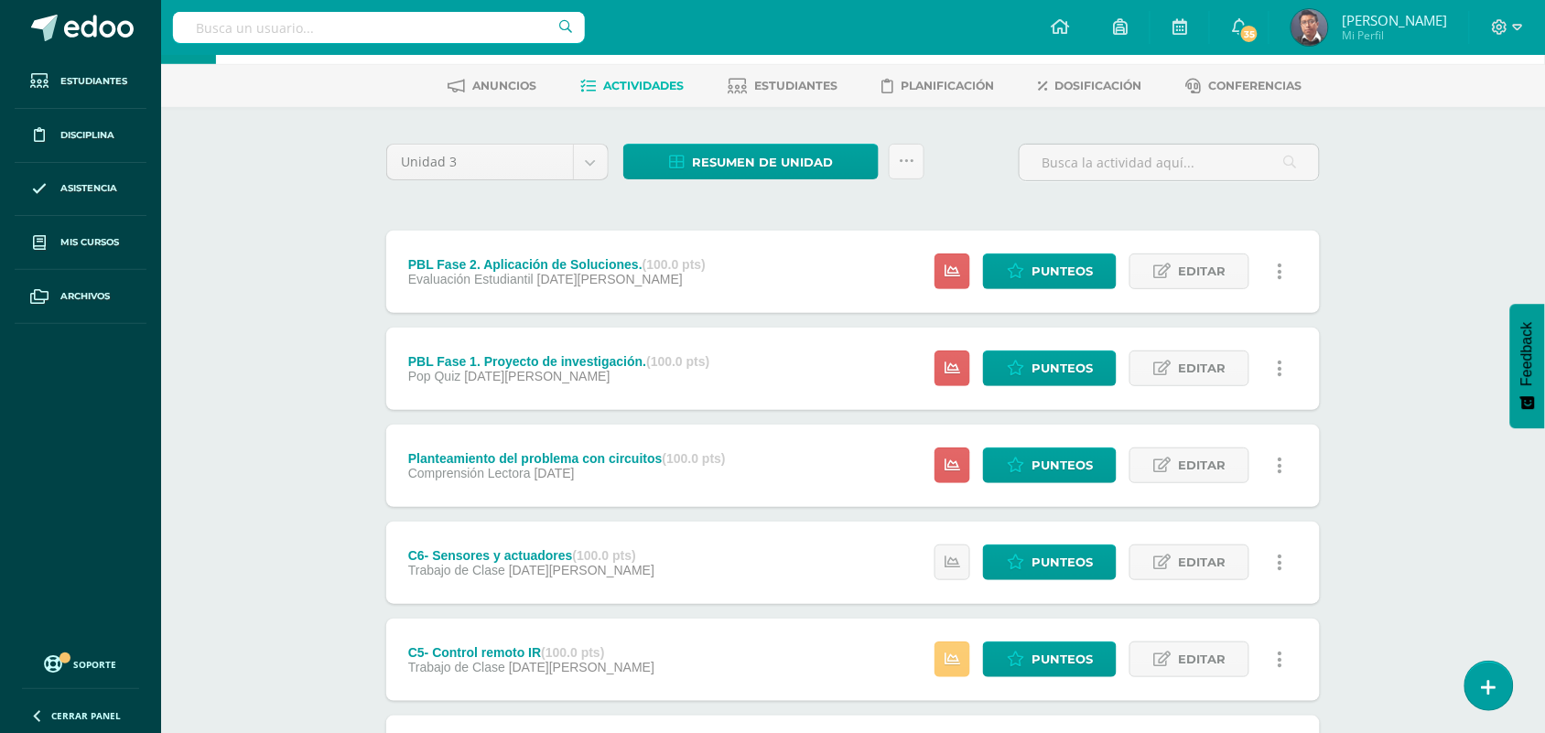
scroll to position [114, 0]
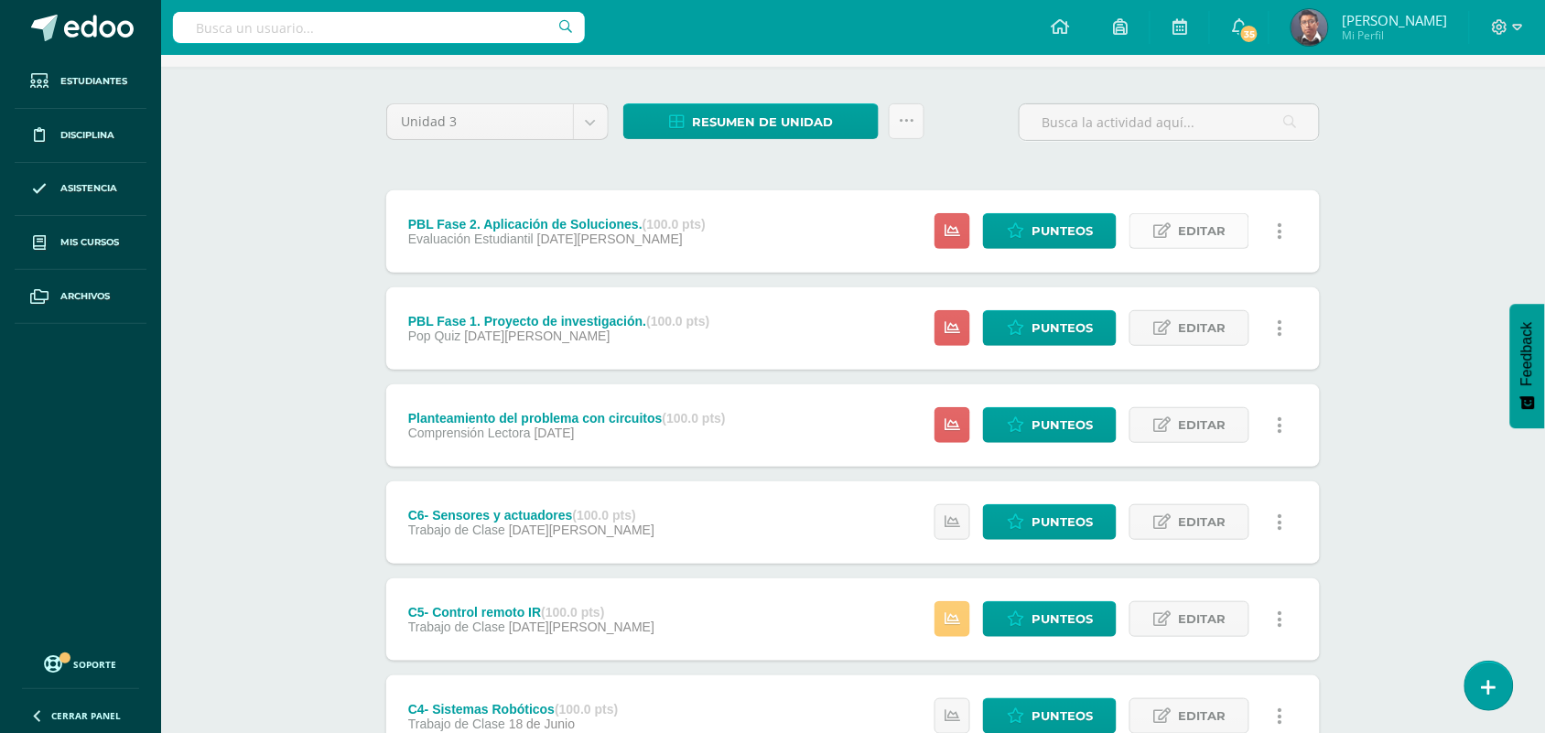
click at [1212, 236] on span "Editar" at bounding box center [1202, 231] width 48 height 34
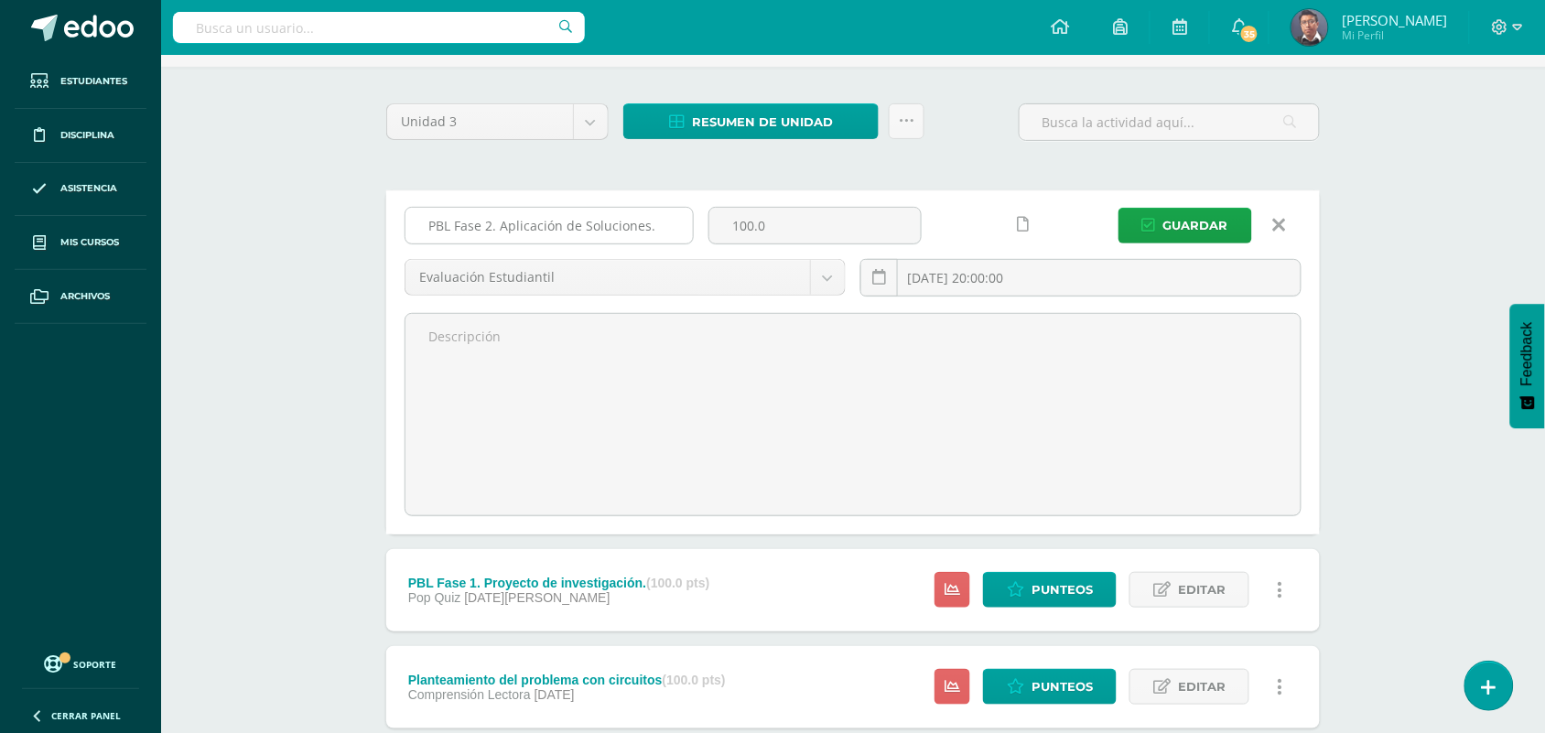
drag, startPoint x: 651, startPoint y: 225, endPoint x: 421, endPoint y: 231, distance: 230.6
click at [421, 231] on input "PBL Fase 2. Aplicación de Soluciones." at bounding box center [548, 226] width 287 height 36
type input "Lecturas Plataforma STAM"
click at [1148, 229] on icon "submit" at bounding box center [1149, 226] width 14 height 16
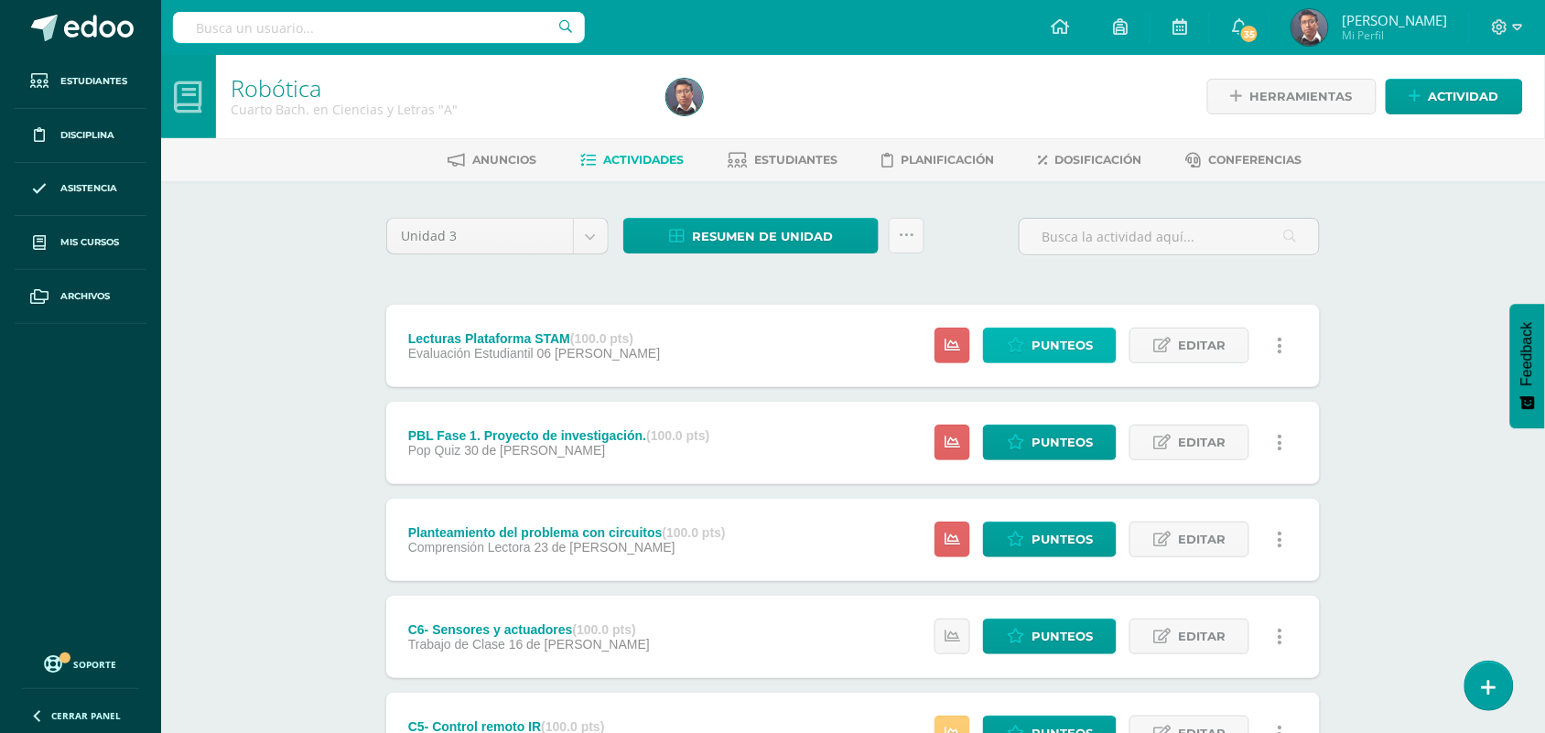
click at [1076, 336] on span "Punteos" at bounding box center [1061, 345] width 61 height 34
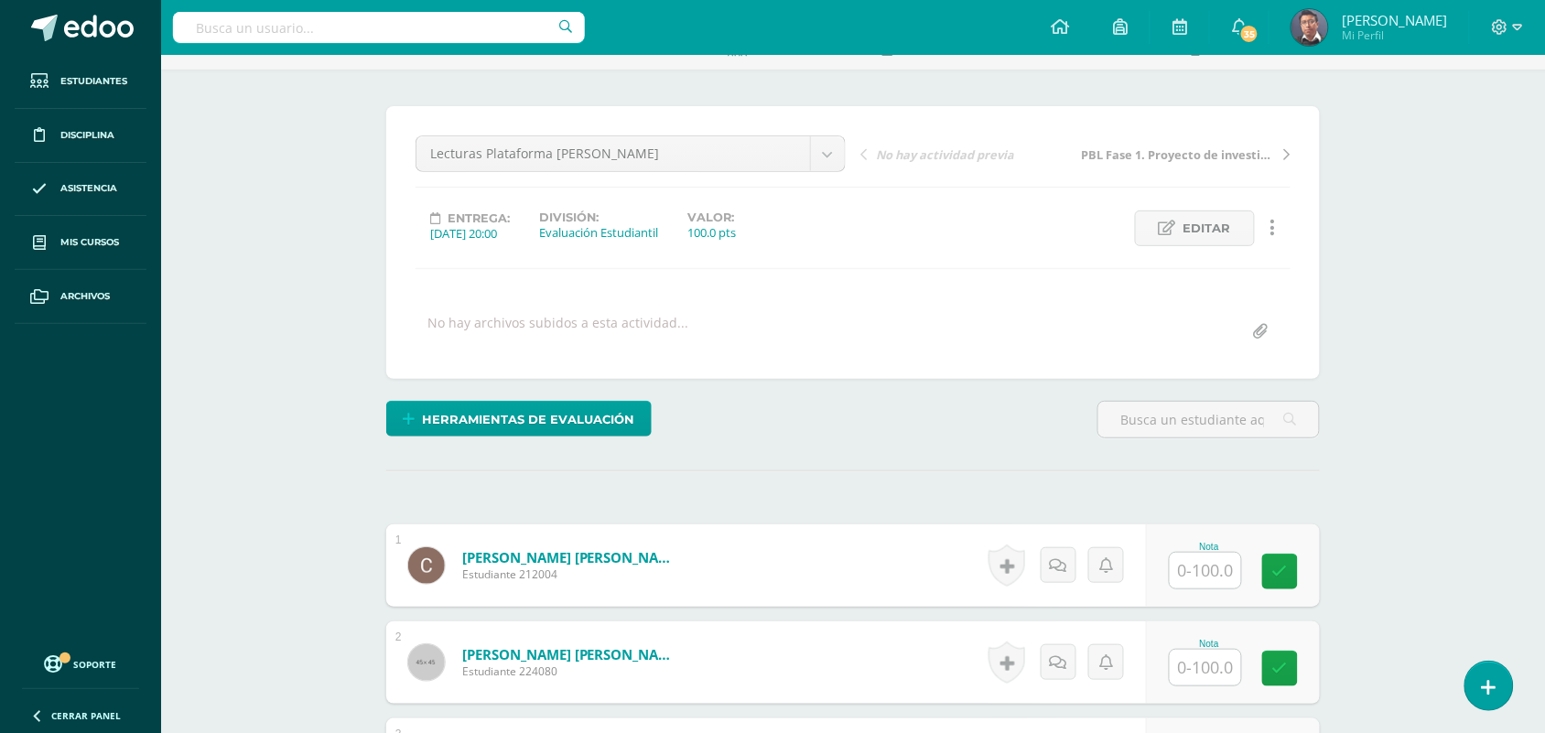
scroll to position [231, 0]
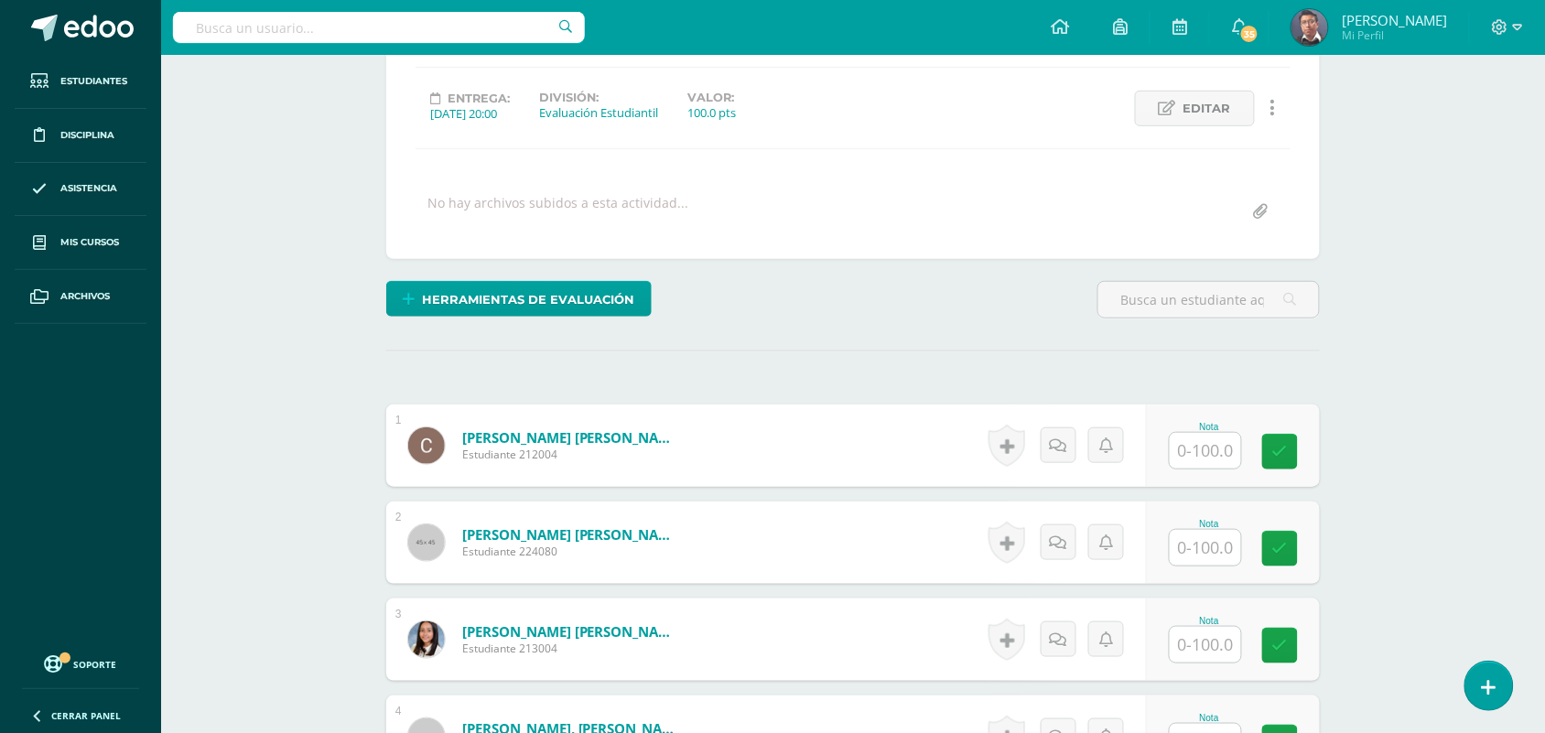
click at [1196, 455] on input "text" at bounding box center [1204, 451] width 71 height 36
drag, startPoint x: 1232, startPoint y: 454, endPoint x: 1104, endPoint y: 441, distance: 127.8
click at [1104, 441] on form "Amado Román, Carla Daniela Estudiante 212004 Nota 7 0 Logros N/A" at bounding box center [853, 446] width 962 height 85
type input "35"
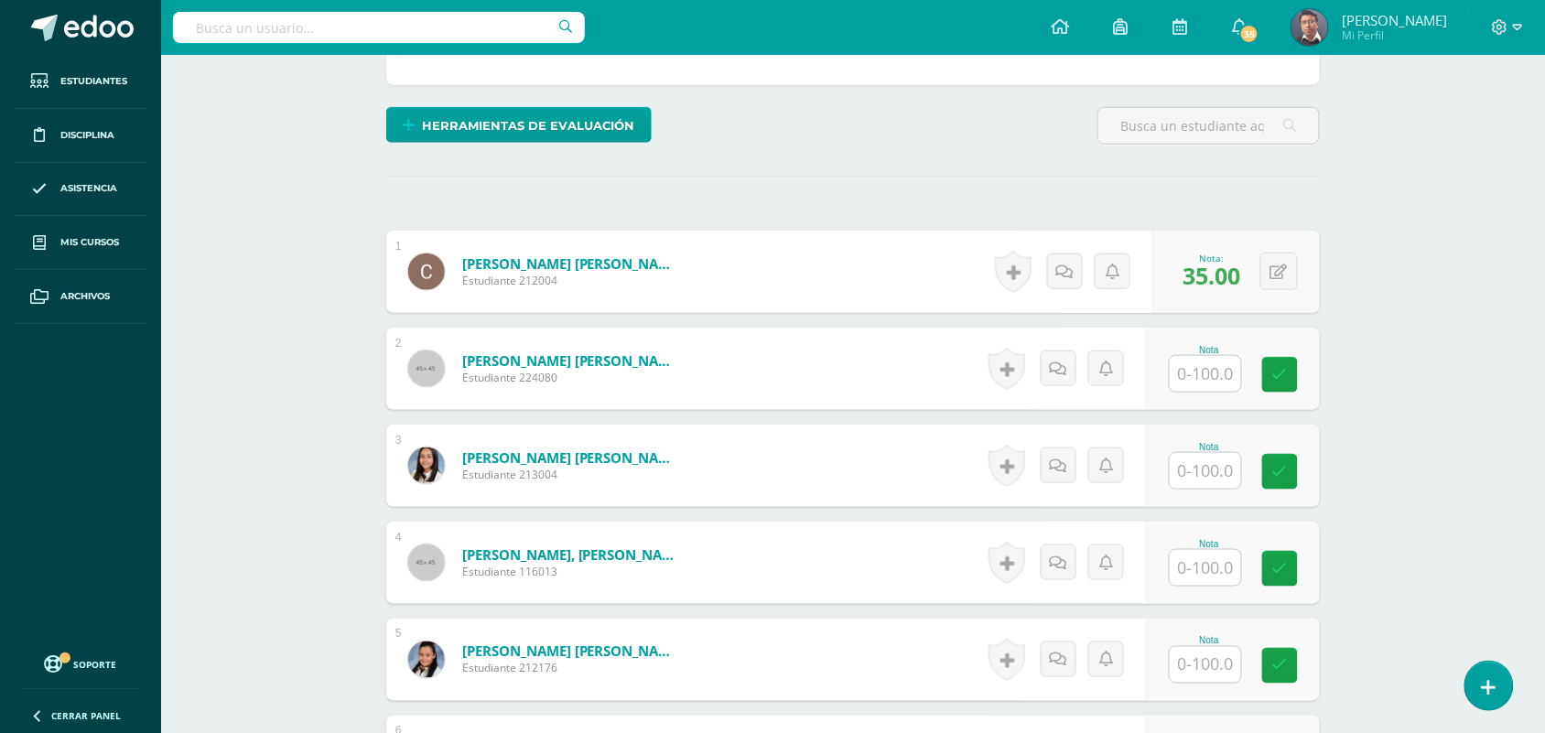
scroll to position [460, 0]
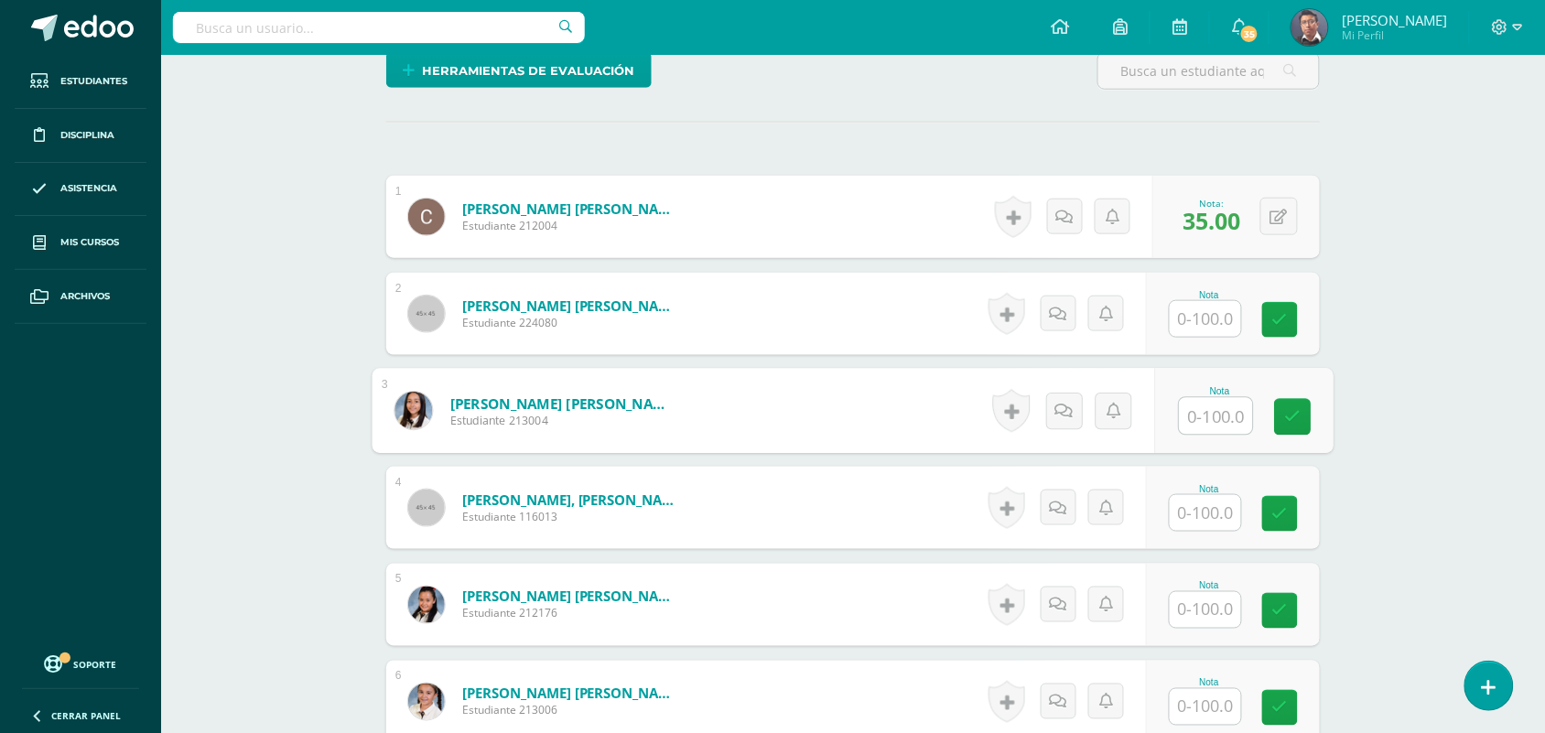
drag, startPoint x: 1200, startPoint y: 414, endPoint x: 1189, endPoint y: 404, distance: 13.6
click at [1197, 413] on input "text" at bounding box center [1215, 416] width 73 height 37
type input "100"
drag, startPoint x: 1430, startPoint y: 436, endPoint x: 1428, endPoint y: 421, distance: 15.7
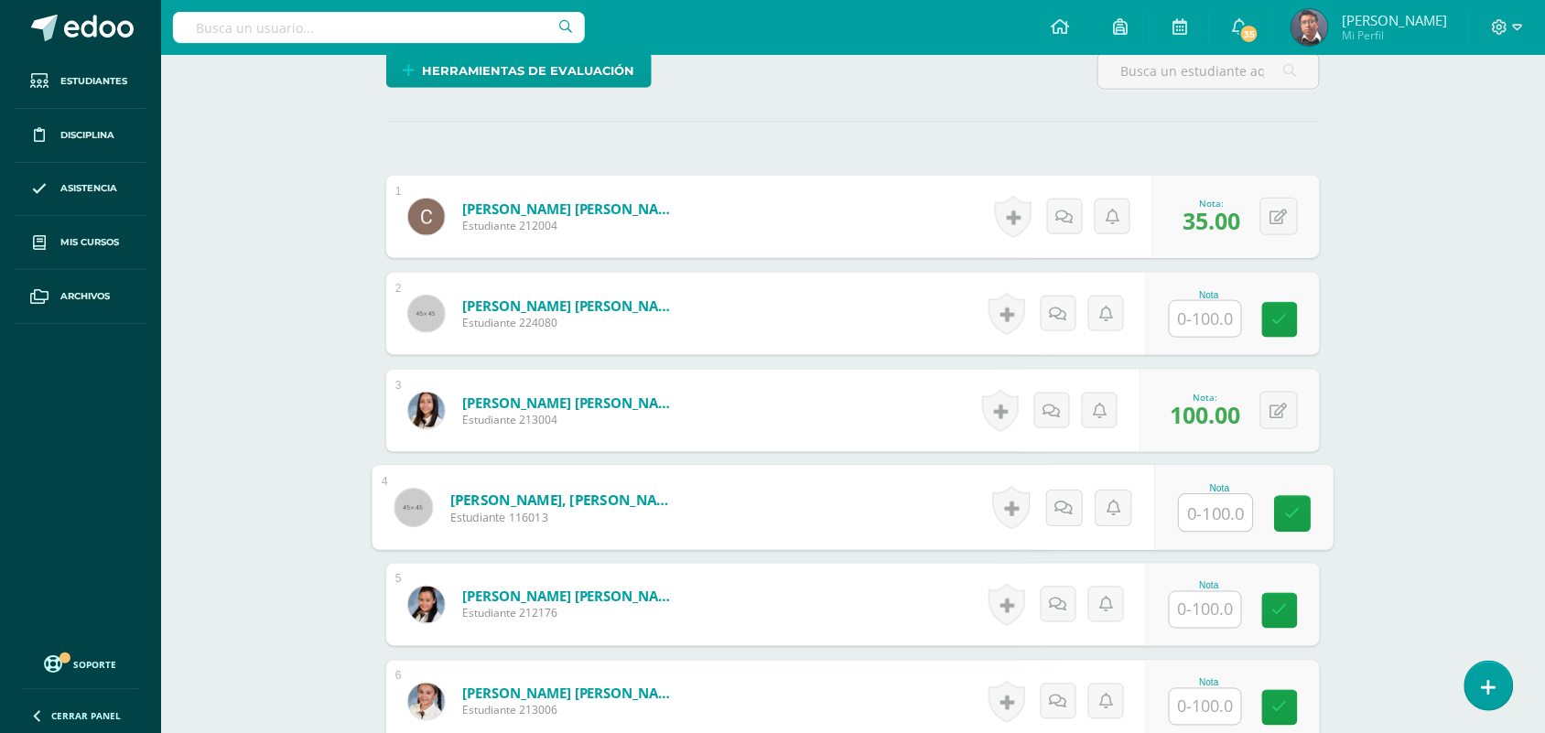
click at [1205, 519] on input "text" at bounding box center [1215, 513] width 73 height 37
type input "35"
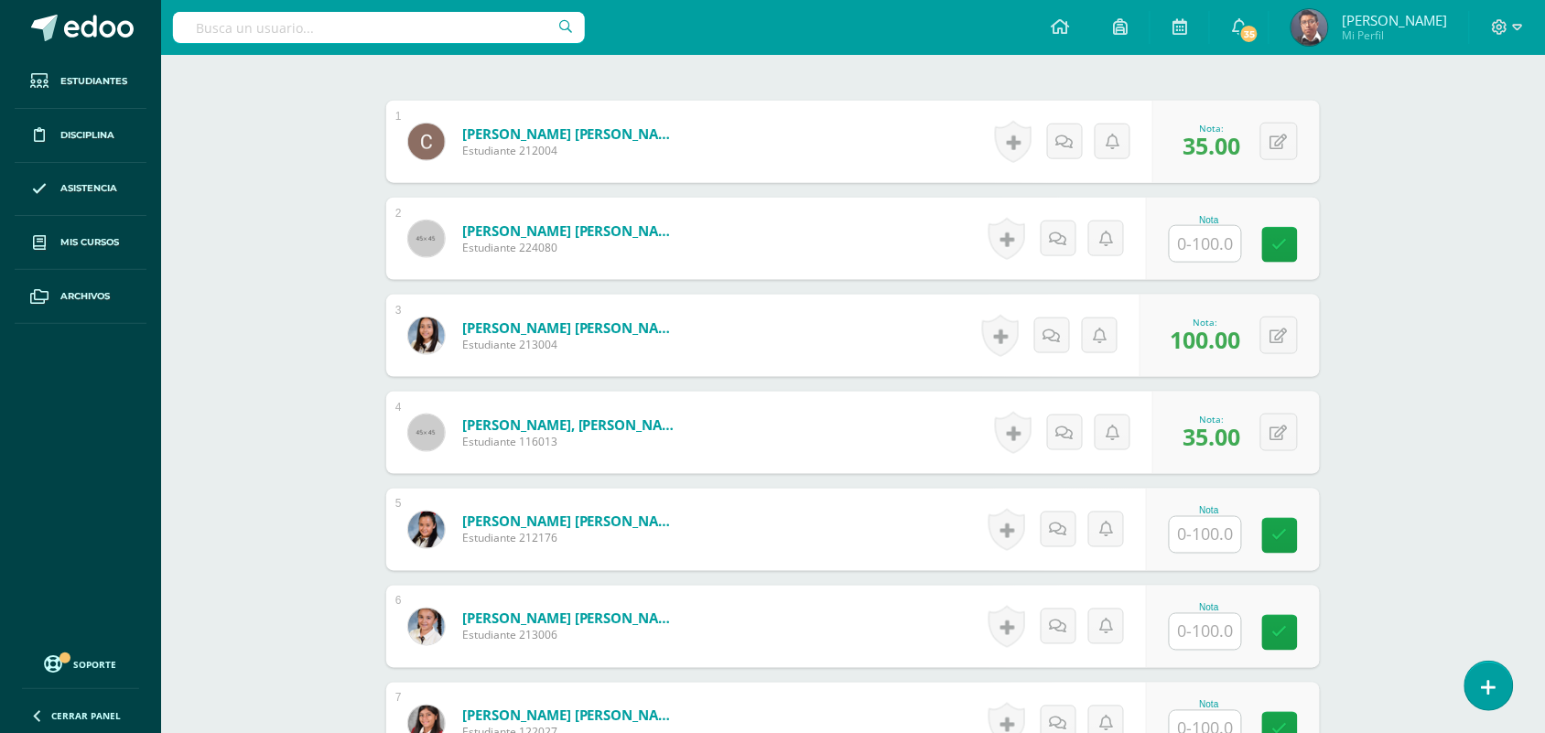
scroll to position [575, 0]
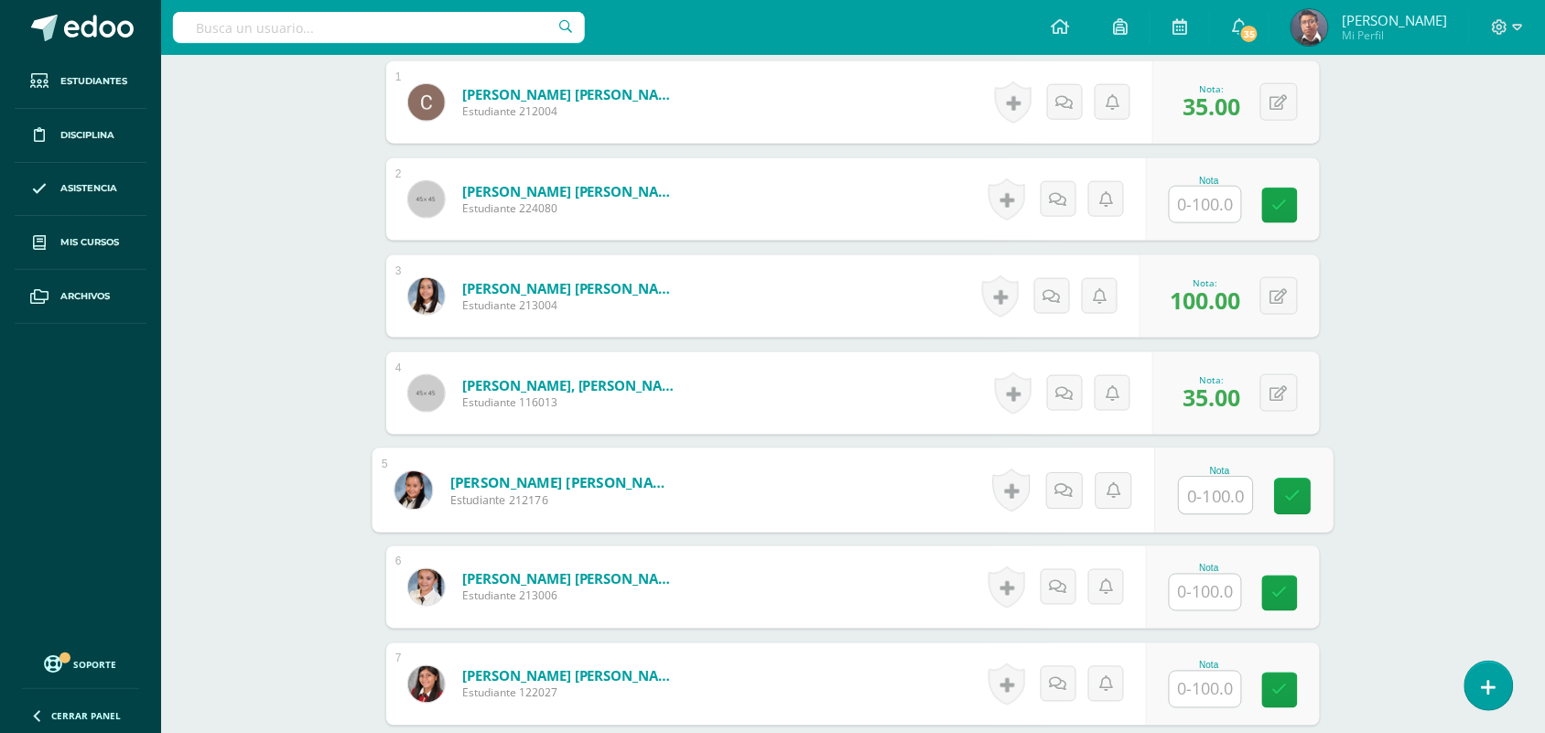
drag, startPoint x: 1212, startPoint y: 512, endPoint x: 1196, endPoint y: 531, distance: 24.6
click at [1209, 513] on input "text" at bounding box center [1215, 496] width 73 height 37
type input "70"
drag, startPoint x: 1459, startPoint y: 450, endPoint x: 1411, endPoint y: 459, distance: 49.4
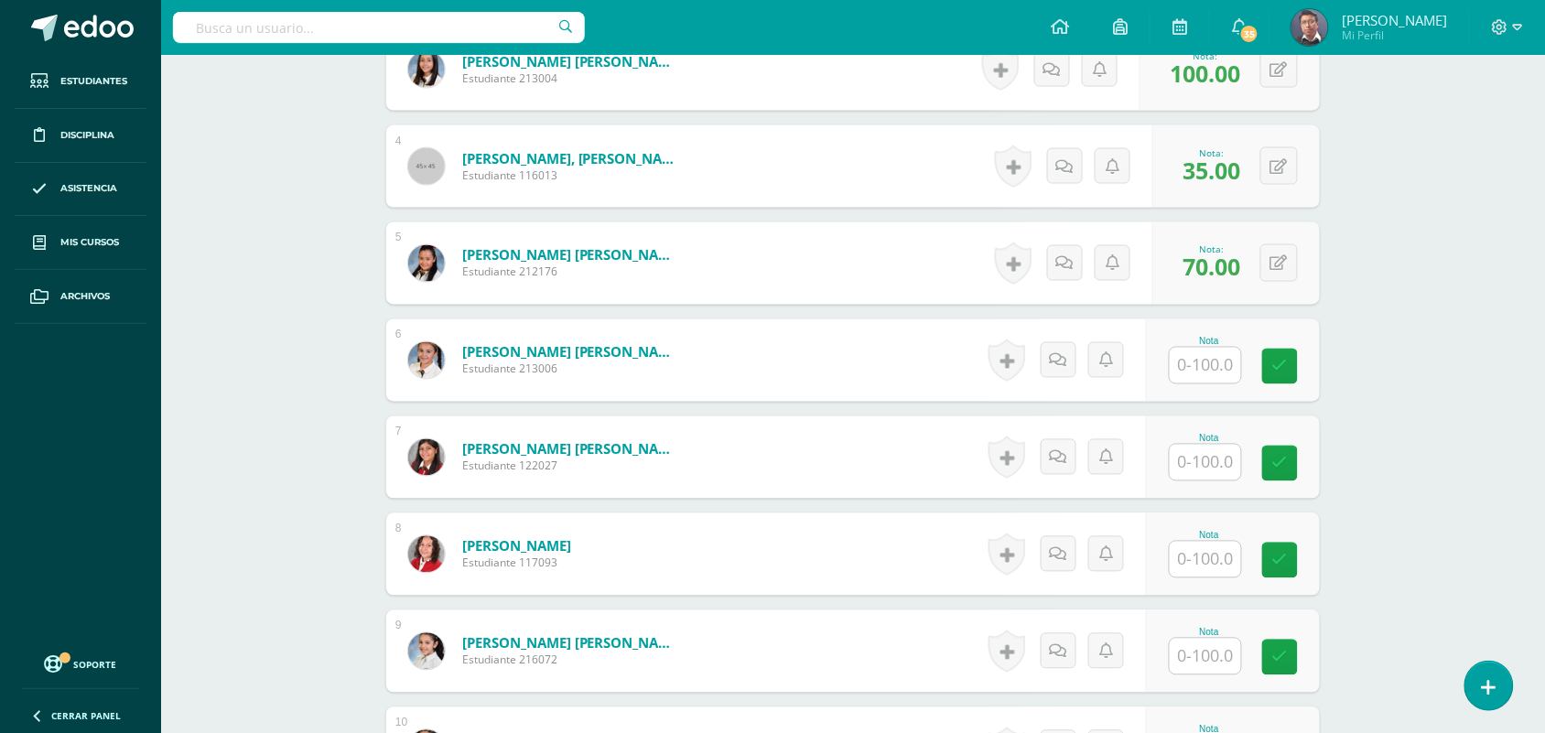
scroll to position [803, 0]
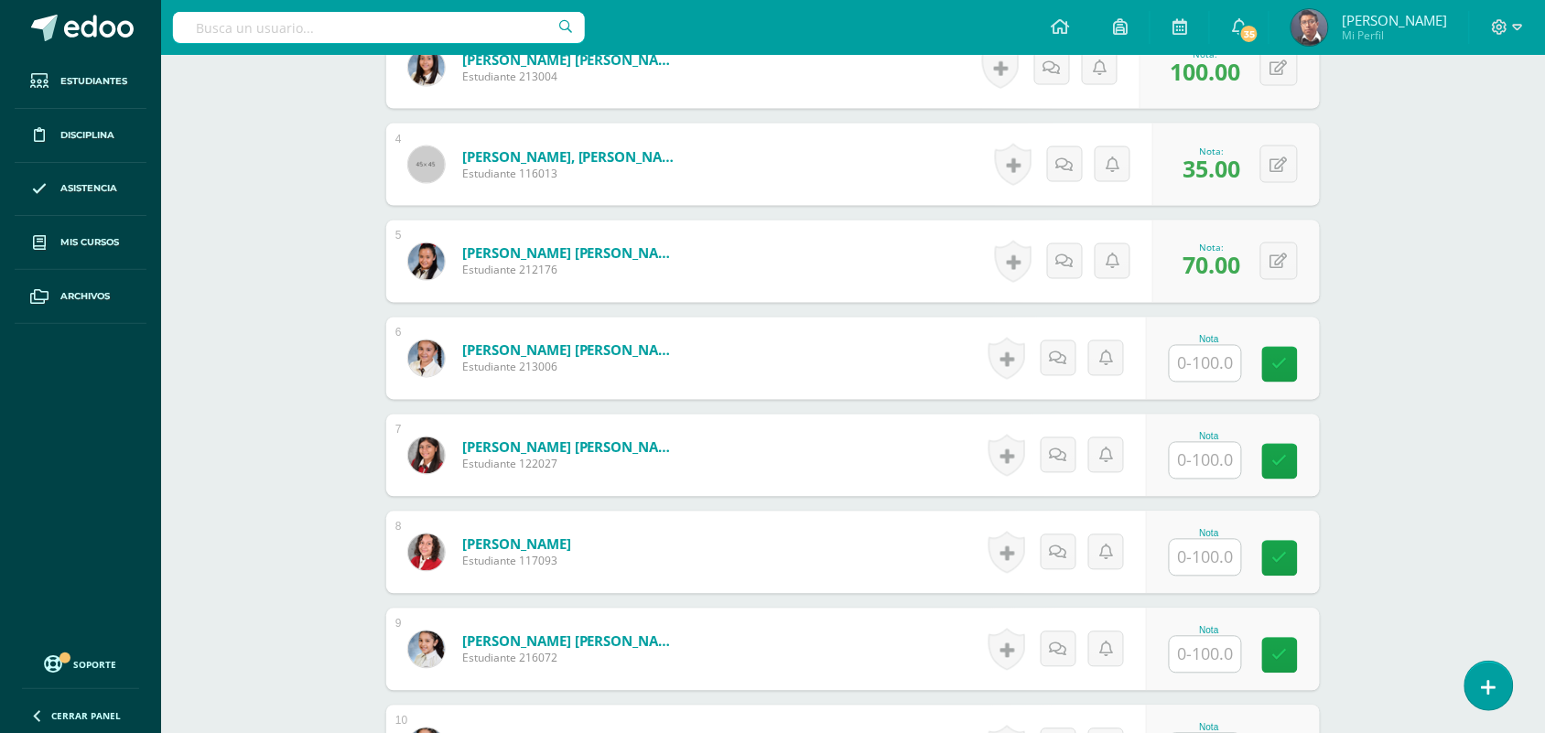
click at [1209, 368] on input "text" at bounding box center [1204, 364] width 71 height 36
type input "100"
click at [1183, 456] on input "text" at bounding box center [1204, 461] width 71 height 36
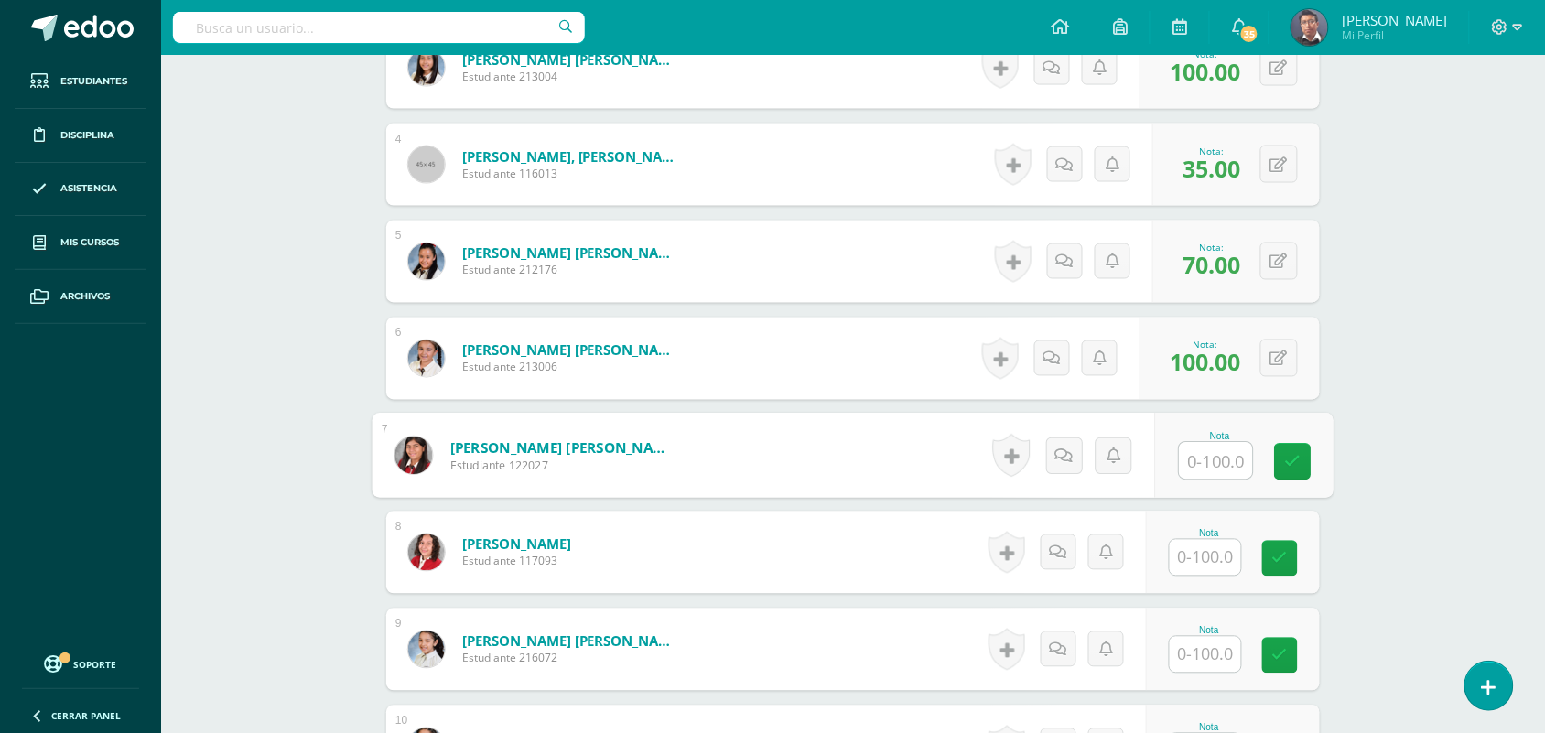
click at [1183, 456] on input "text" at bounding box center [1215, 461] width 73 height 37
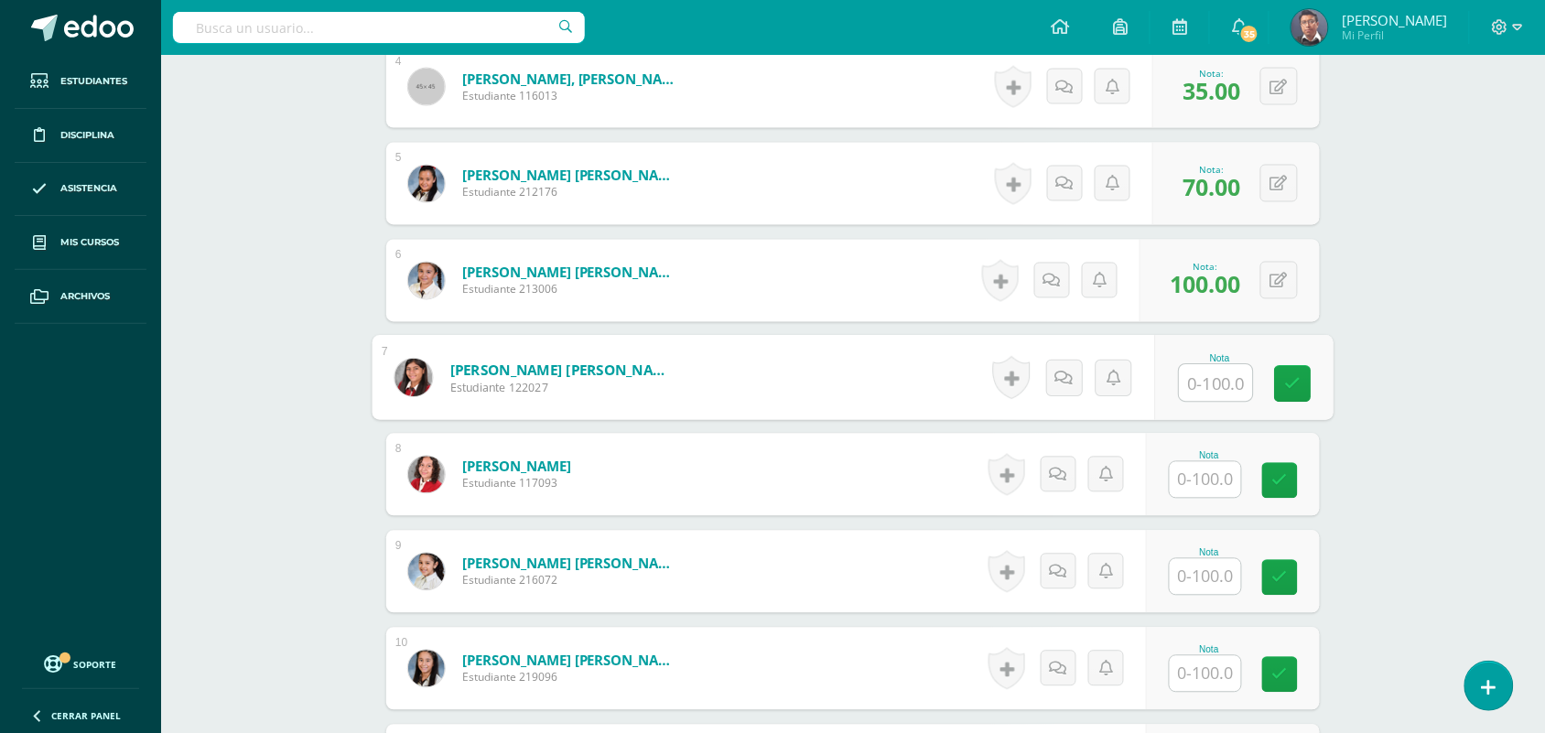
scroll to position [1032, 0]
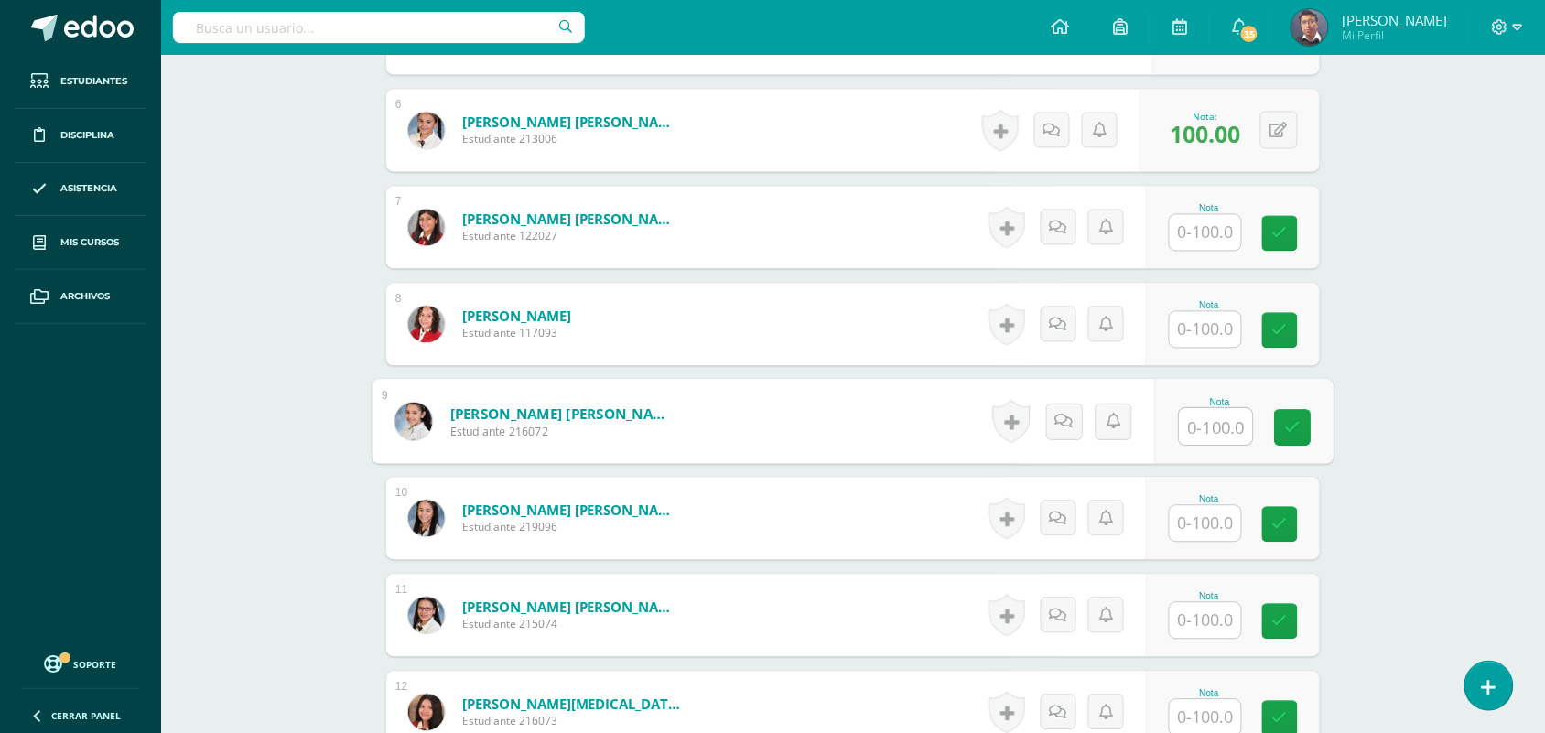
click at [1214, 432] on input "text" at bounding box center [1215, 426] width 73 height 37
type input "35"
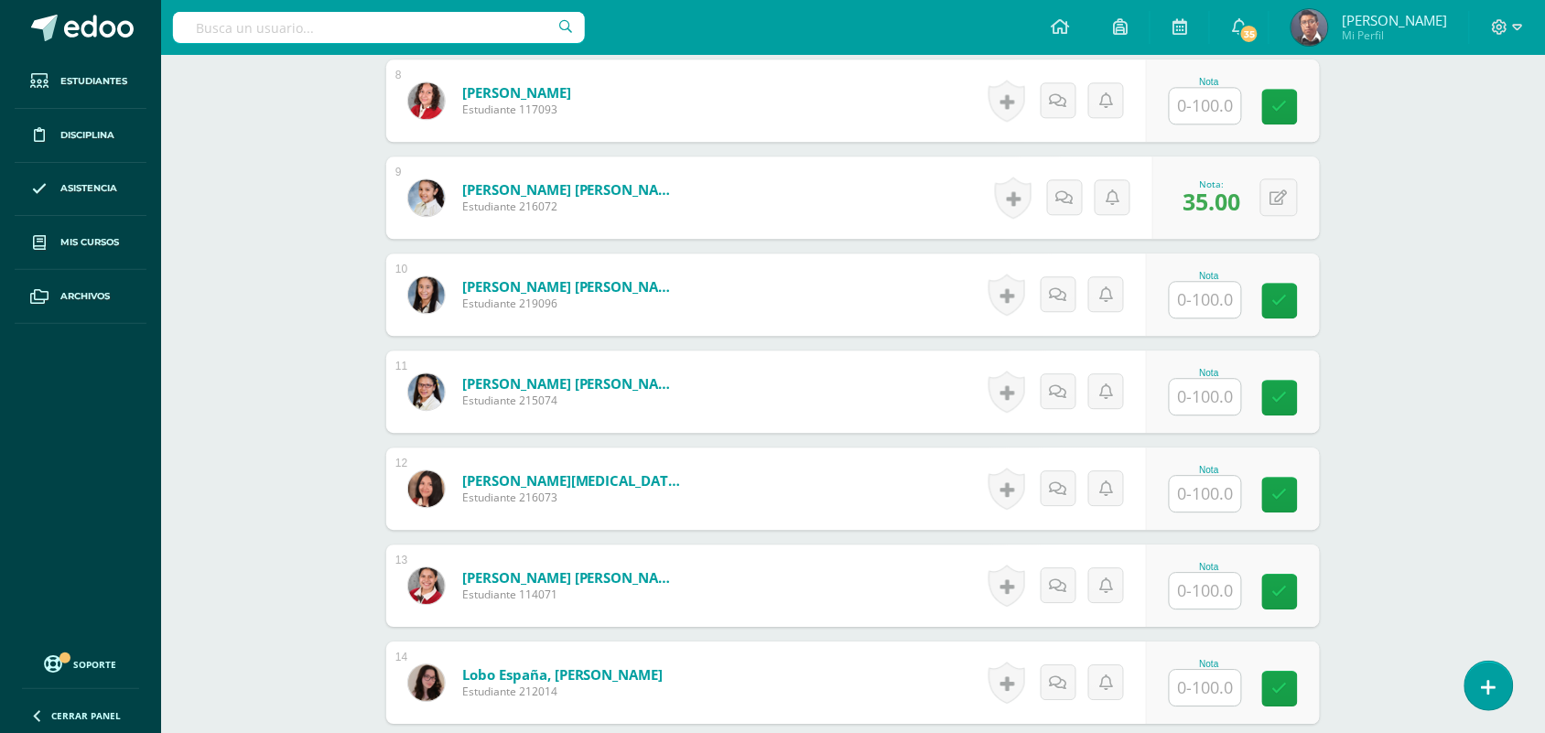
scroll to position [1261, 0]
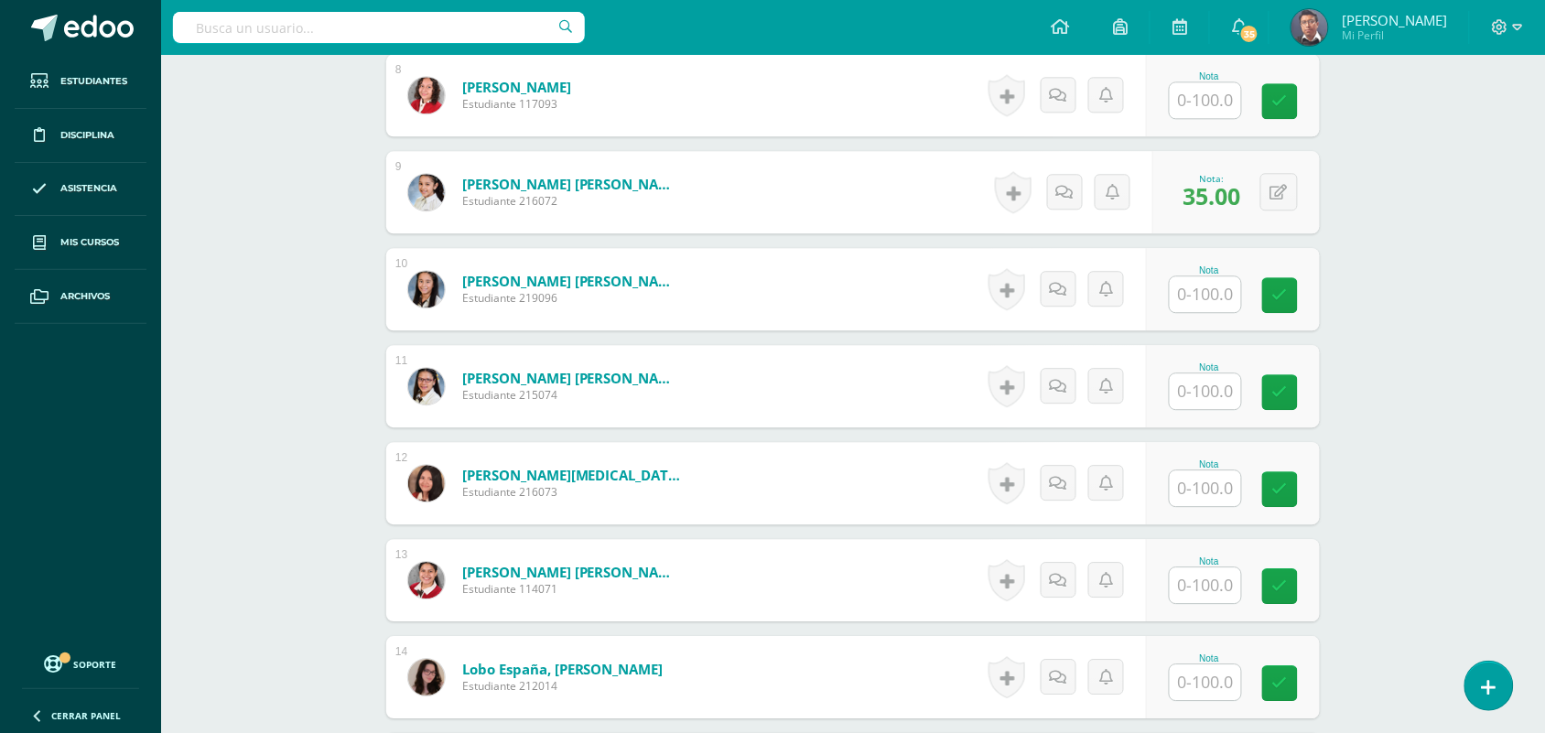
click at [1192, 381] on input "text" at bounding box center [1204, 391] width 71 height 36
type input "100"
click at [1470, 407] on div "Robótica Cuarto [PERSON_NAME]. en Ciencias y Letras "A" Herramientas Detalle de…" at bounding box center [852, 540] width 1383 height 3492
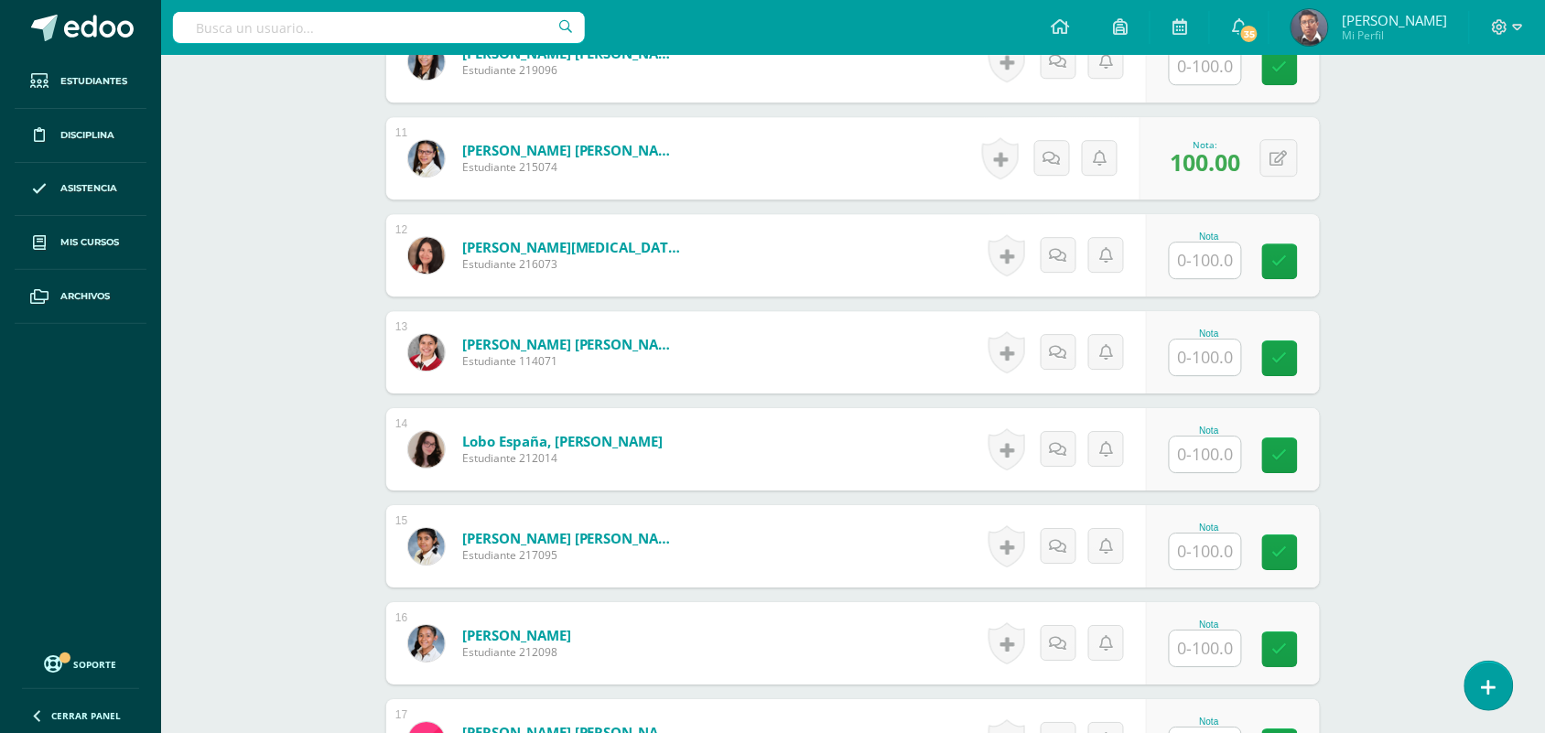
scroll to position [1490, 0]
click at [1183, 435] on div at bounding box center [1204, 454] width 73 height 38
click at [1206, 446] on input "text" at bounding box center [1204, 454] width 71 height 36
type input "100"
click at [1370, 457] on div "Robótica Cuarto [PERSON_NAME]. en Ciencias y Letras "A" Herramientas Detalle de…" at bounding box center [852, 311] width 1383 height 3492
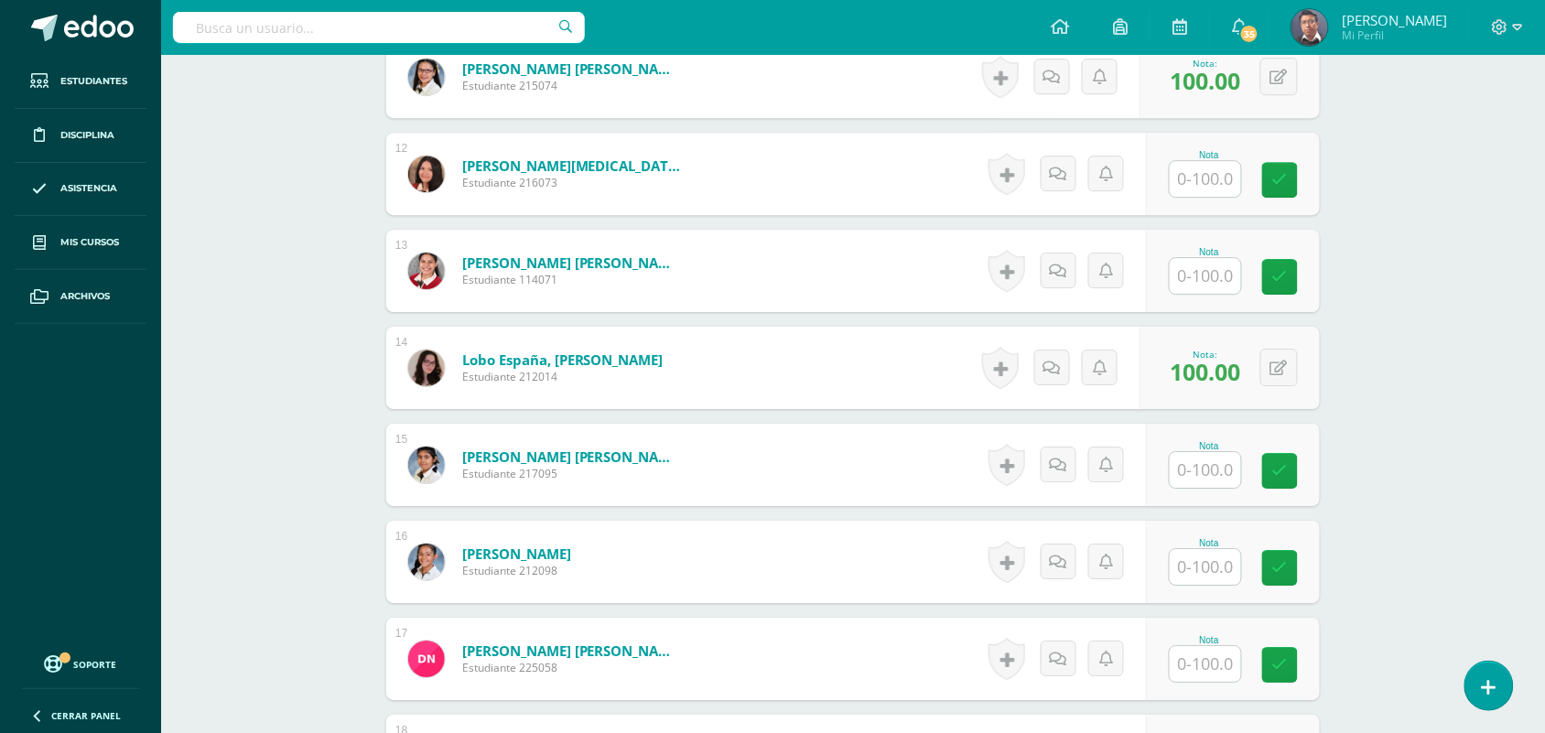
scroll to position [1718, 0]
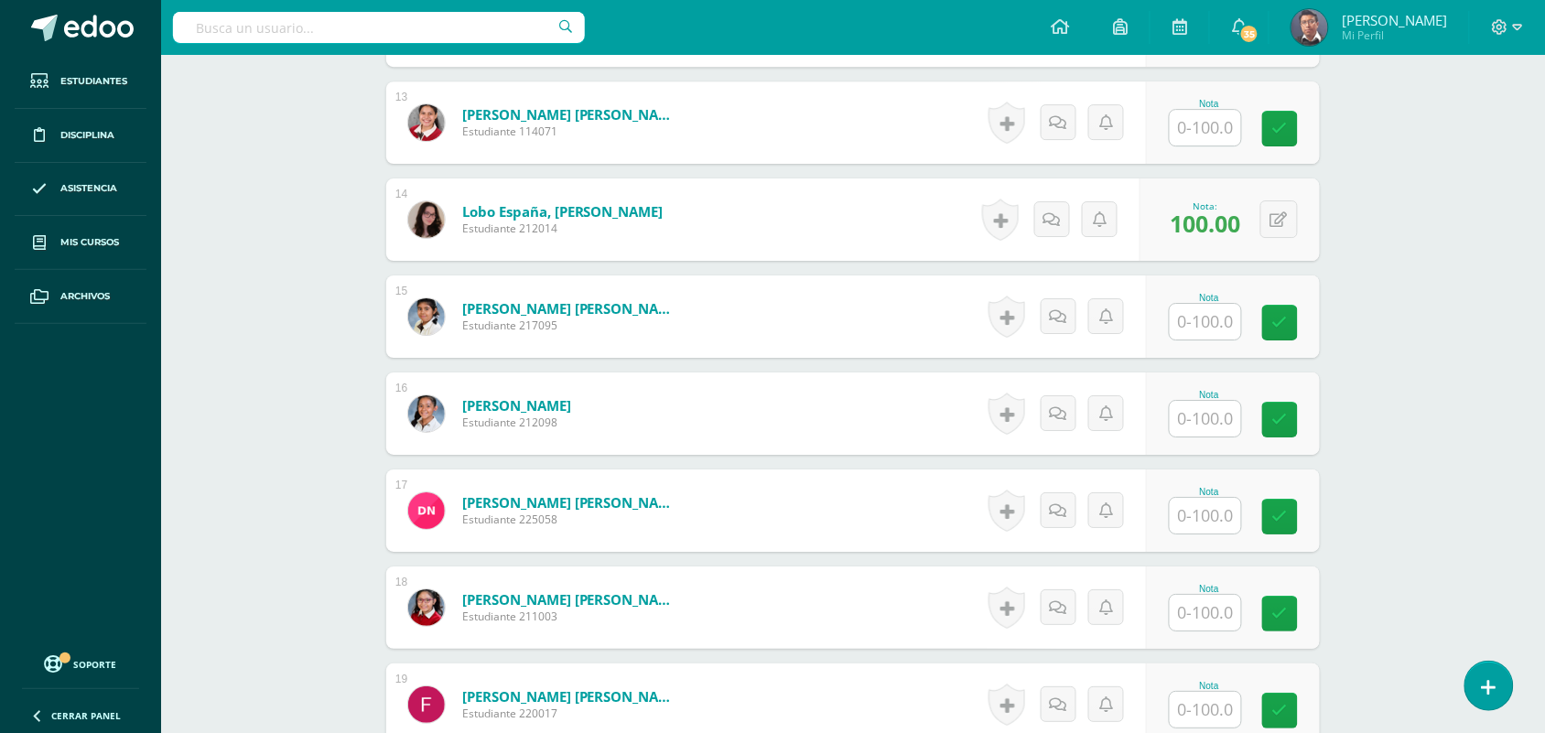
click at [1180, 604] on input "text" at bounding box center [1204, 613] width 71 height 36
type input "70"
click at [1415, 518] on div "Robótica Cuarto [PERSON_NAME]. en Ciencias y Letras "A" Herramientas Detalle de…" at bounding box center [852, 83] width 1383 height 3492
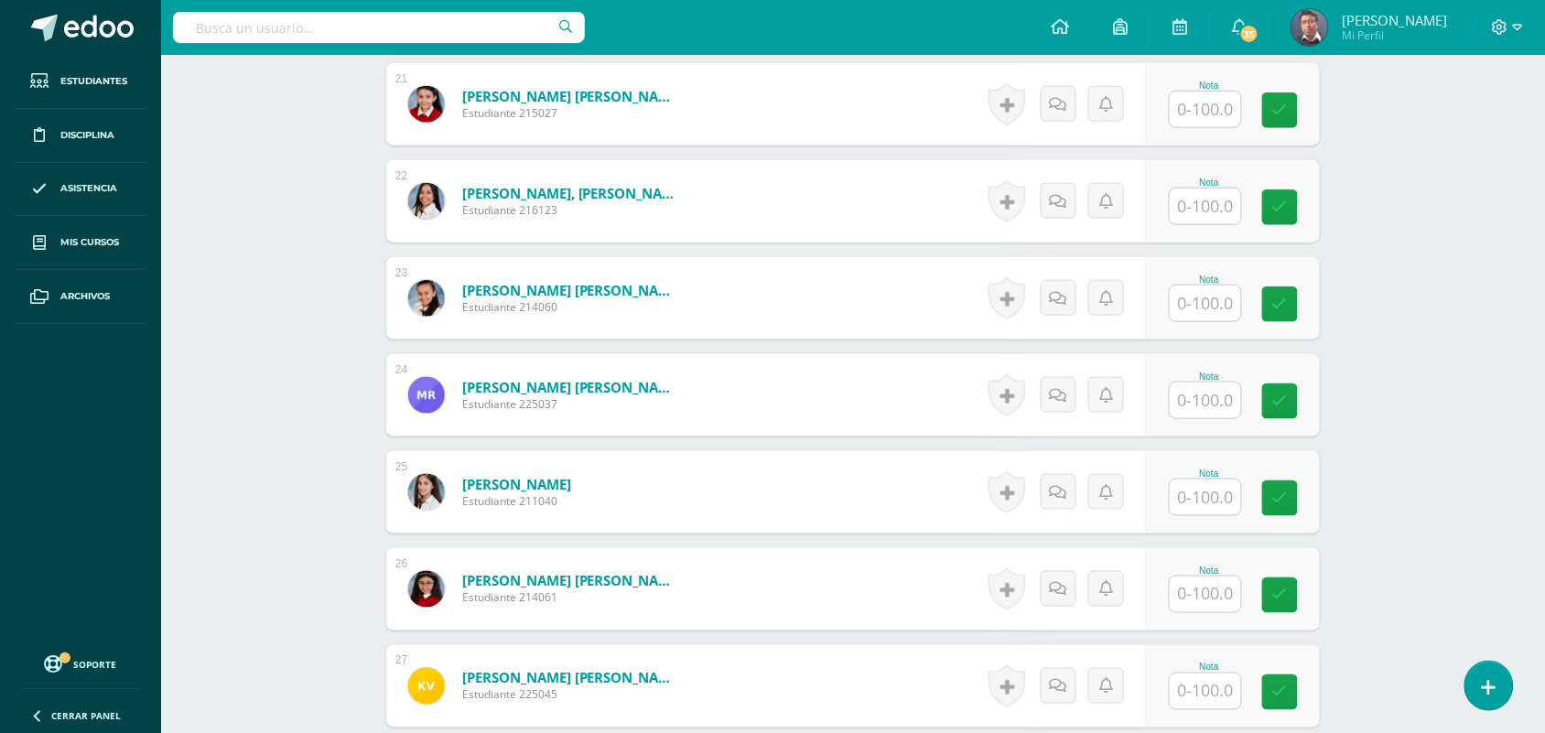
scroll to position [2519, 0]
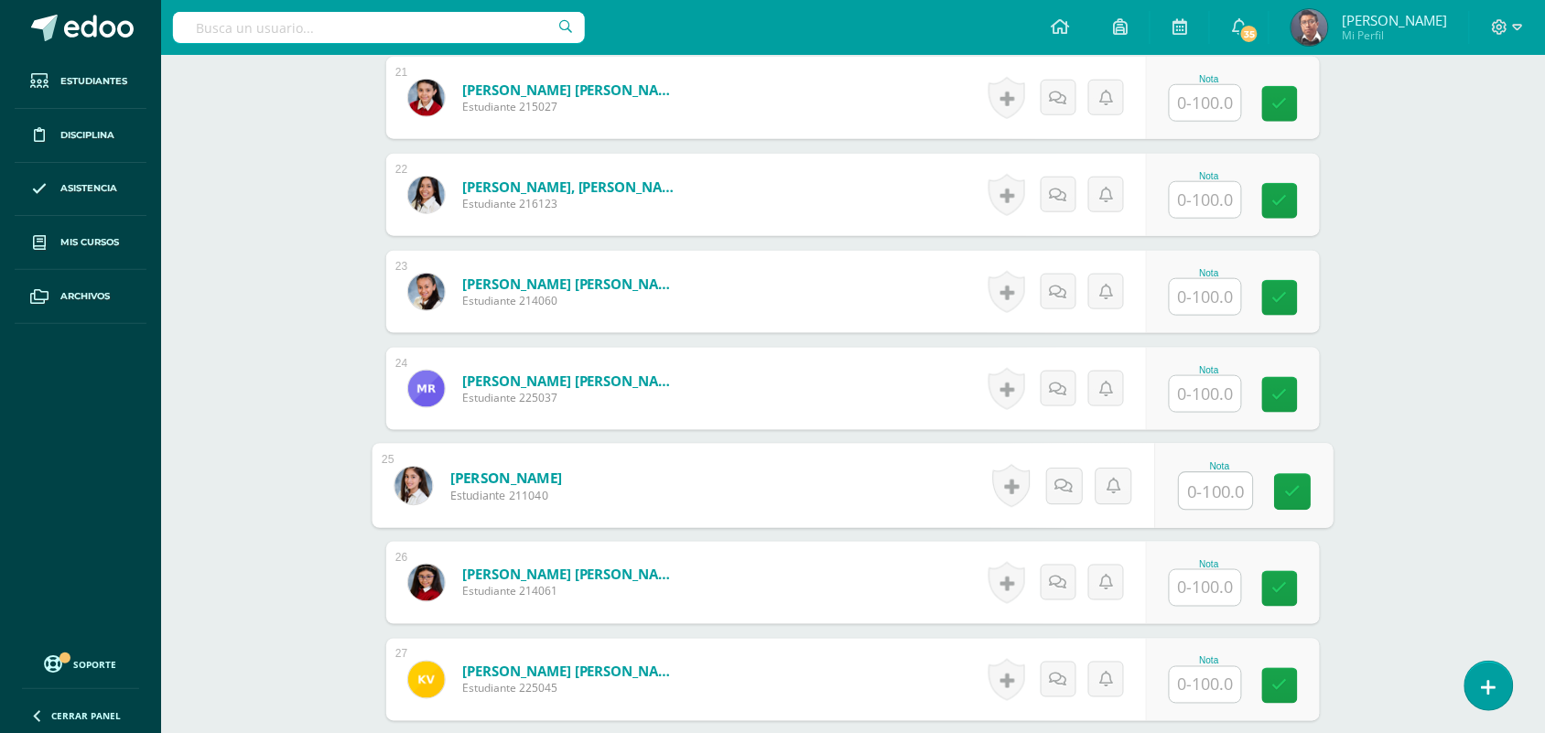
click at [1218, 482] on input "text" at bounding box center [1215, 491] width 73 height 37
type input "70"
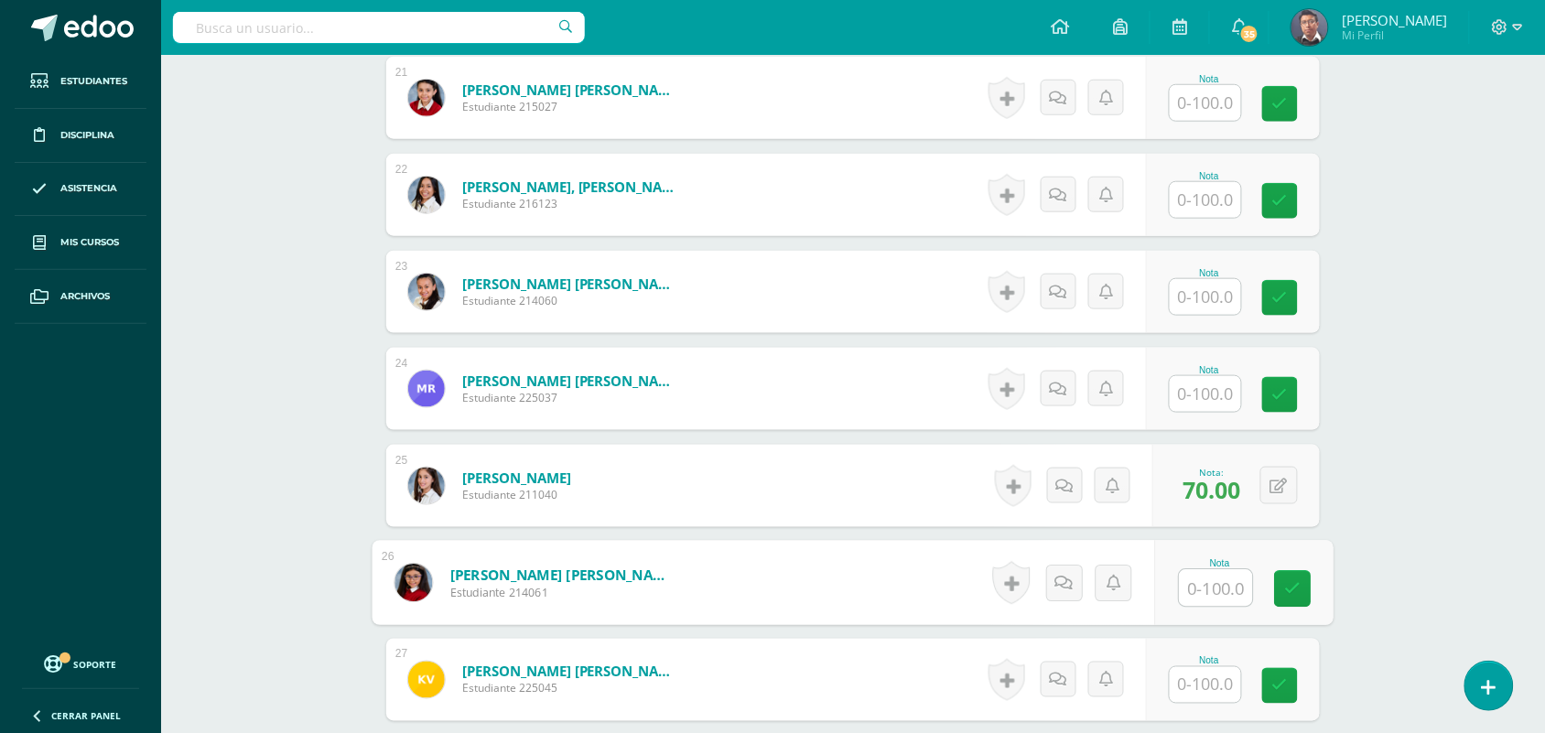
click at [1218, 591] on input "text" at bounding box center [1215, 588] width 73 height 37
click at [1215, 572] on input "text" at bounding box center [1215, 588] width 73 height 37
type input "100"
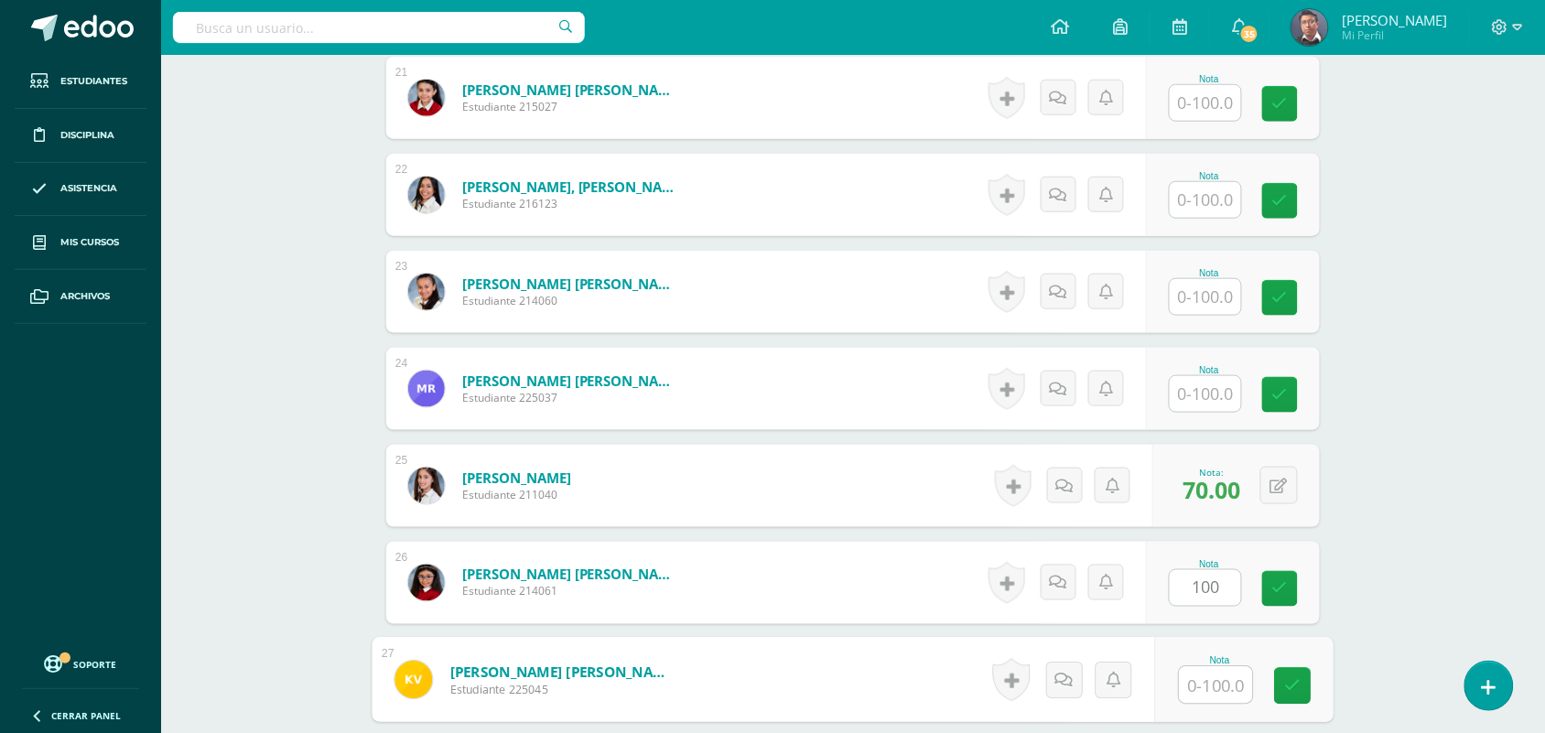
click at [1204, 683] on input "text" at bounding box center [1215, 685] width 73 height 37
type input "100"
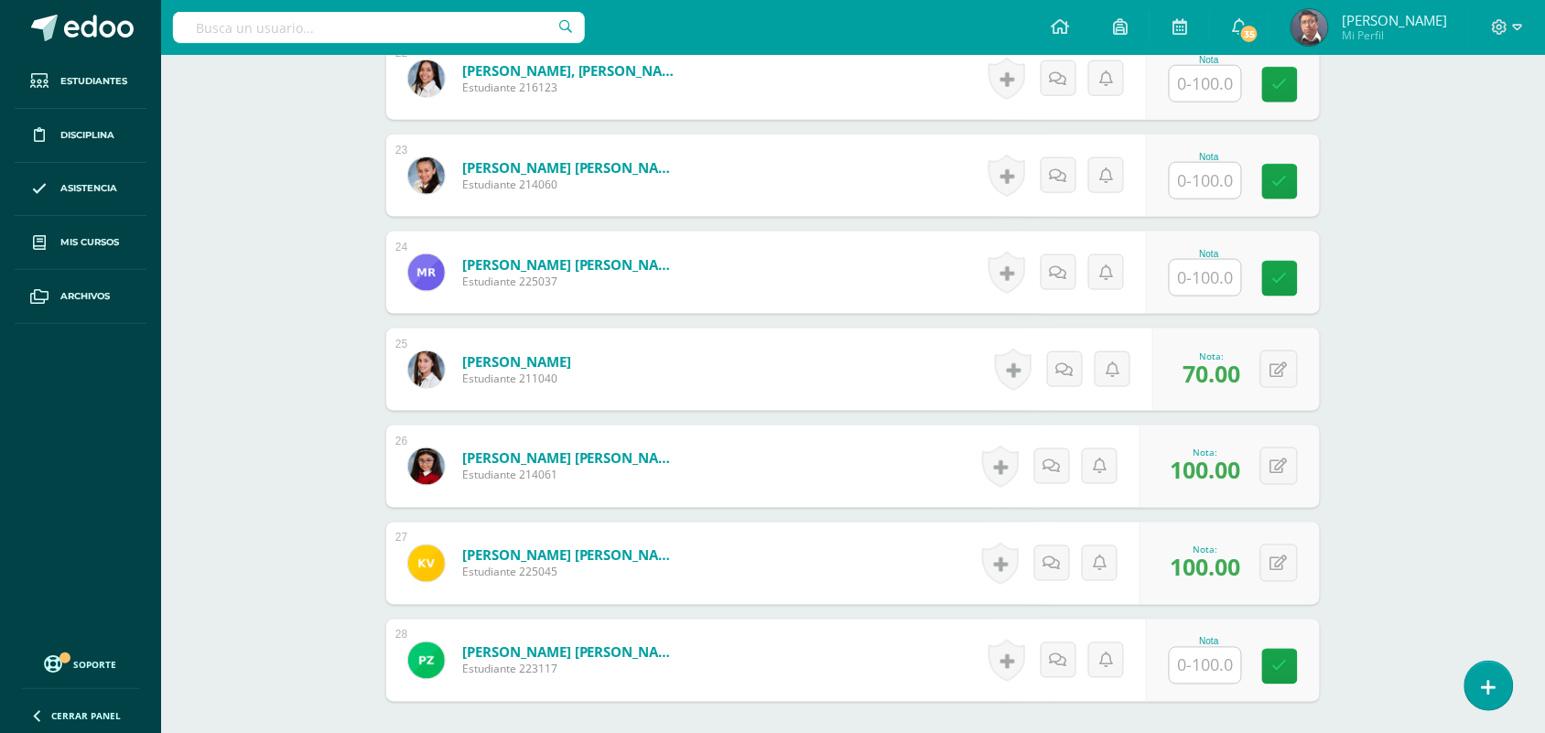
scroll to position [2748, 0]
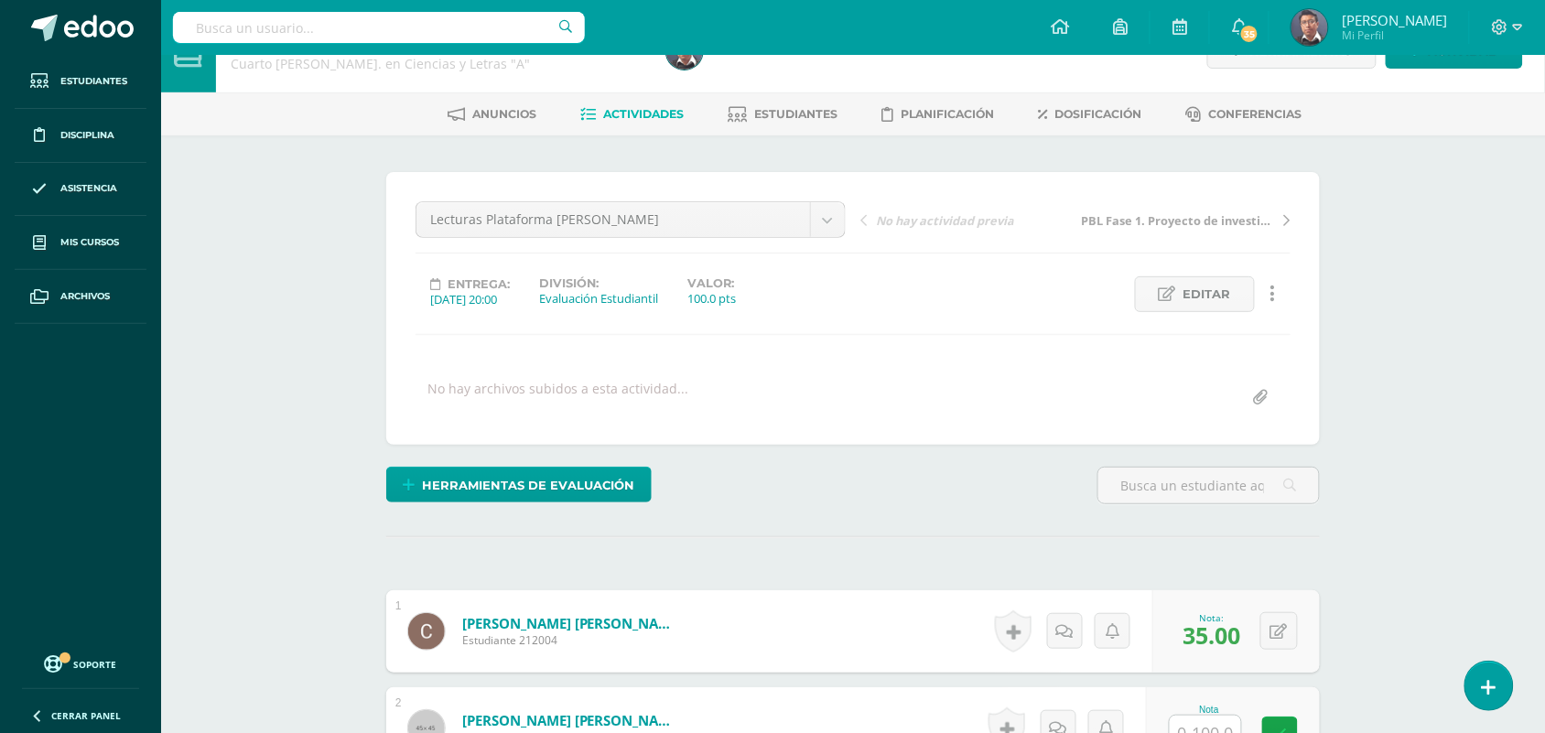
scroll to position [0, 0]
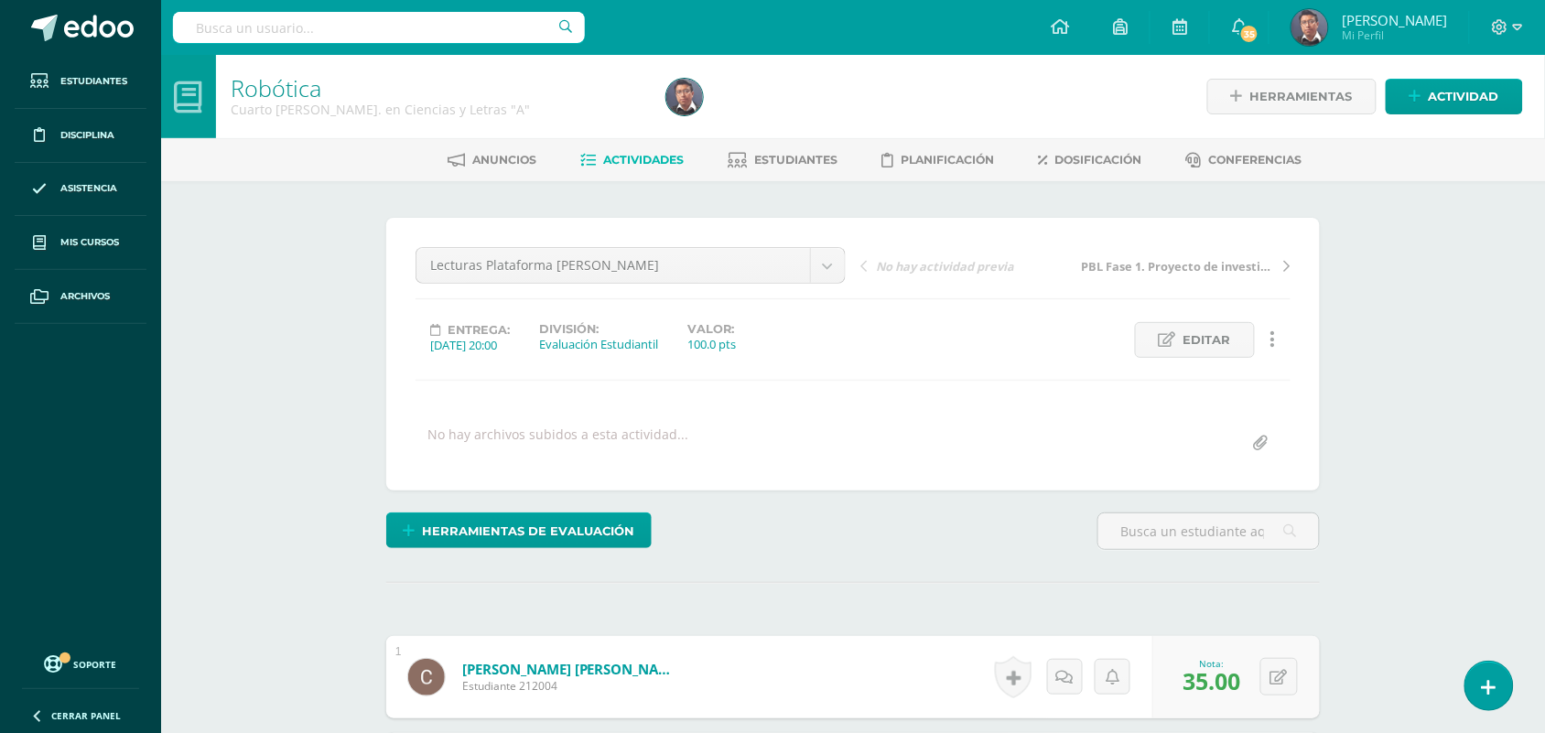
click at [646, 157] on span "Actividades" at bounding box center [644, 160] width 81 height 14
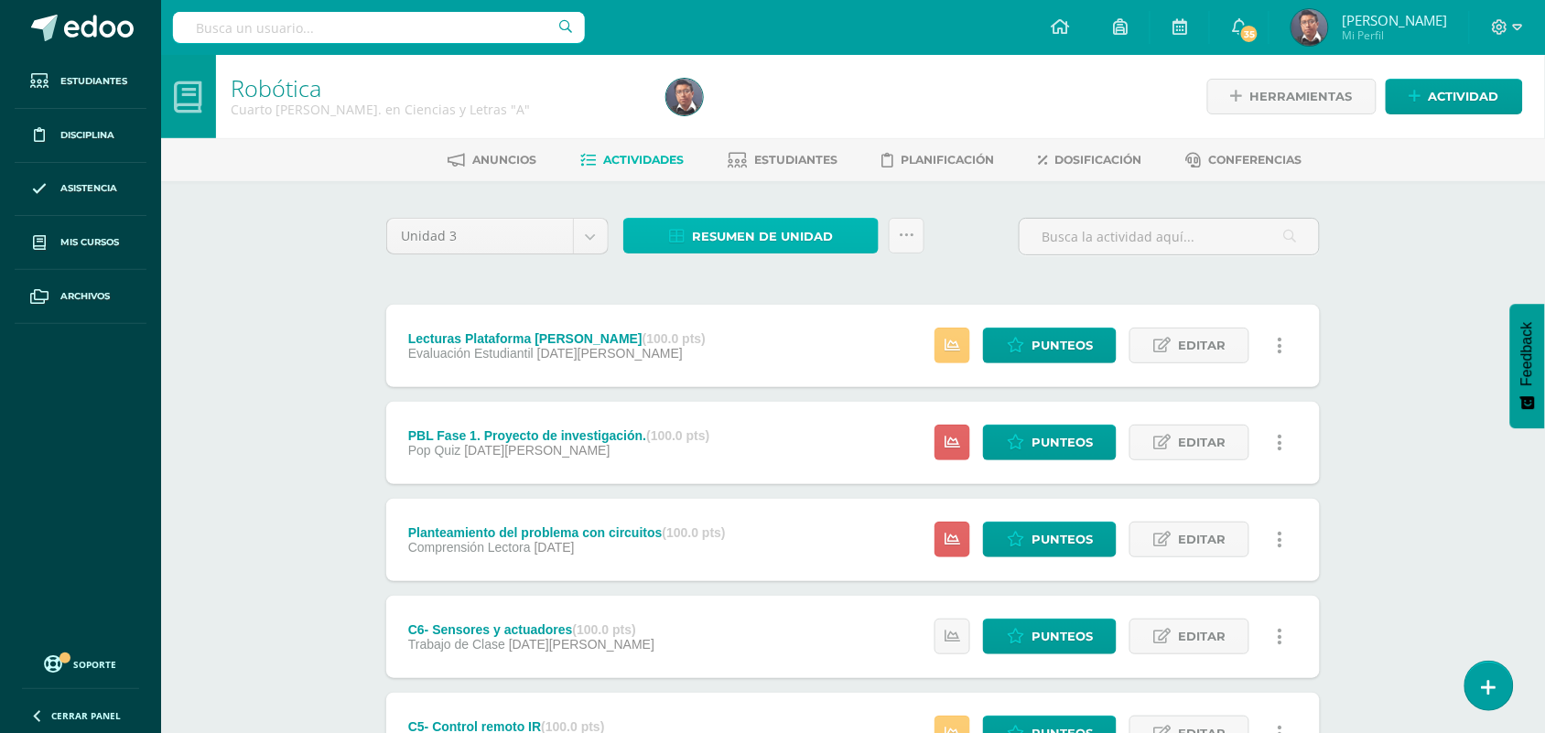
click at [725, 233] on span "Resumen de unidad" at bounding box center [762, 237] width 141 height 34
drag, startPoint x: 291, startPoint y: 460, endPoint x: 427, endPoint y: 426, distance: 140.5
click at [291, 458] on div "Robótica Cuarto Bach. en Ciencias y Letras "A" Herramientas Detalle de asistenc…" at bounding box center [852, 670] width 1383 height 1230
click at [1200, 537] on span "Editar" at bounding box center [1202, 539] width 48 height 34
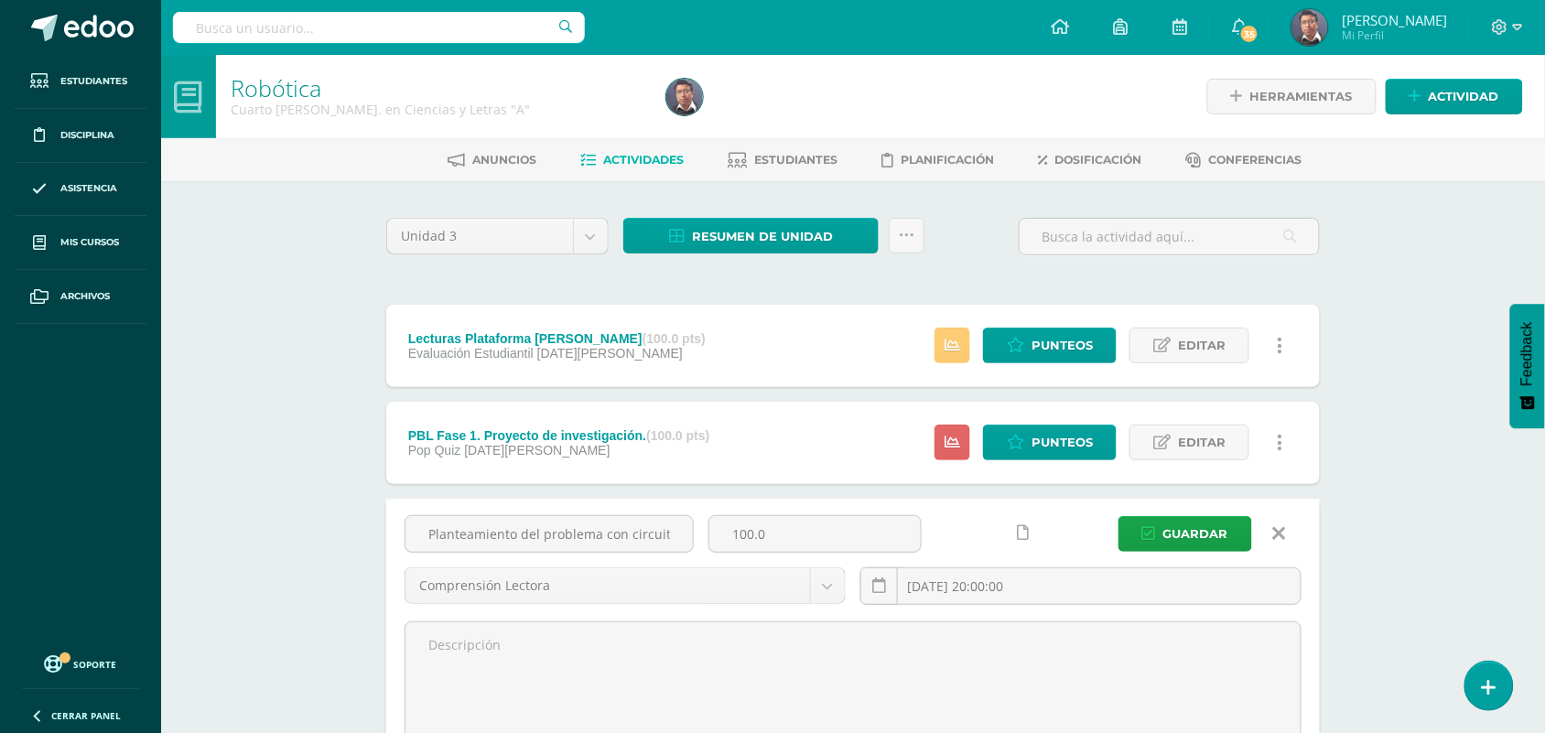
drag, startPoint x: 678, startPoint y: 532, endPoint x: 367, endPoint y: 506, distance: 312.1
type input "Mapa mental"
click at [1200, 532] on span "Guardar" at bounding box center [1195, 534] width 65 height 34
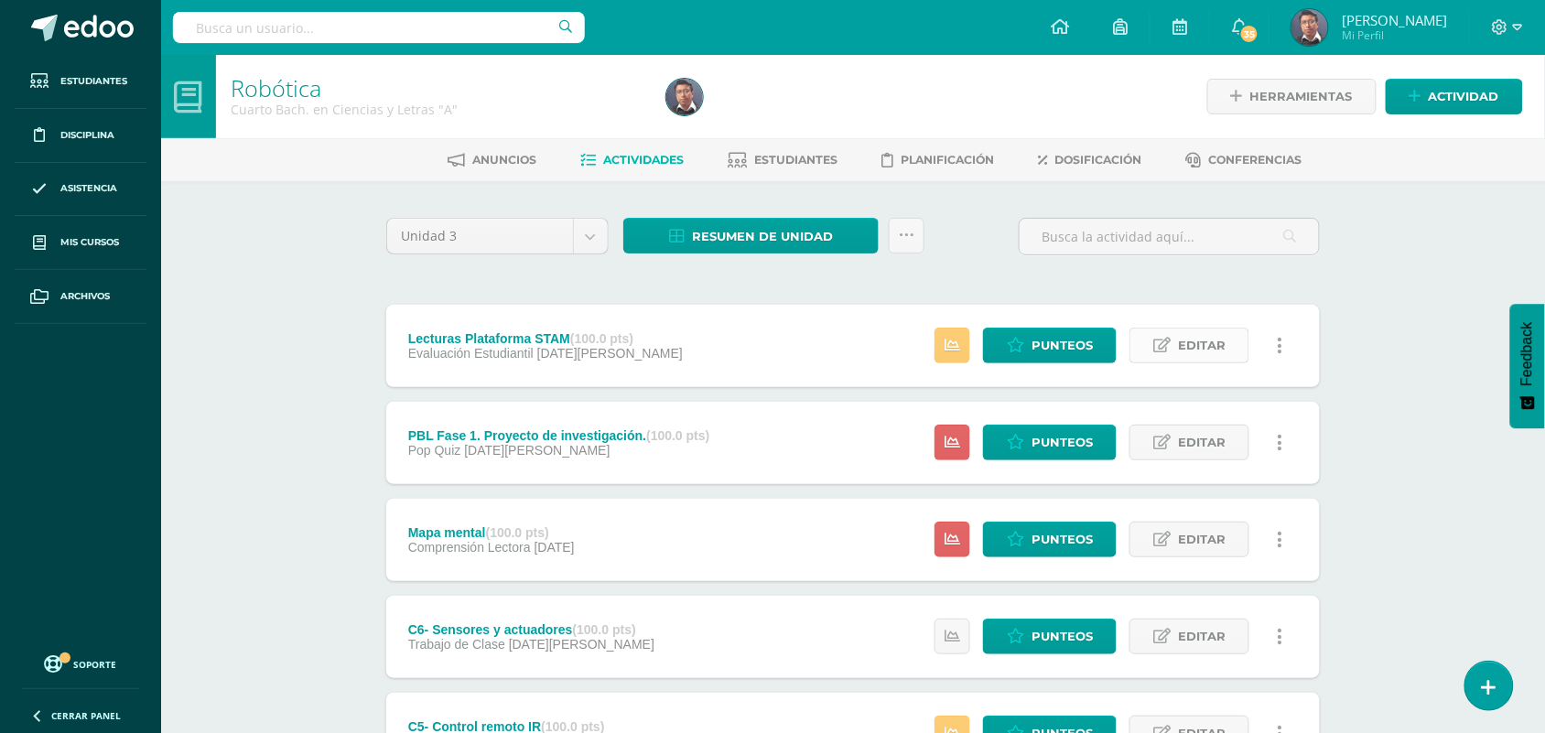
click at [1220, 348] on span "Editar" at bounding box center [1202, 345] width 48 height 34
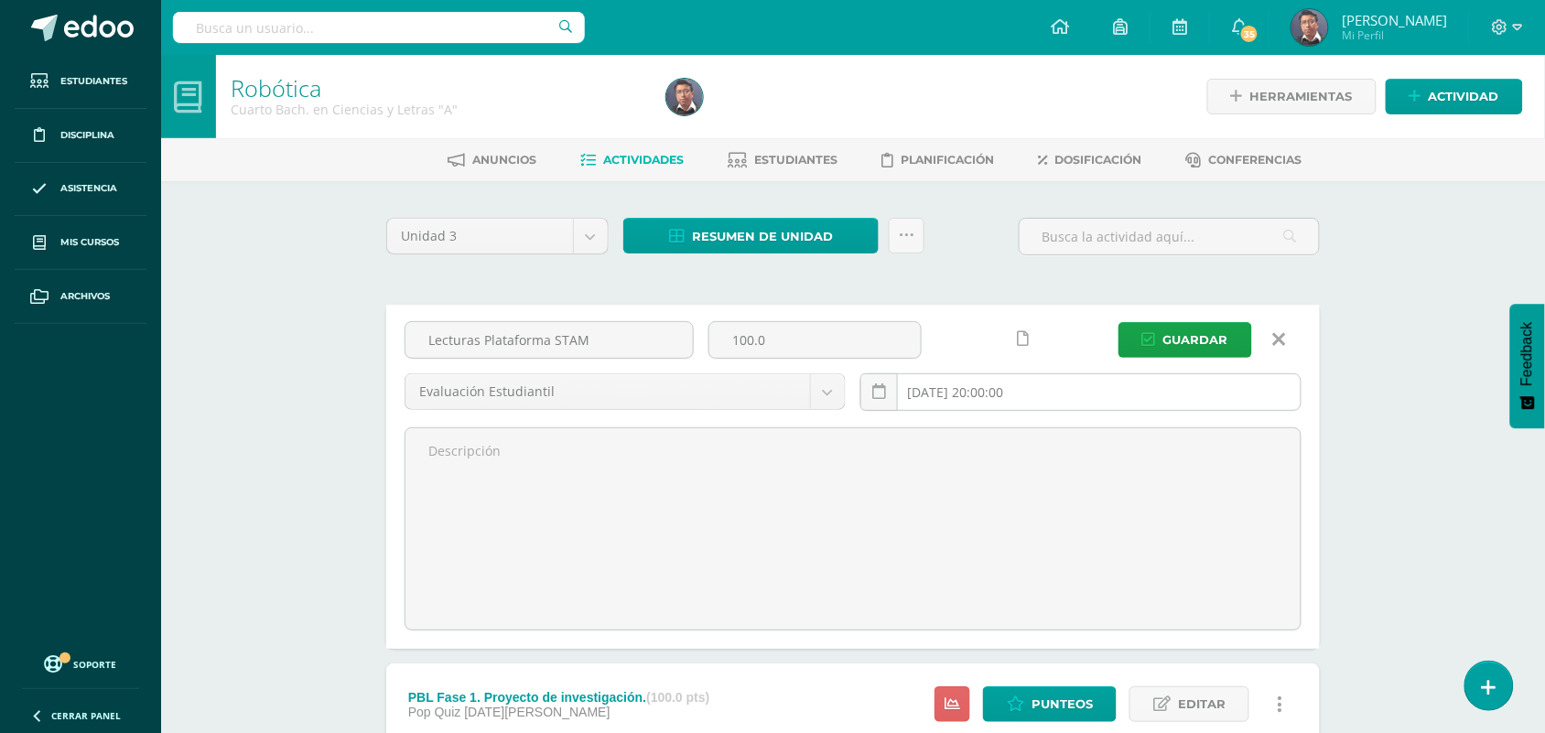
click at [971, 394] on input "[DATE] 20:00:00" at bounding box center [1080, 392] width 439 height 36
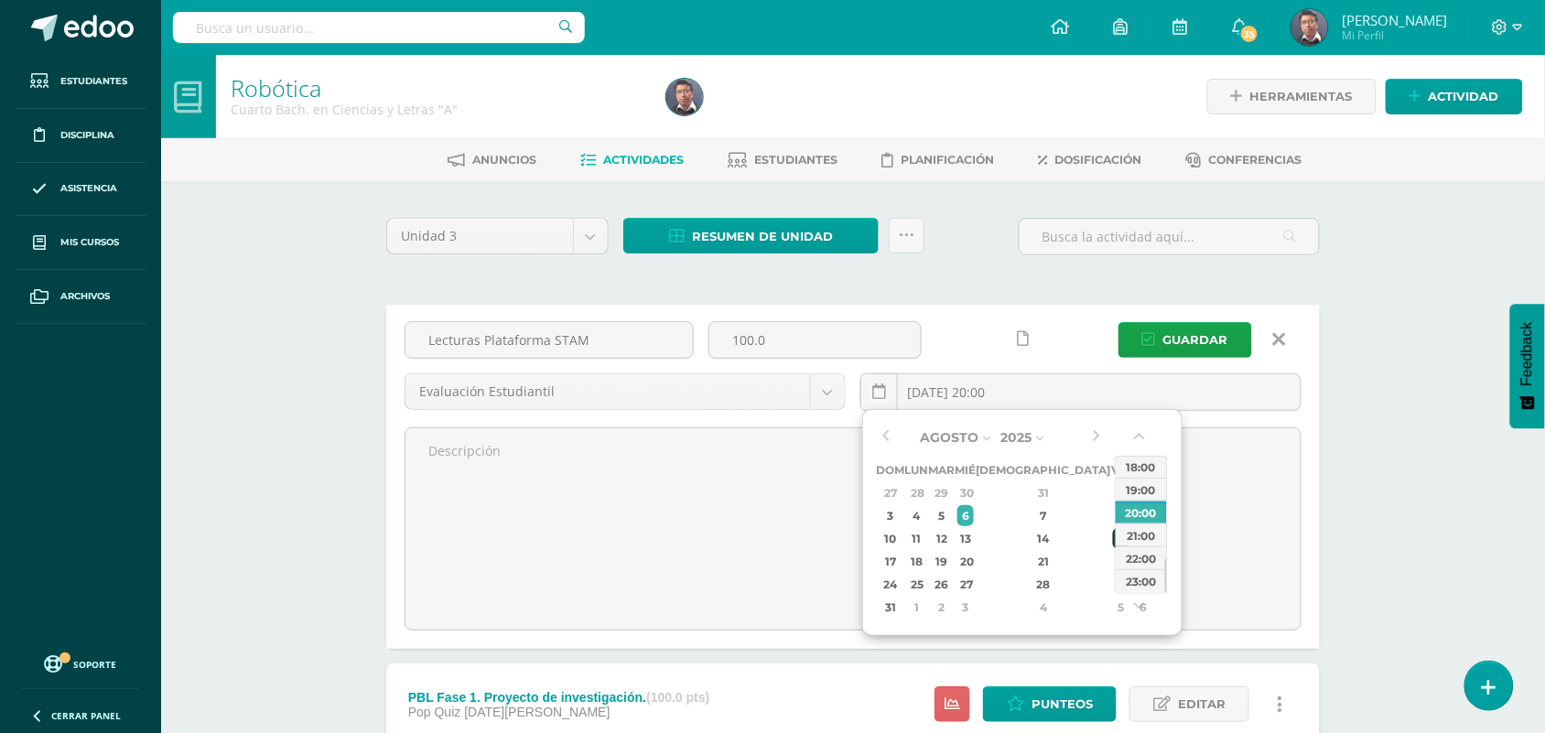
click at [1113, 543] on div "15" at bounding box center [1121, 538] width 16 height 21
type input "2025-08-15 20:00"
click at [1213, 332] on span "Guardar" at bounding box center [1195, 340] width 65 height 34
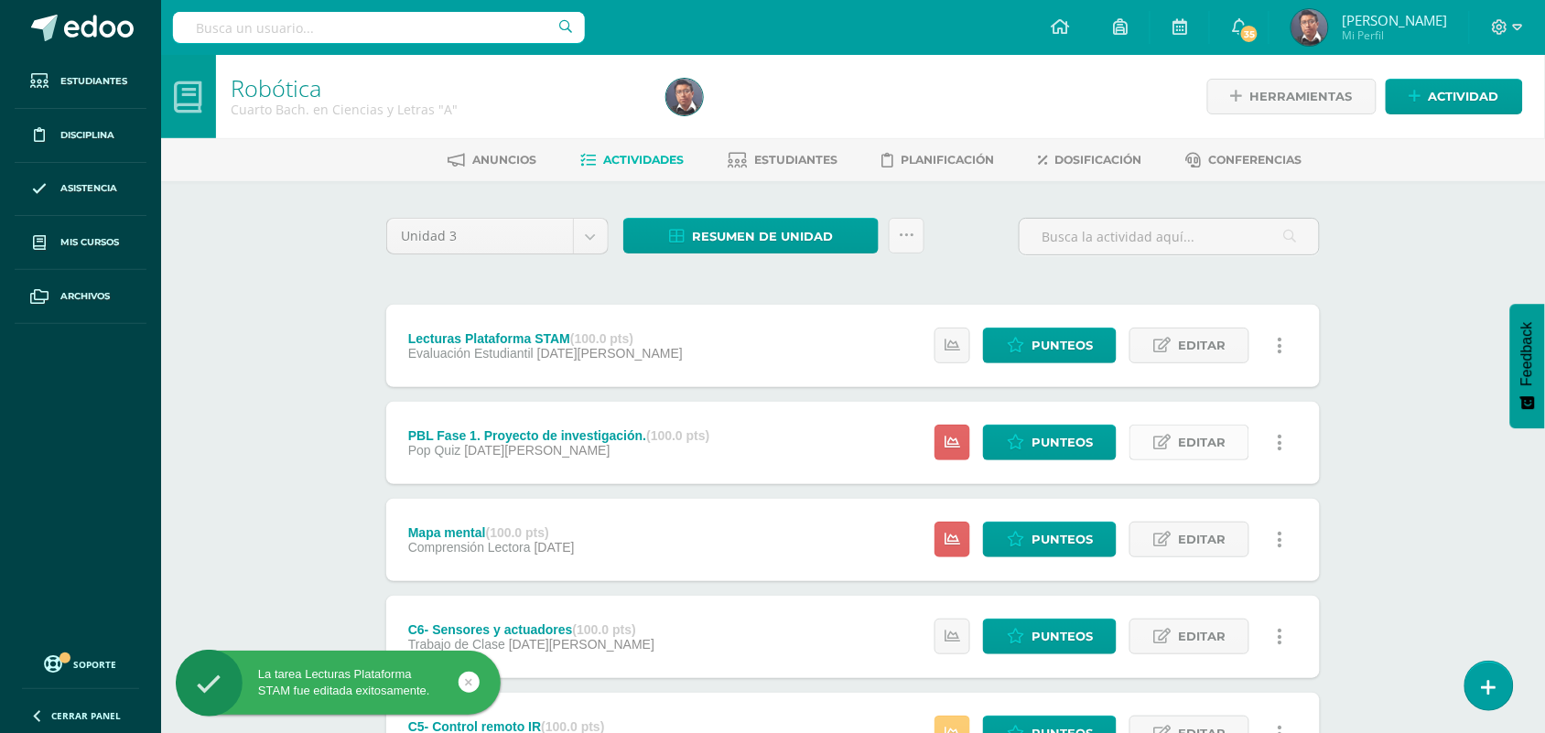
click at [1213, 448] on span "Editar" at bounding box center [1202, 442] width 48 height 34
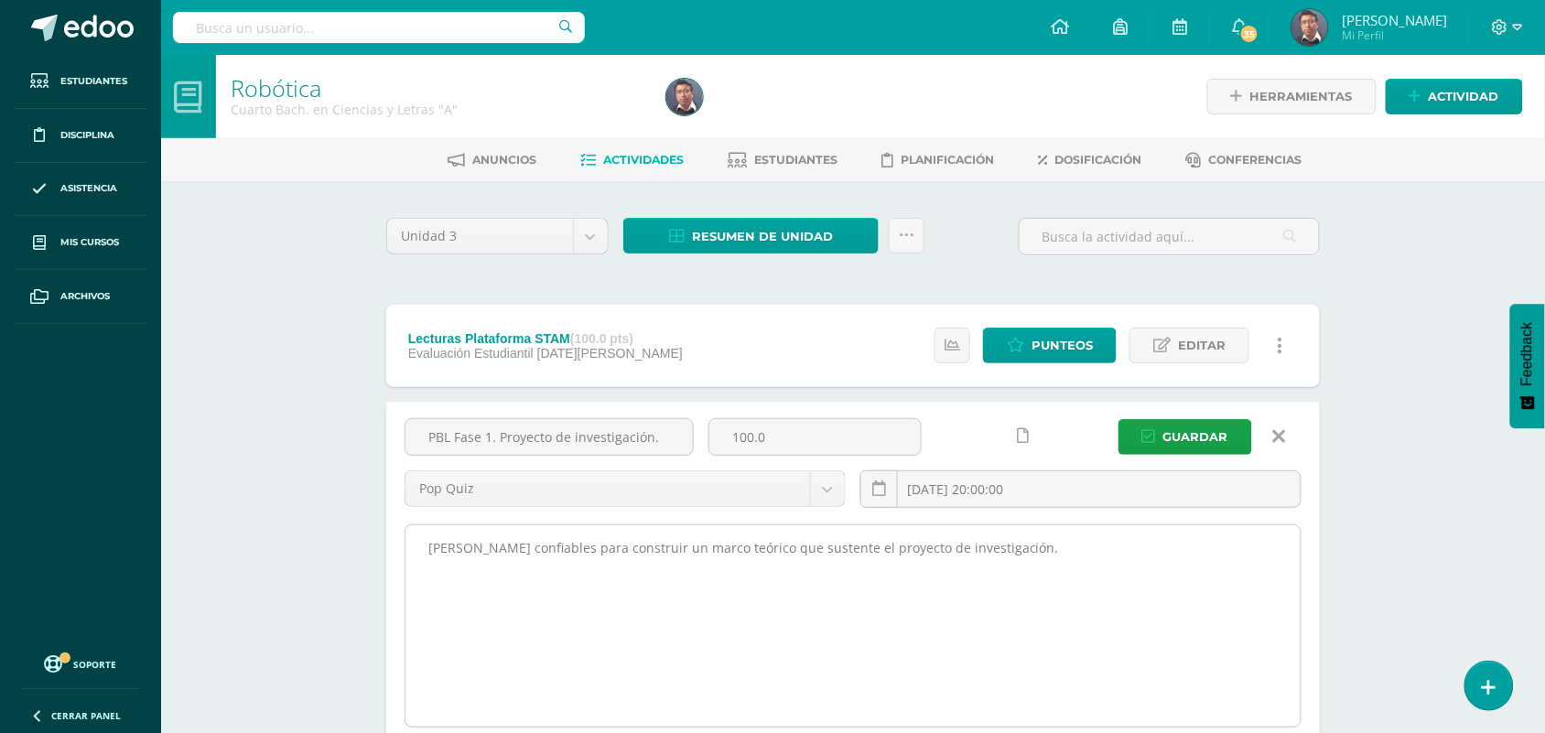
drag, startPoint x: 837, startPoint y: 533, endPoint x: 436, endPoint y: 561, distance: 402.7
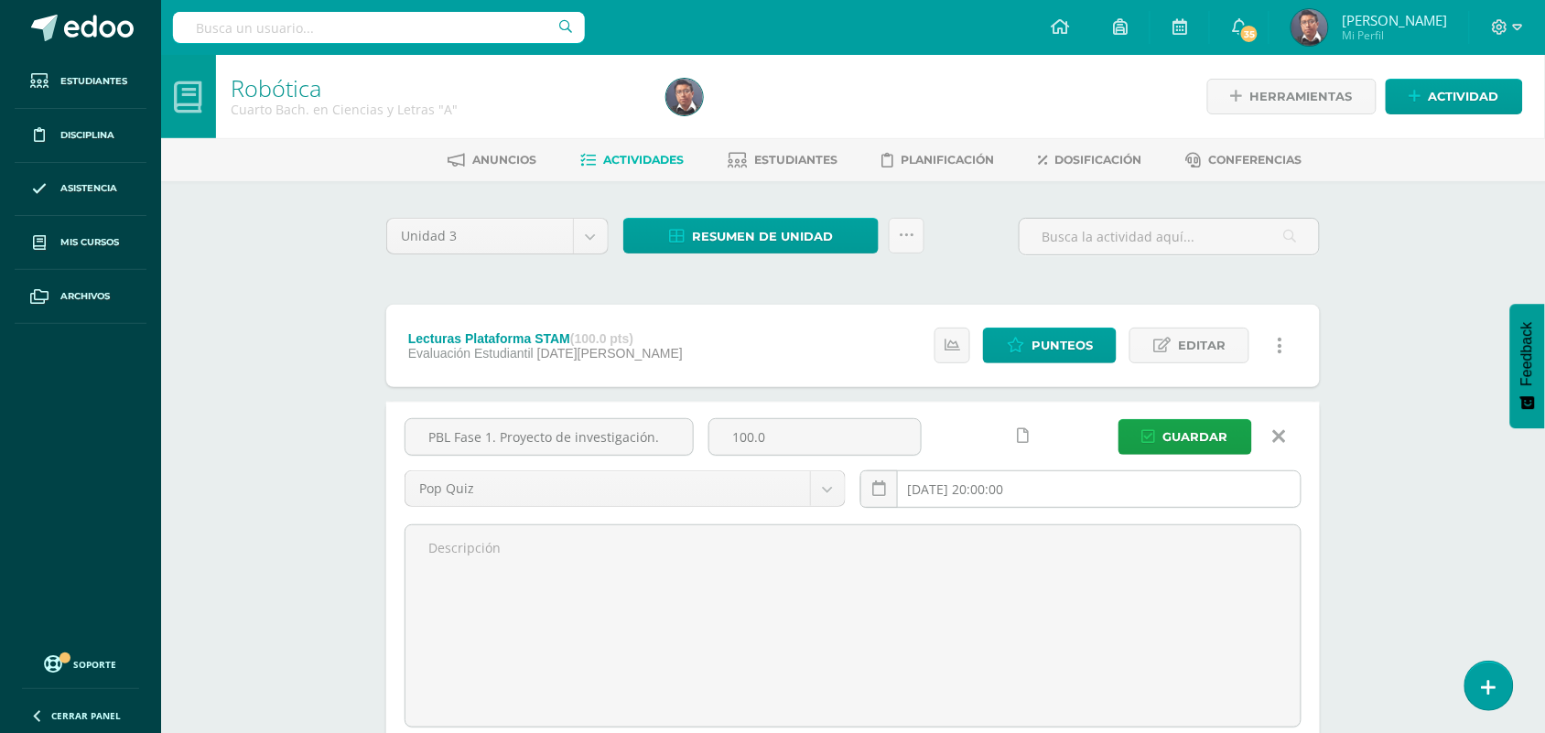
click at [1037, 490] on input "2025-07-30 20:00:00" at bounding box center [1080, 489] width 439 height 36
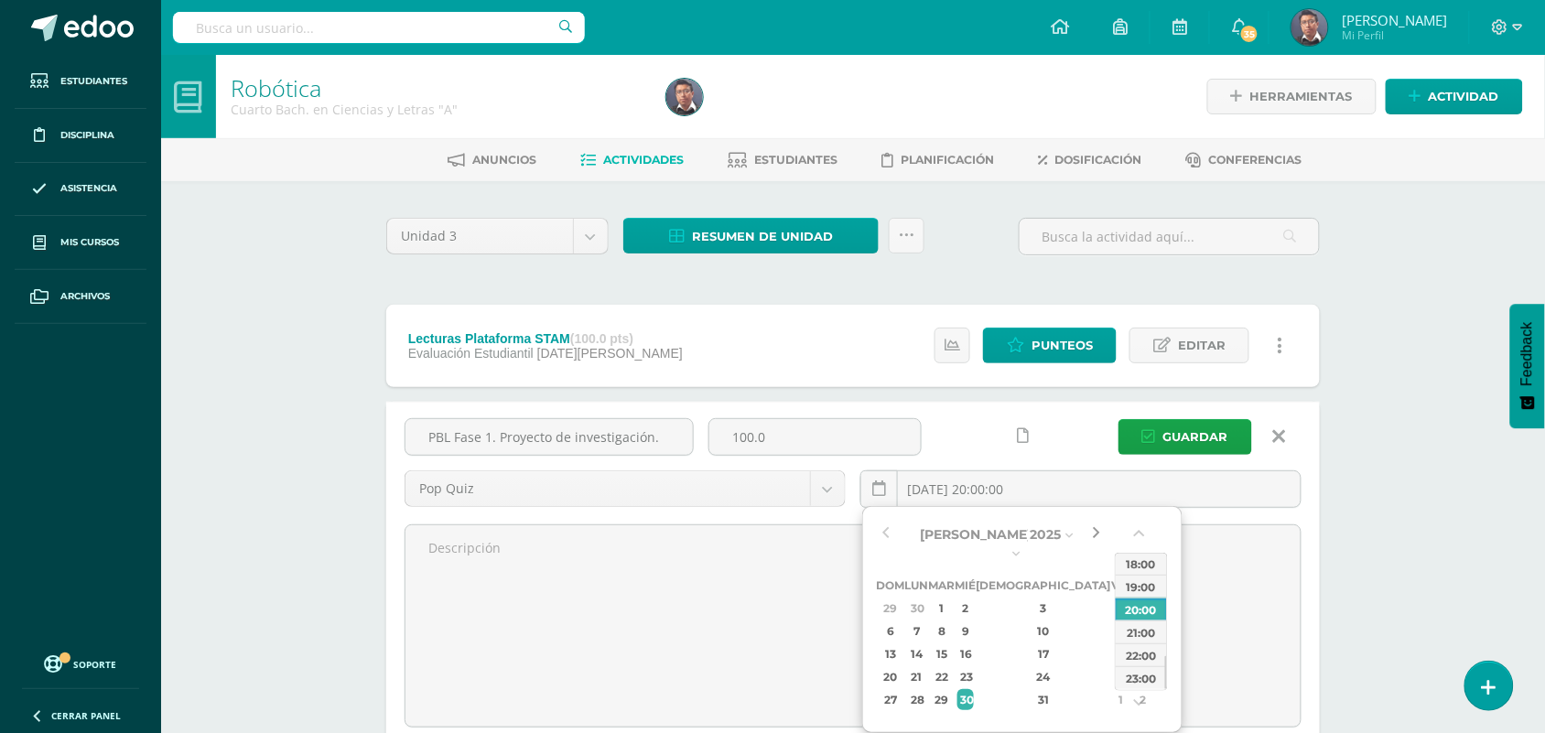
click at [1099, 537] on button "button" at bounding box center [1096, 534] width 18 height 27
click at [918, 633] on div "11" at bounding box center [916, 635] width 19 height 21
type input "2025-08-11 20:00"
click at [1194, 436] on span "Guardar" at bounding box center [1195, 437] width 65 height 34
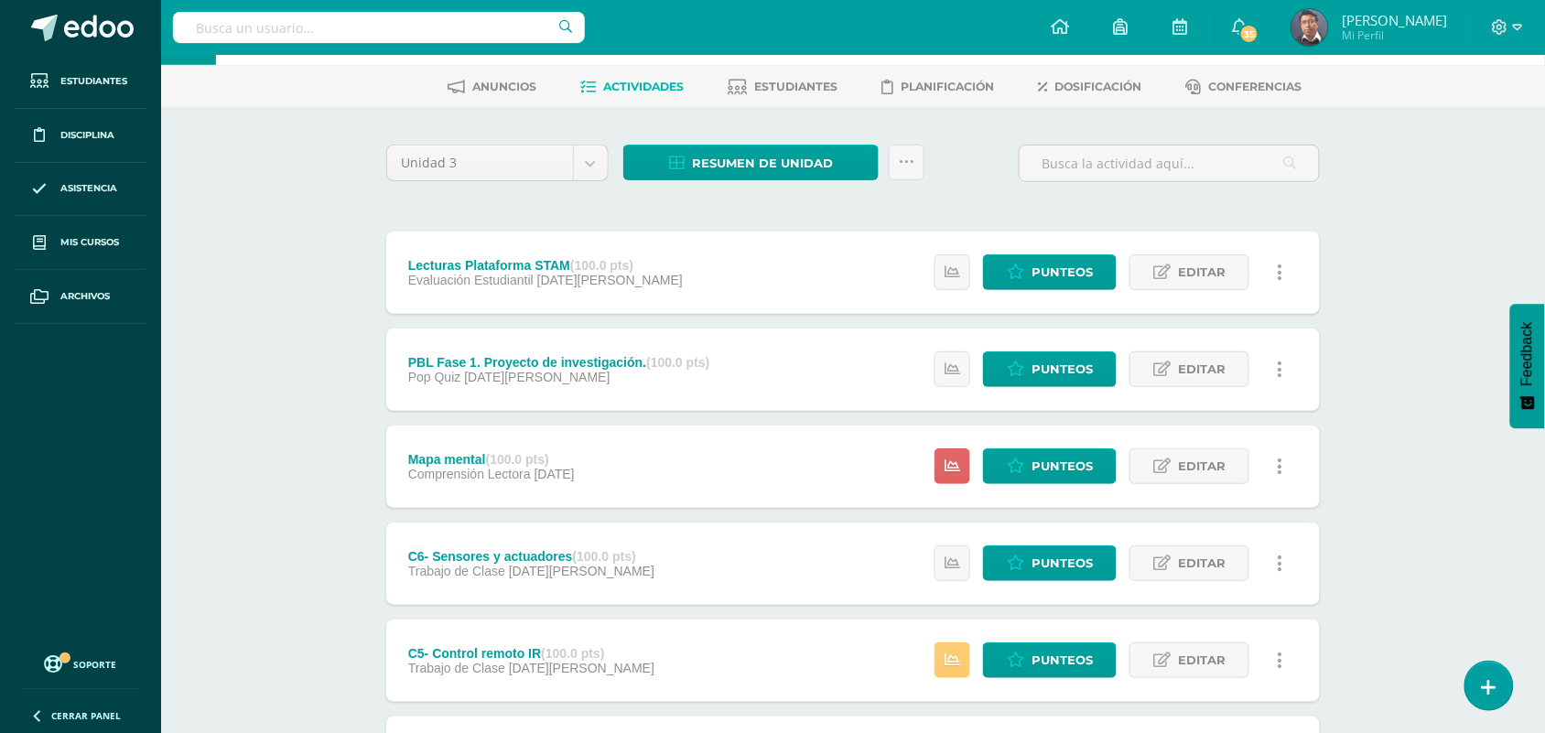
scroll to position [114, 0]
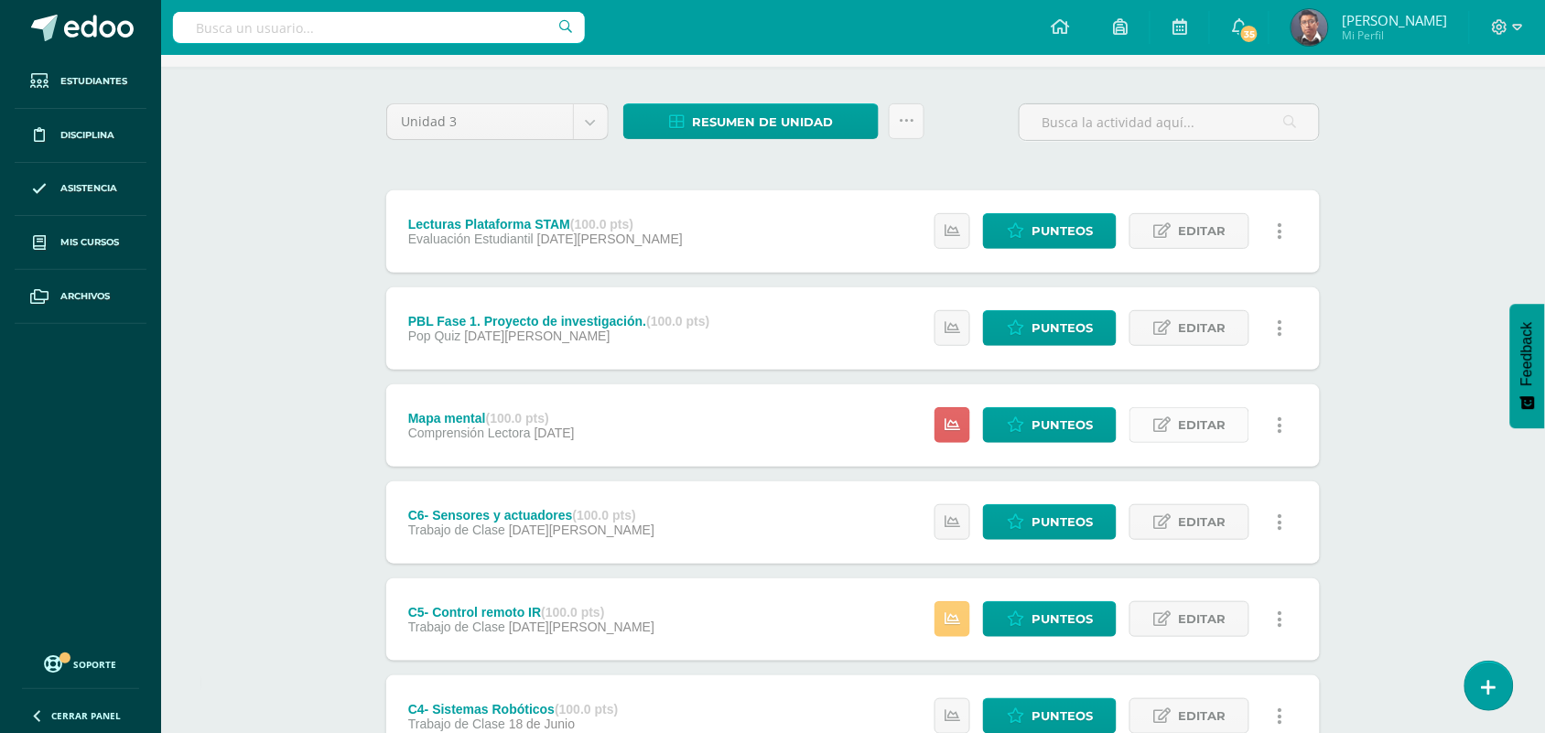
click at [1191, 423] on span "Editar" at bounding box center [1202, 425] width 48 height 34
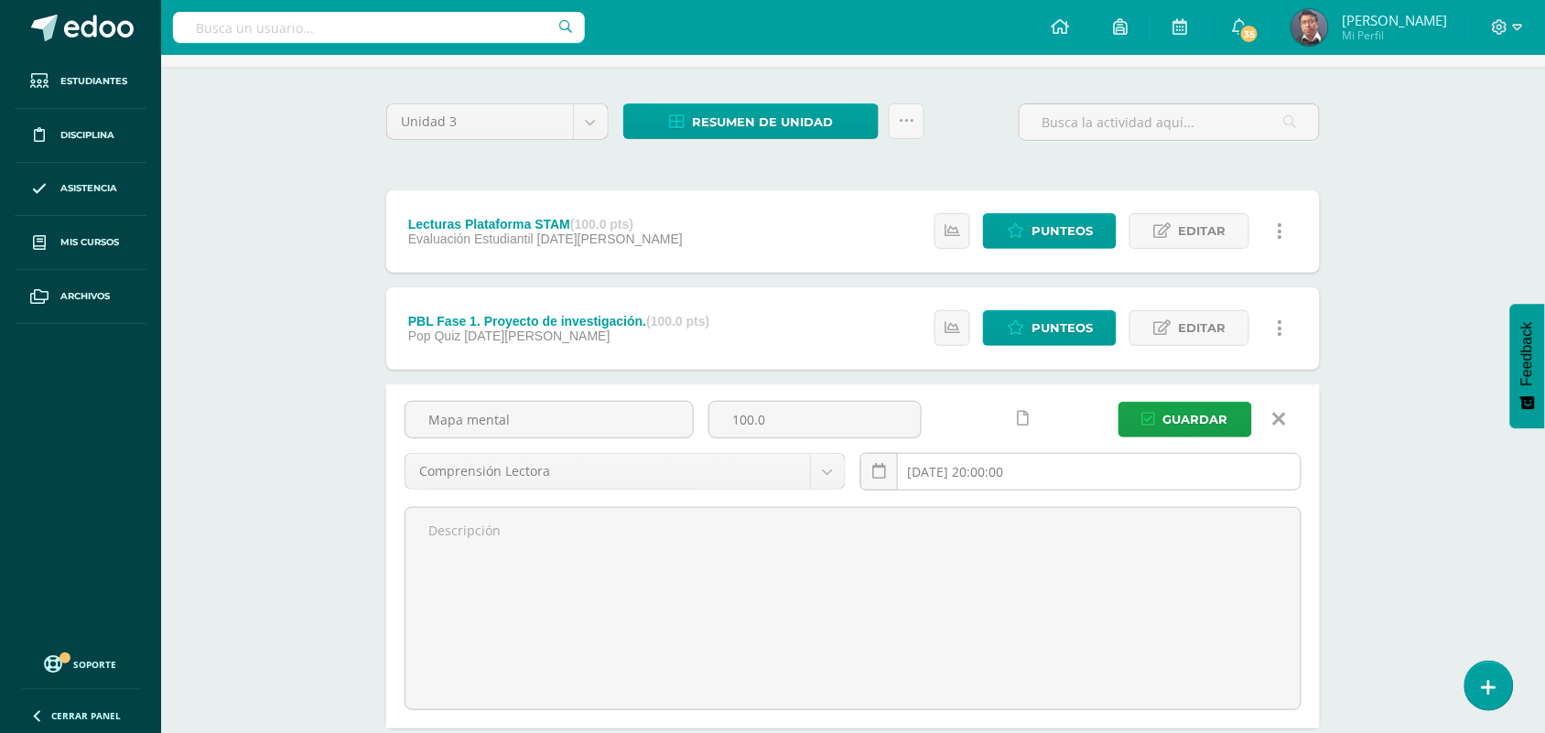
click at [913, 468] on input "2025-07-23 20:00:00" at bounding box center [1080, 472] width 439 height 36
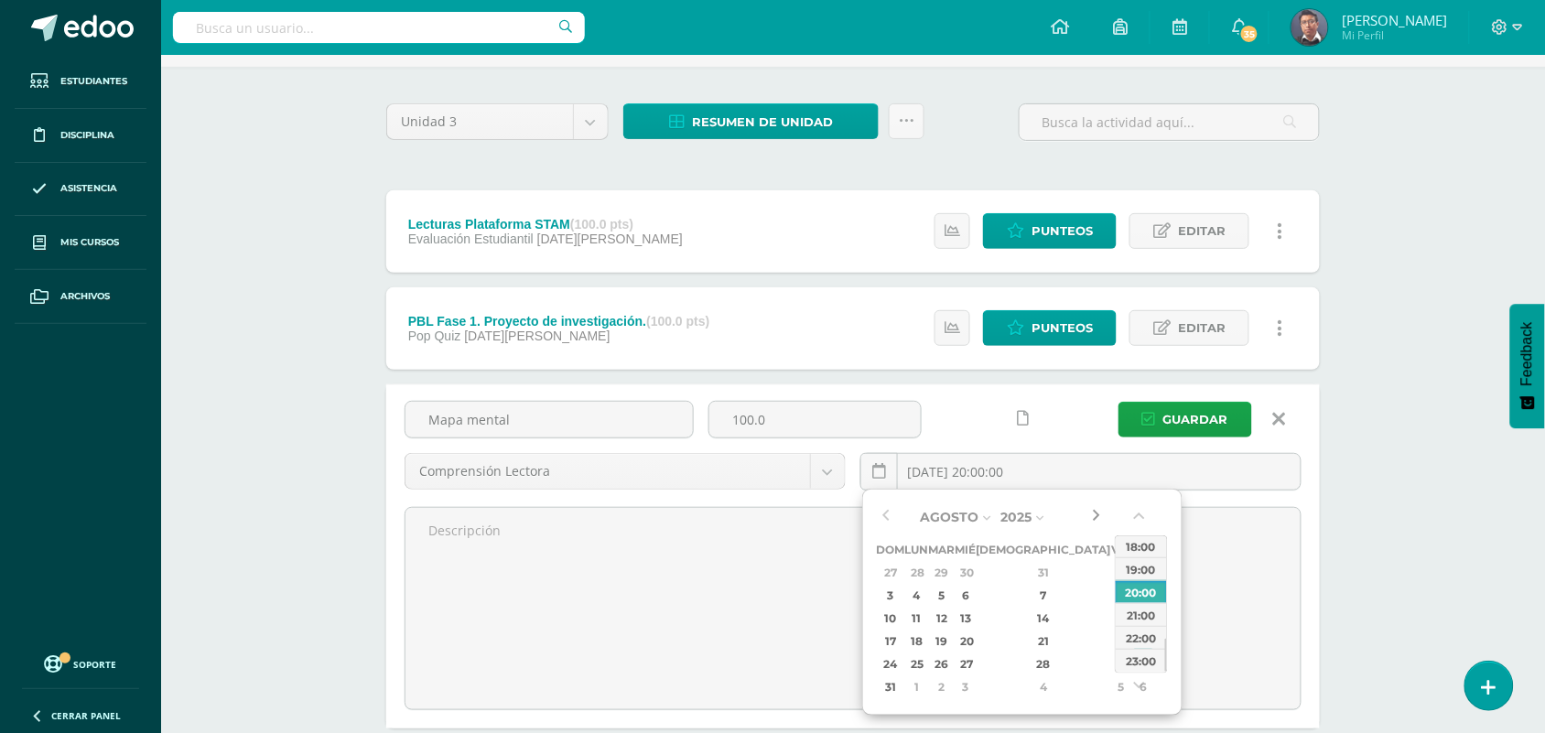
click at [1099, 520] on button "button" at bounding box center [1096, 516] width 18 height 27
click at [926, 613] on div "11" at bounding box center [916, 618] width 19 height 21
type input "2025-08-11 20:00"
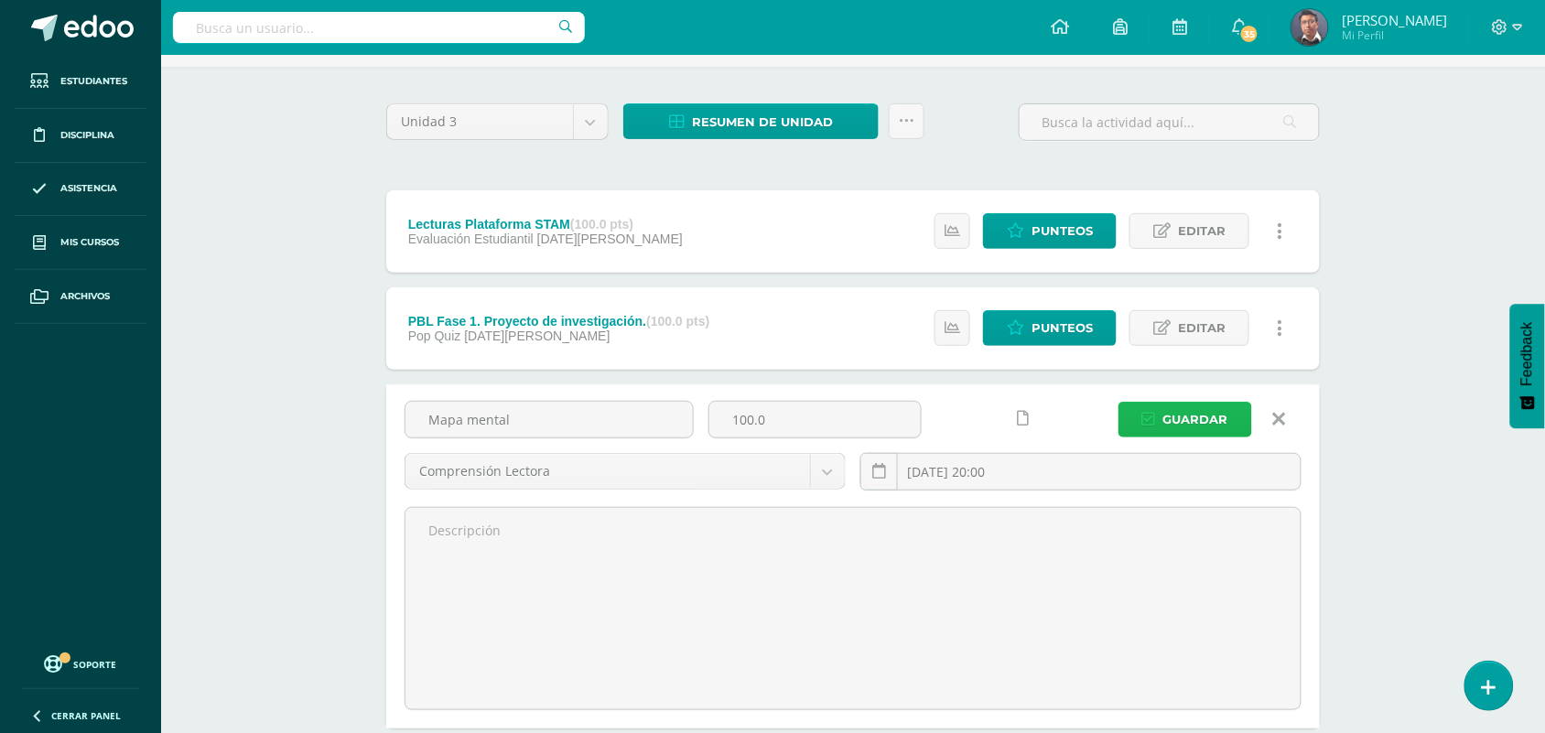
click at [1189, 430] on span "Guardar" at bounding box center [1195, 420] width 65 height 34
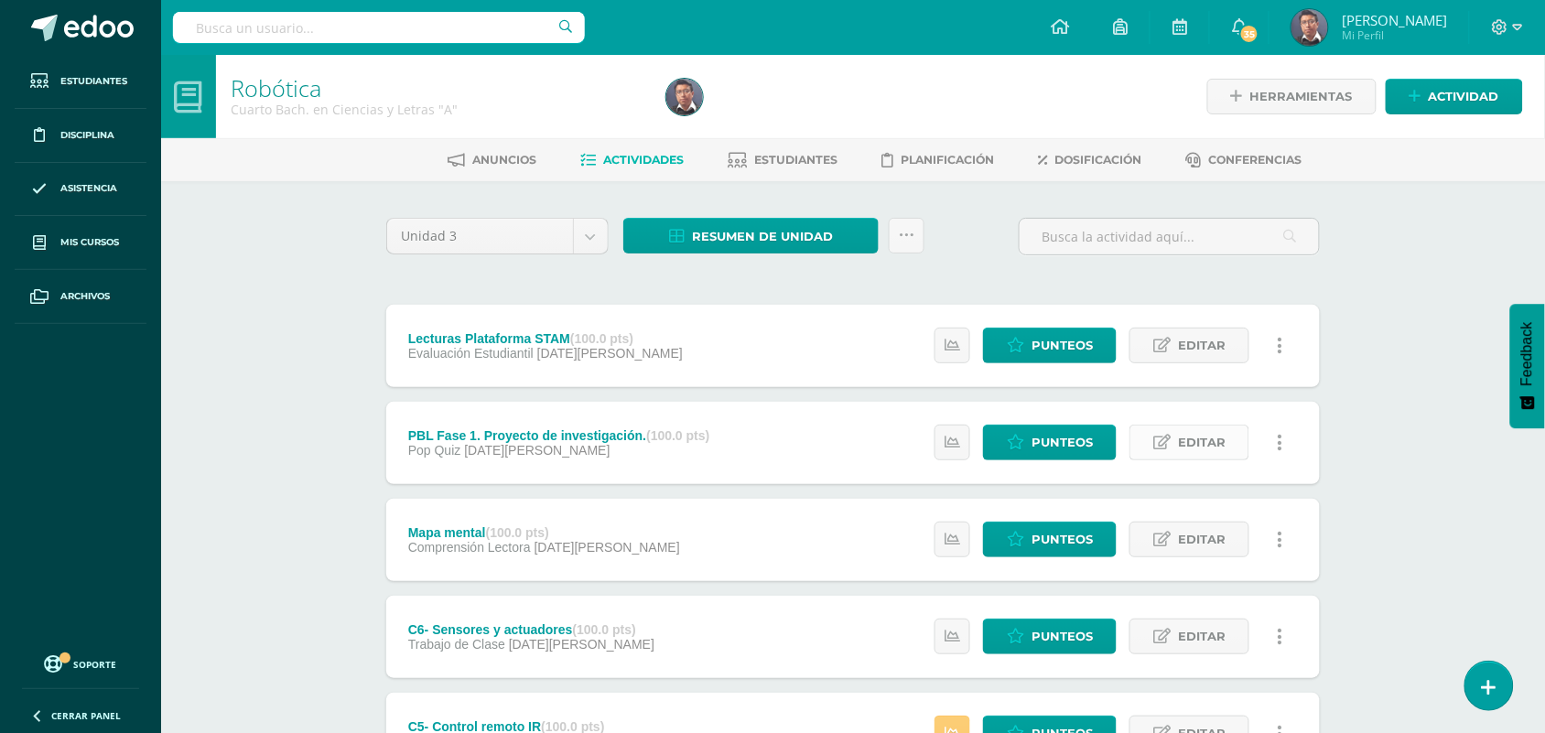
click at [1177, 436] on link "Editar" at bounding box center [1189, 443] width 120 height 36
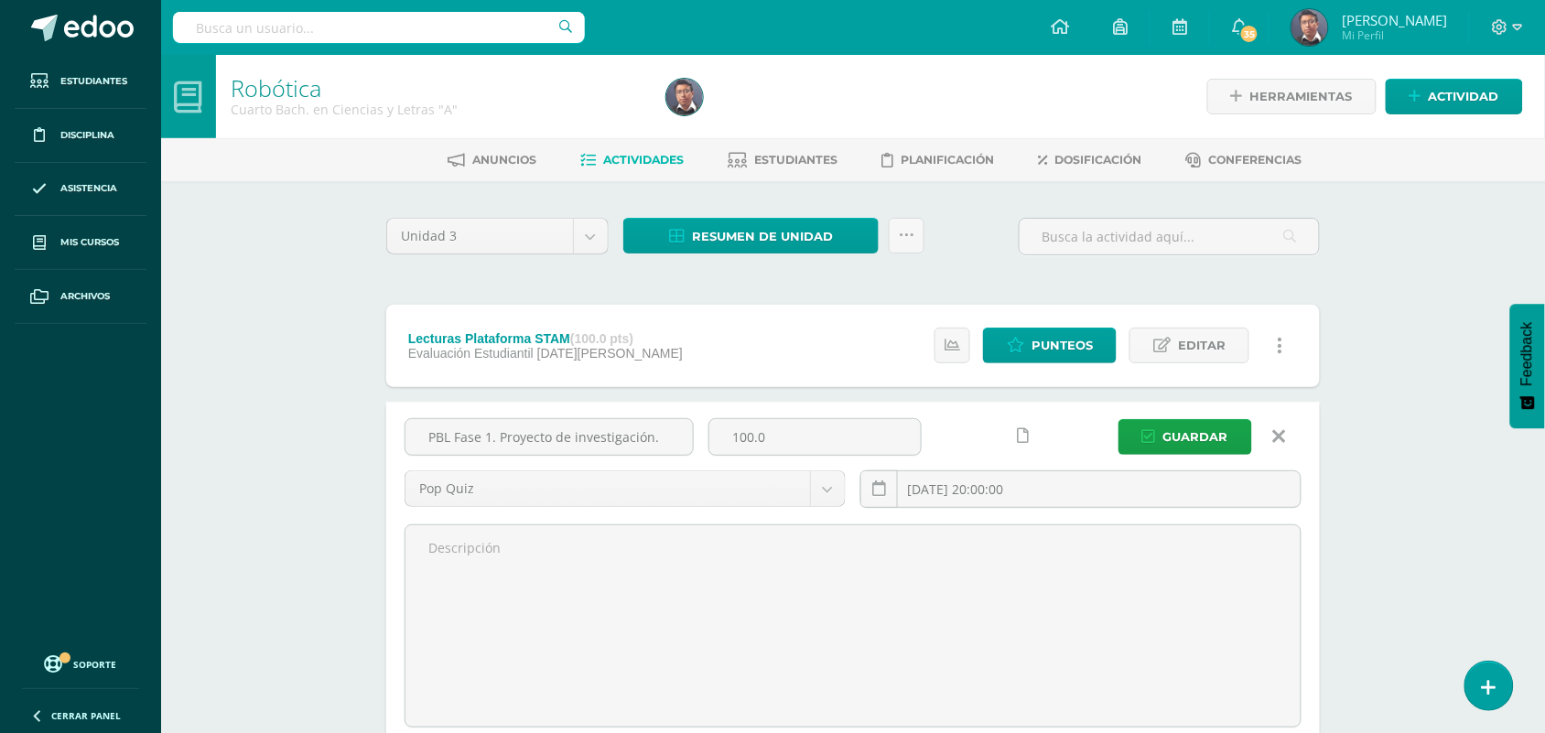
drag, startPoint x: 652, startPoint y: 433, endPoint x: 385, endPoint y: 424, distance: 267.3
type input "Conectar Saberes"
click at [1200, 445] on span "Guardar" at bounding box center [1195, 437] width 65 height 34
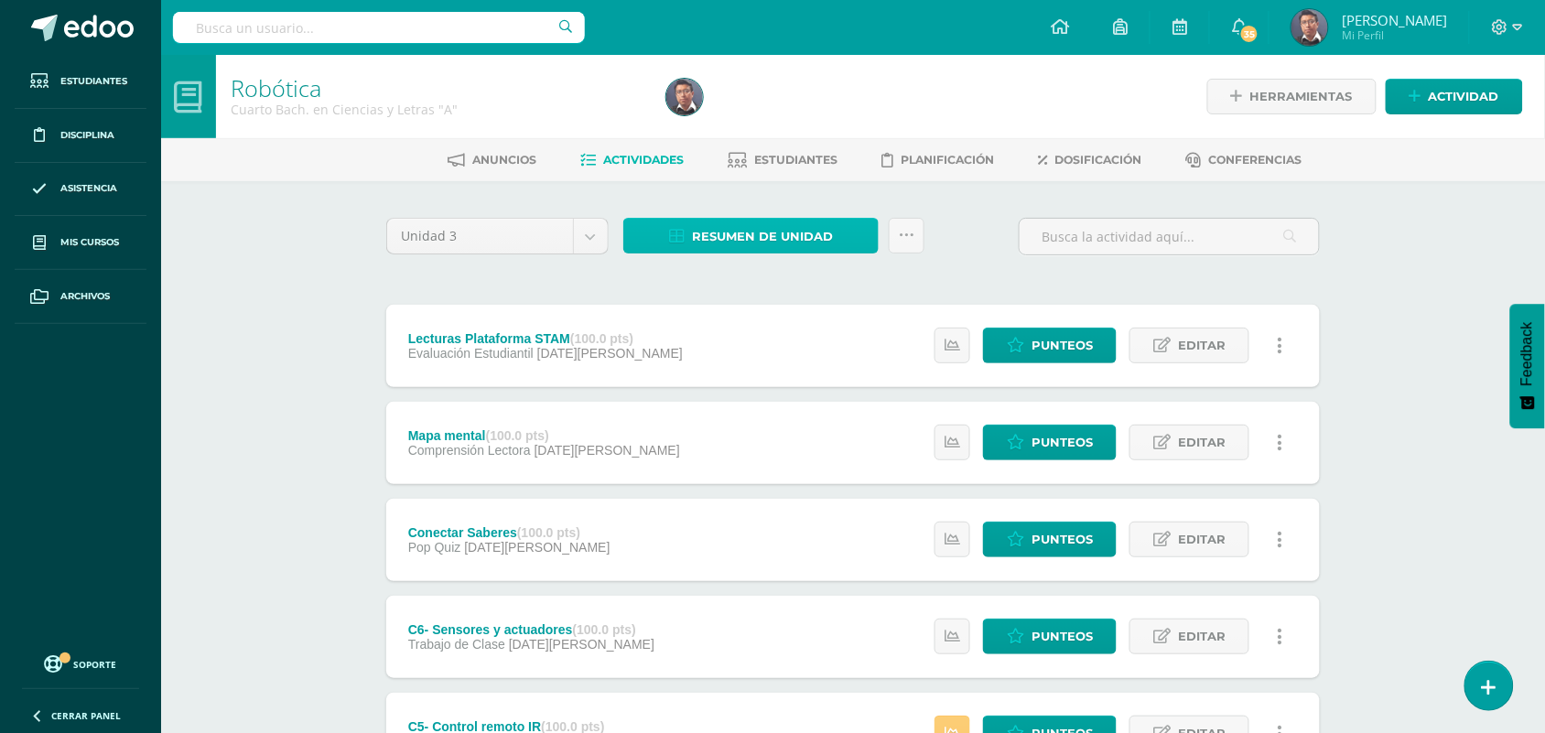
click at [664, 234] on link "Resumen de unidad" at bounding box center [750, 236] width 255 height 36
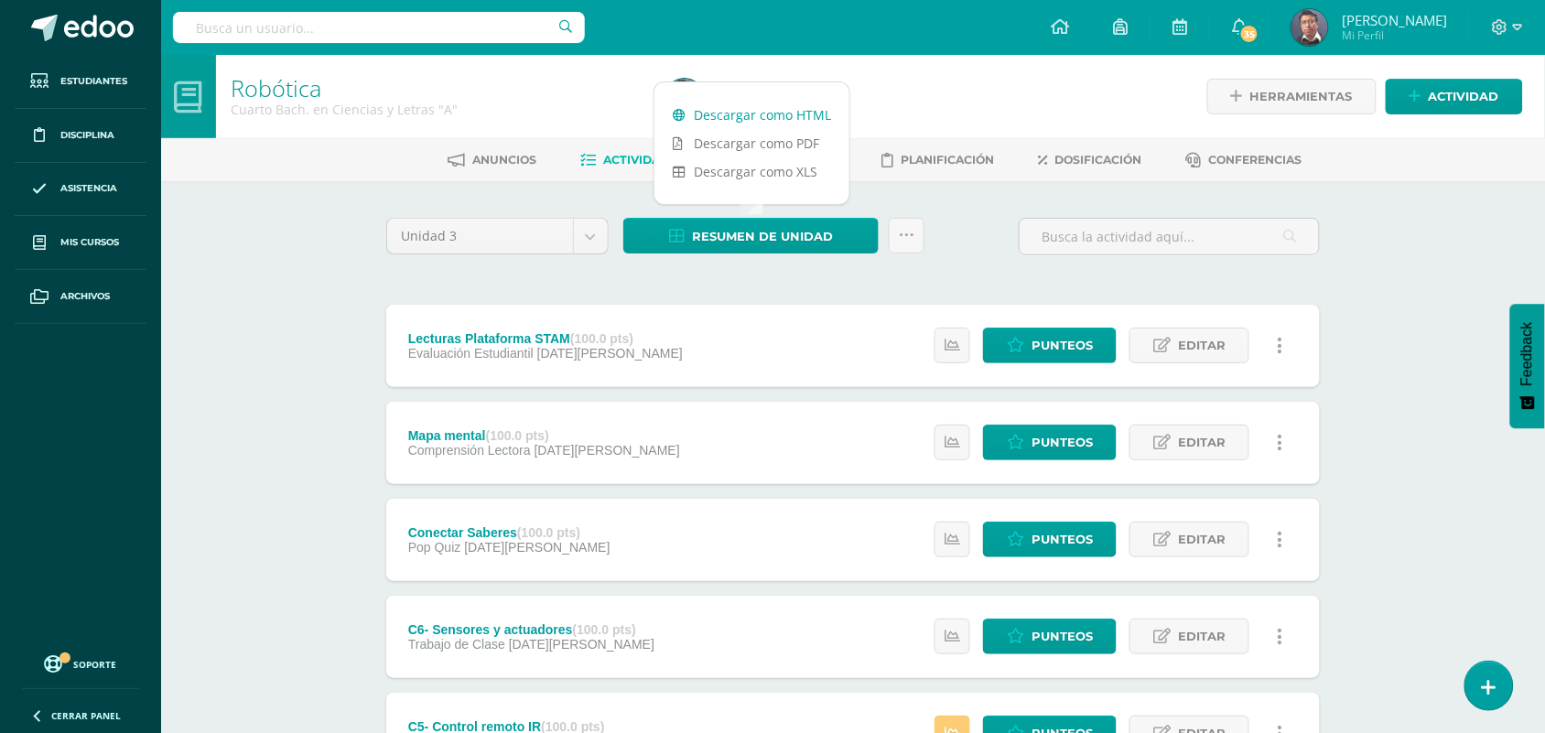
click at [716, 112] on link "Descargar como HTML" at bounding box center [751, 115] width 195 height 28
drag, startPoint x: 213, startPoint y: 249, endPoint x: 614, endPoint y: 250, distance: 400.8
click at [213, 250] on div "Robótica Cuarto Bach. en Ciencias y Letras "A" Herramientas Detalle de asistenc…" at bounding box center [852, 670] width 1383 height 1230
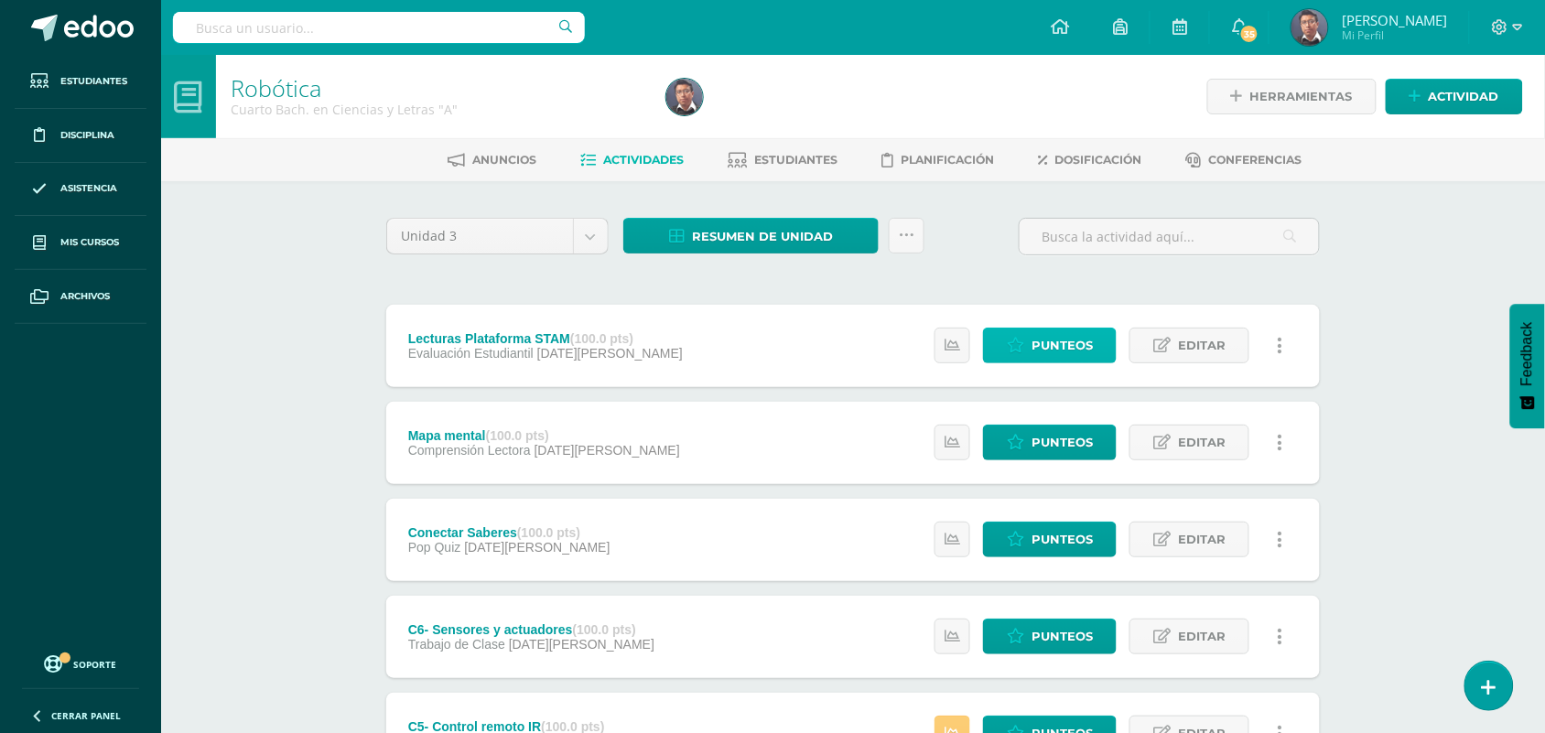
click at [1068, 344] on span "Punteos" at bounding box center [1061, 345] width 61 height 34
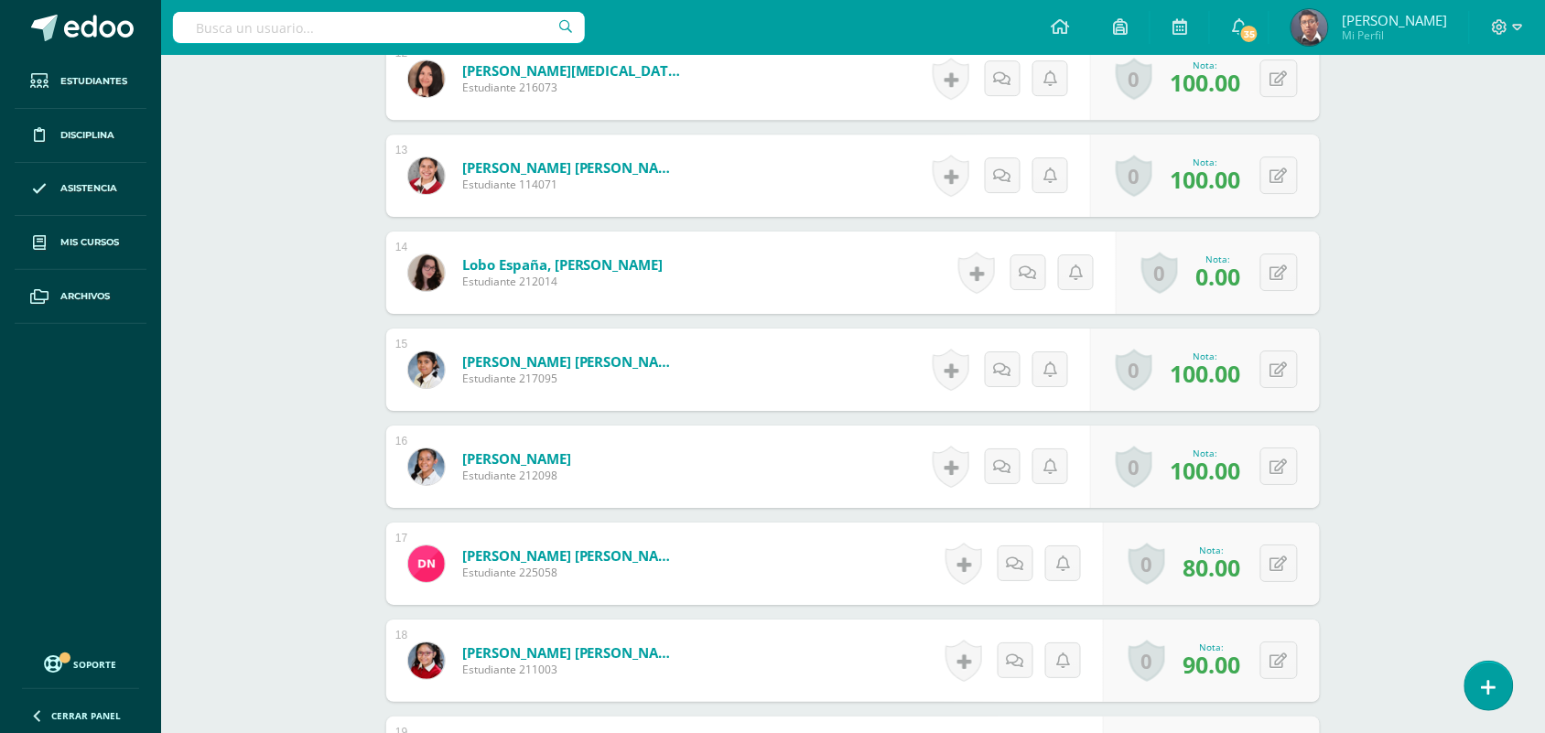
scroll to position [1555, 0]
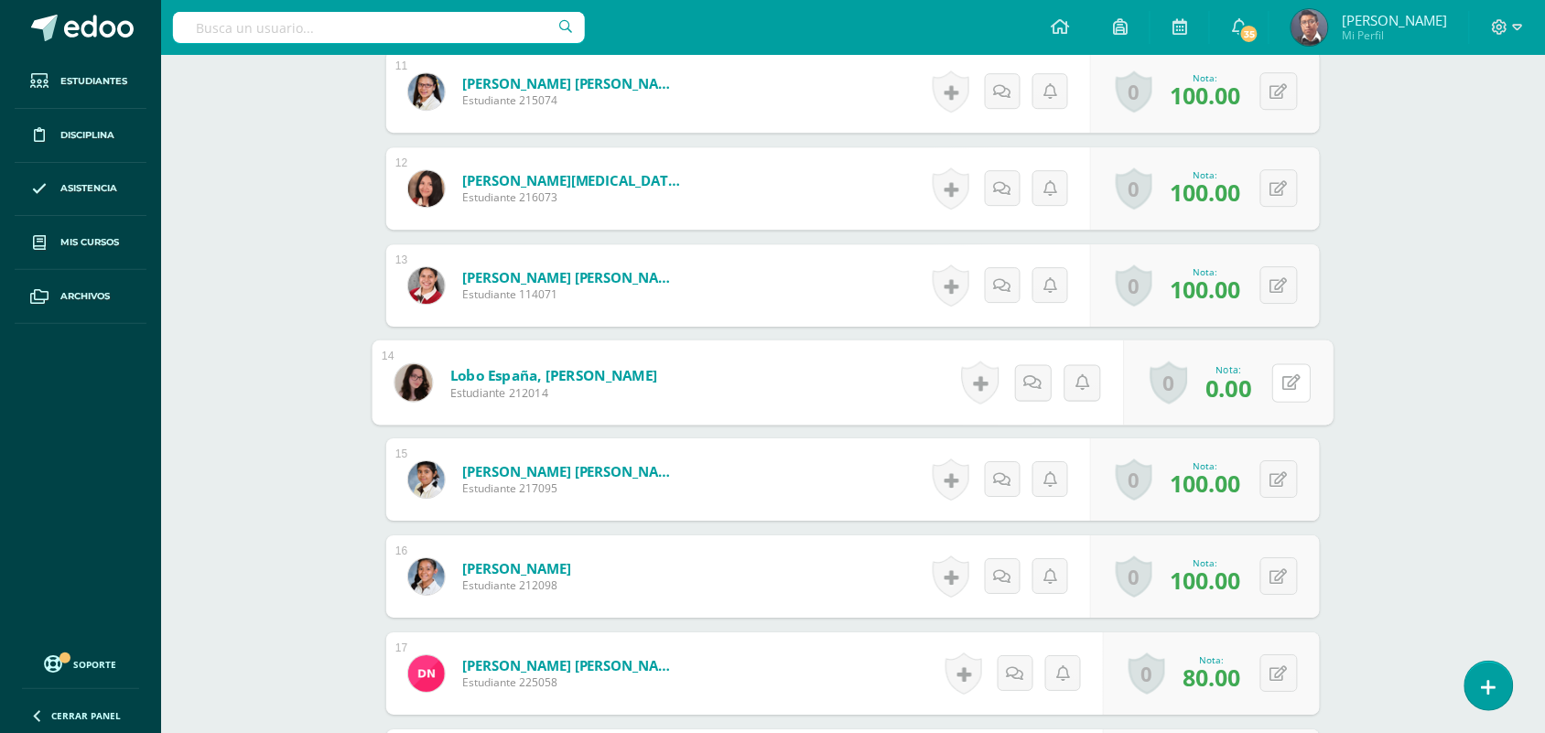
drag, startPoint x: 1278, startPoint y: 382, endPoint x: 1246, endPoint y: 394, distance: 34.2
click at [1283, 386] on icon at bounding box center [1292, 382] width 18 height 16
type input "100"
drag, startPoint x: 1428, startPoint y: 414, endPoint x: 1407, endPoint y: 414, distance: 21.0
click at [1426, 414] on div "Robótica Cuarto [PERSON_NAME]. en Ciencias y Letras "A" Herramientas Detalle de…" at bounding box center [852, 245] width 1383 height 3492
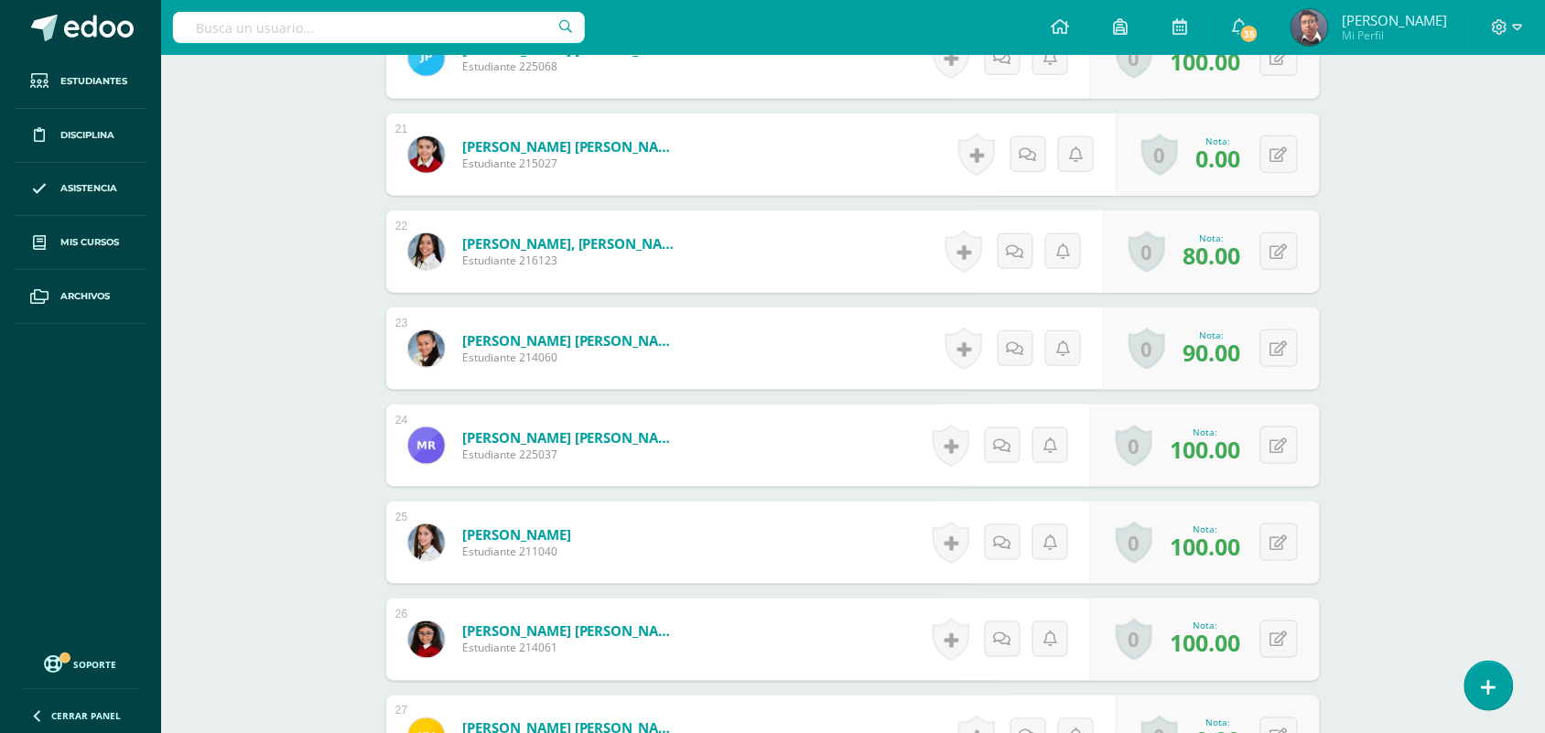
scroll to position [2699, 0]
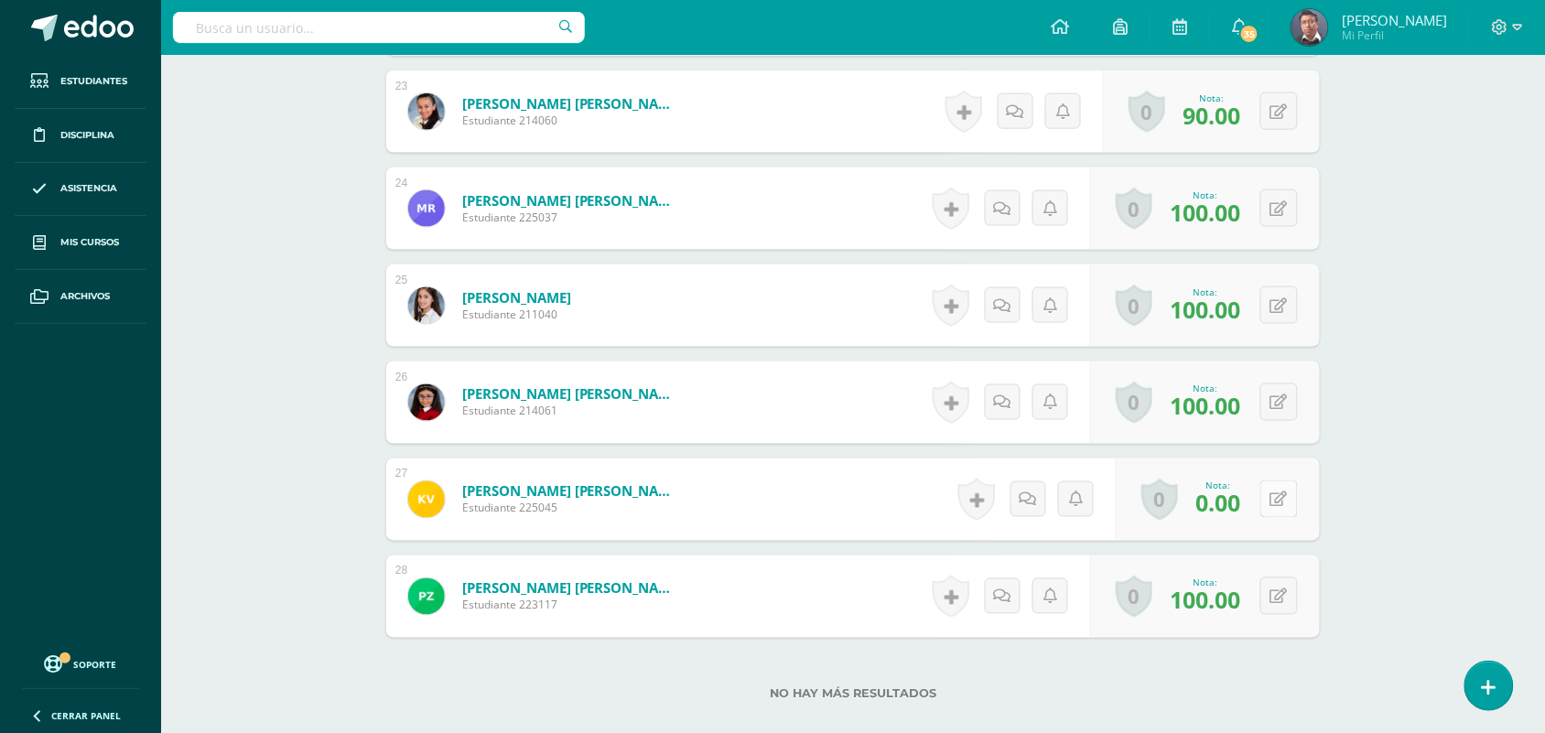
click at [1268, 503] on div "0 Logros Logros obtenidos Aún no hay logros agregados Nota: 0.00" at bounding box center [1217, 499] width 204 height 82
click at [1288, 506] on icon at bounding box center [1292, 499] width 18 height 16
type input "100"
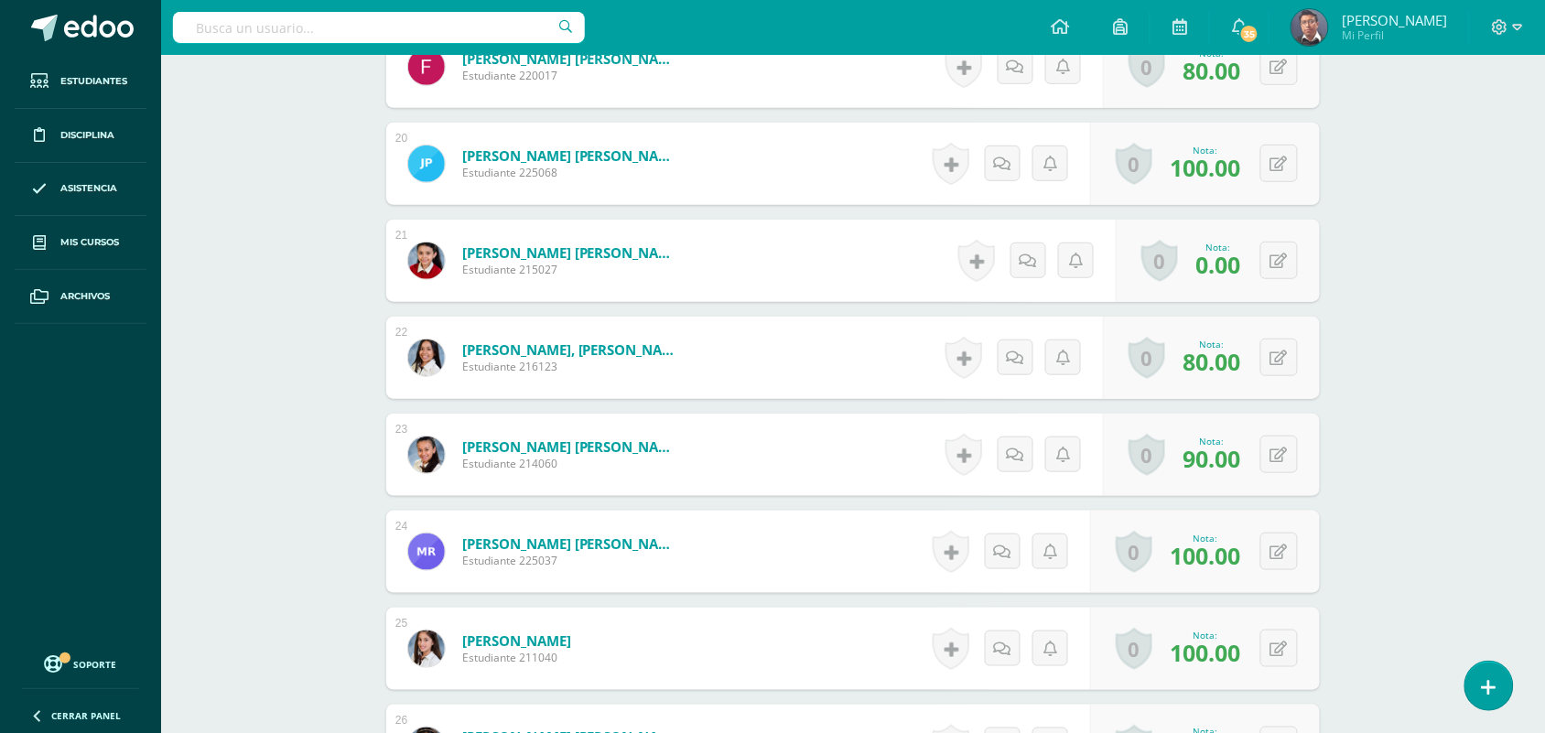
scroll to position [1784, 0]
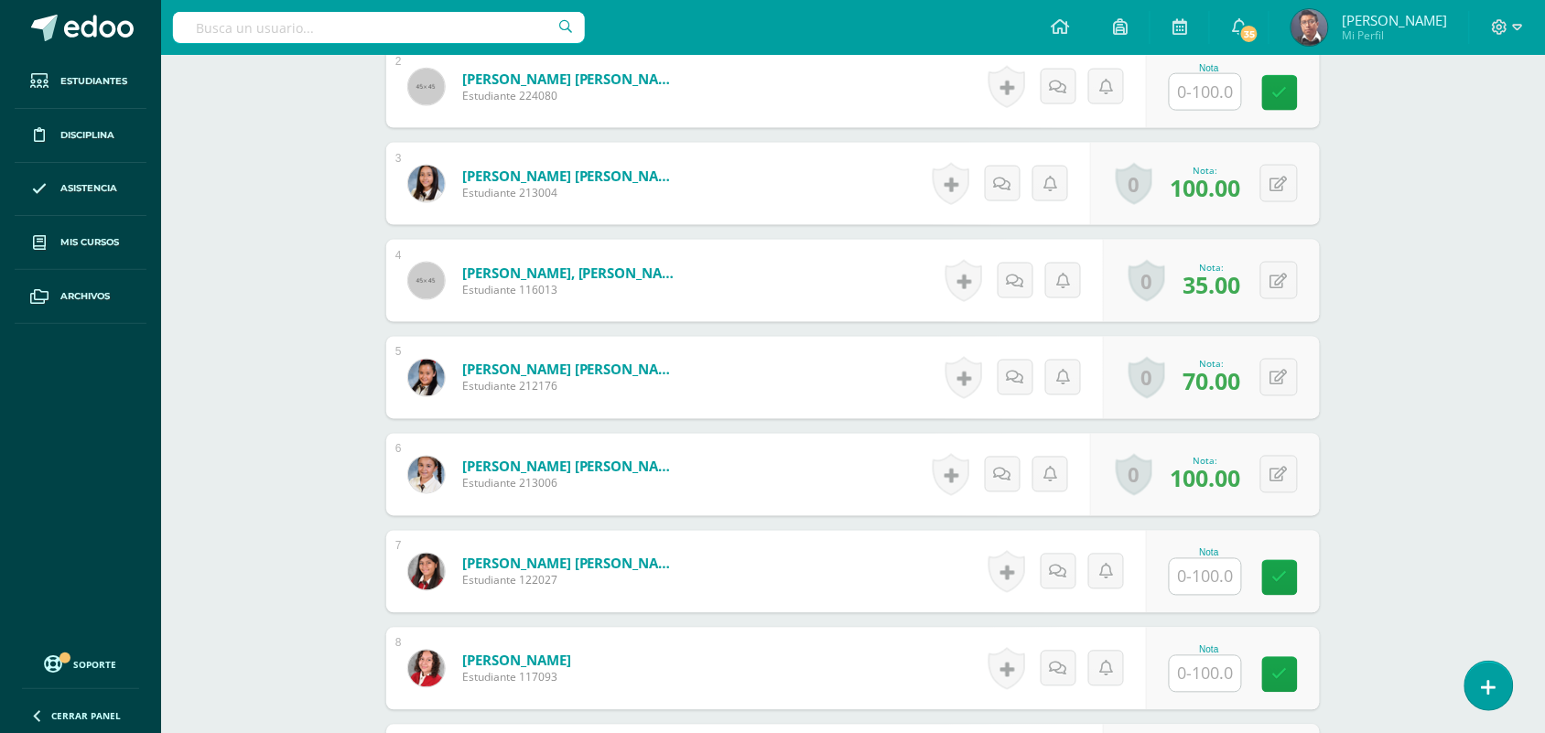
scroll to position [688, 0]
click at [1283, 286] on icon at bounding box center [1278, 281] width 17 height 16
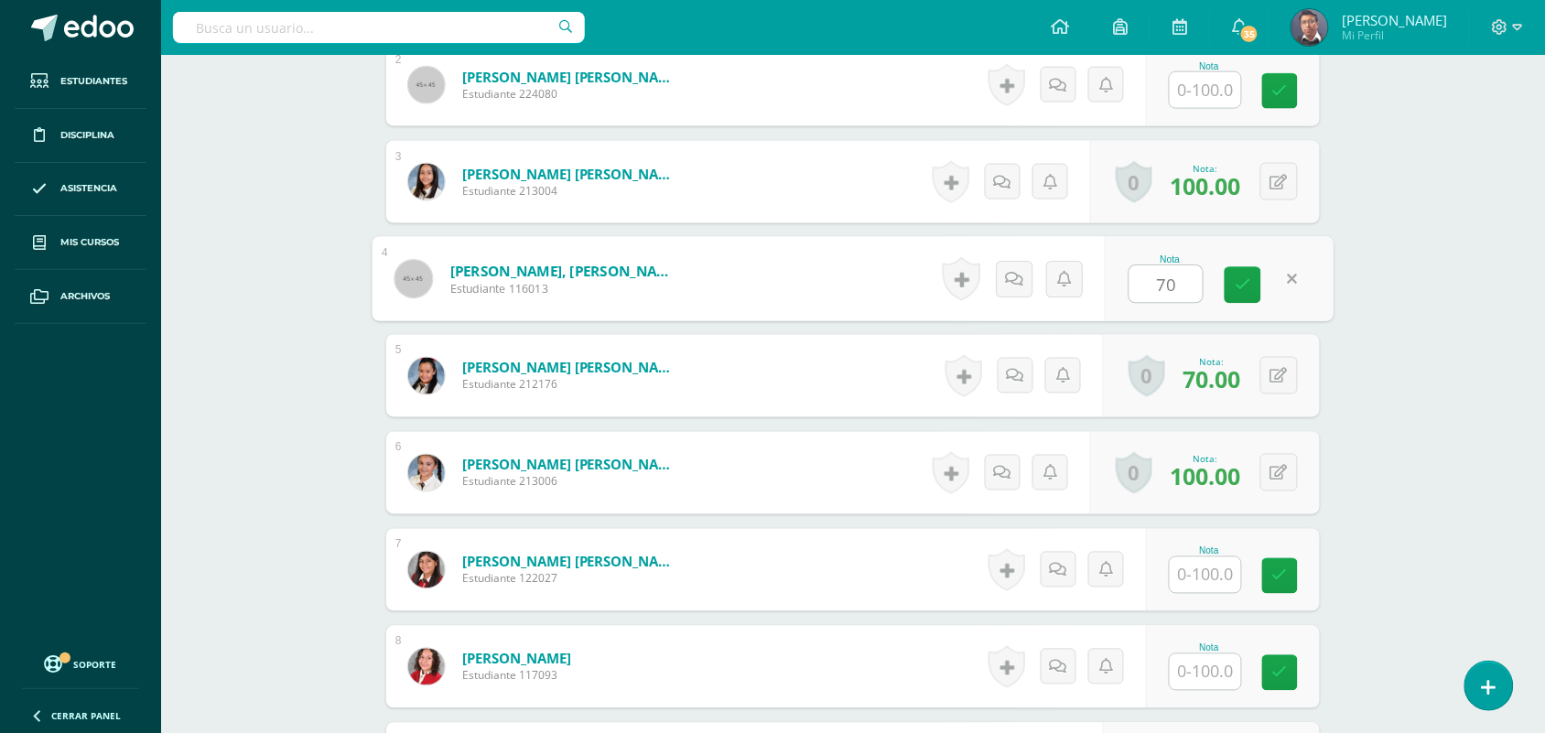
type input "70"
drag, startPoint x: 1380, startPoint y: 271, endPoint x: 1391, endPoint y: 268, distance: 11.3
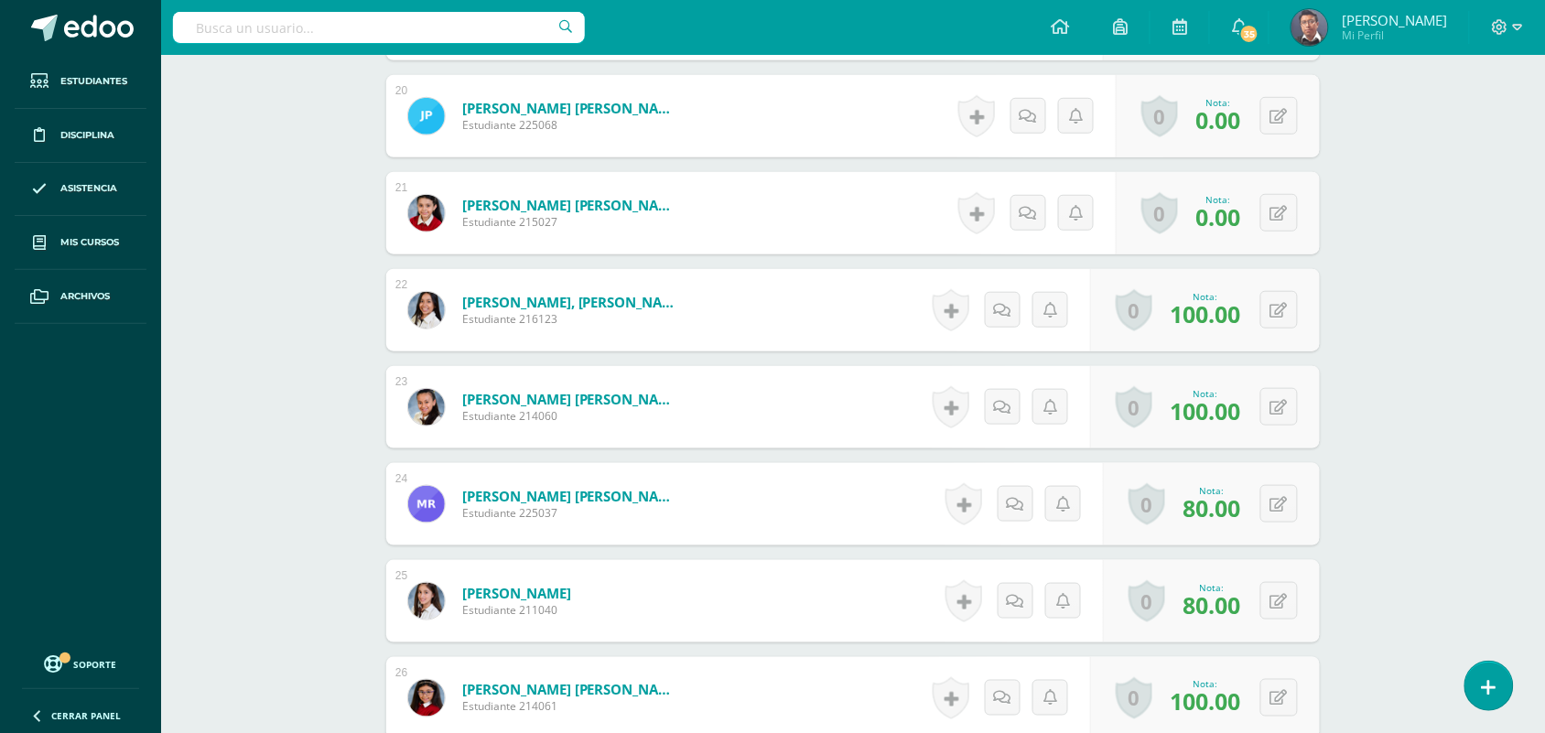
scroll to position [2405, 0]
click at [1286, 221] on button at bounding box center [1291, 212] width 38 height 38
type input "100"
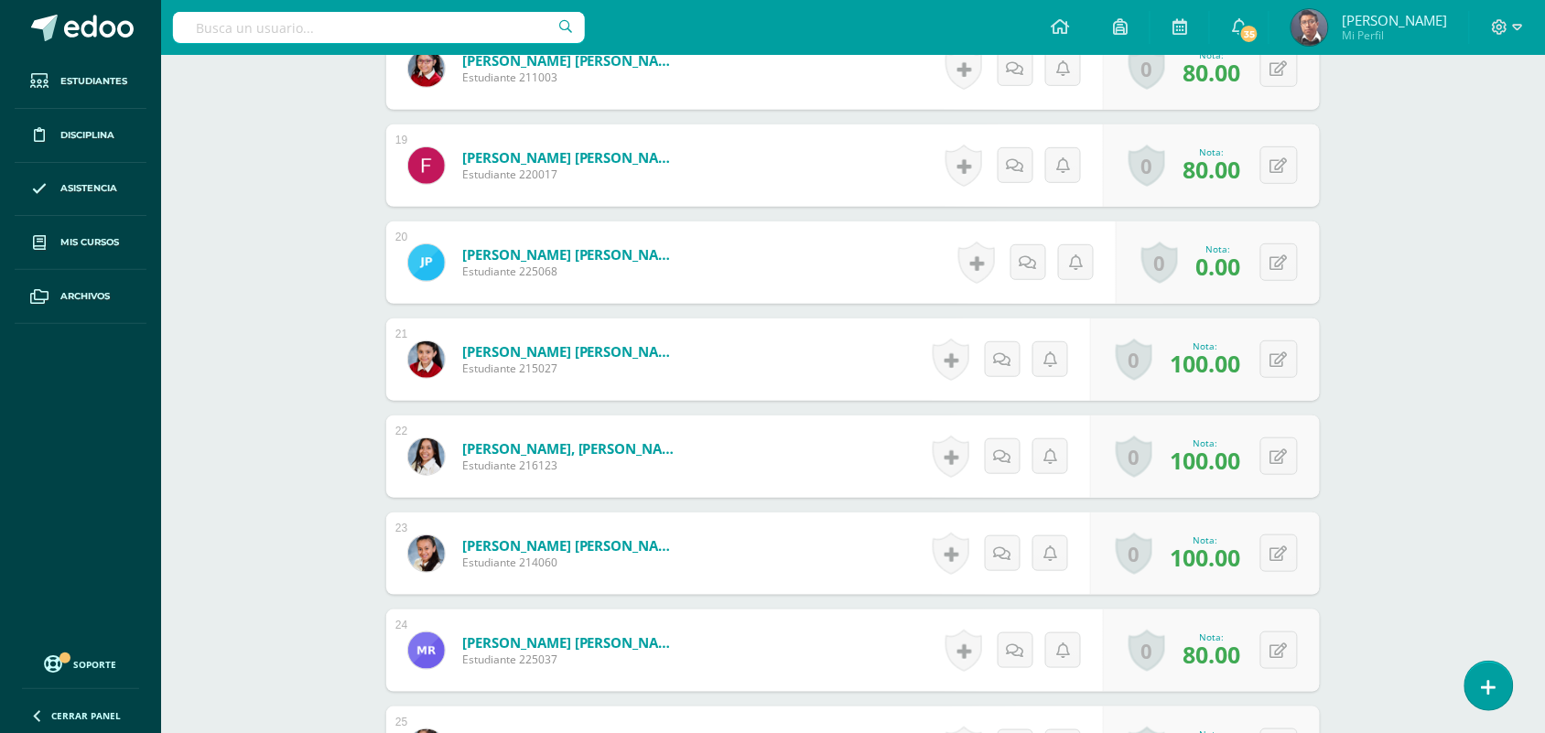
scroll to position [2814, 0]
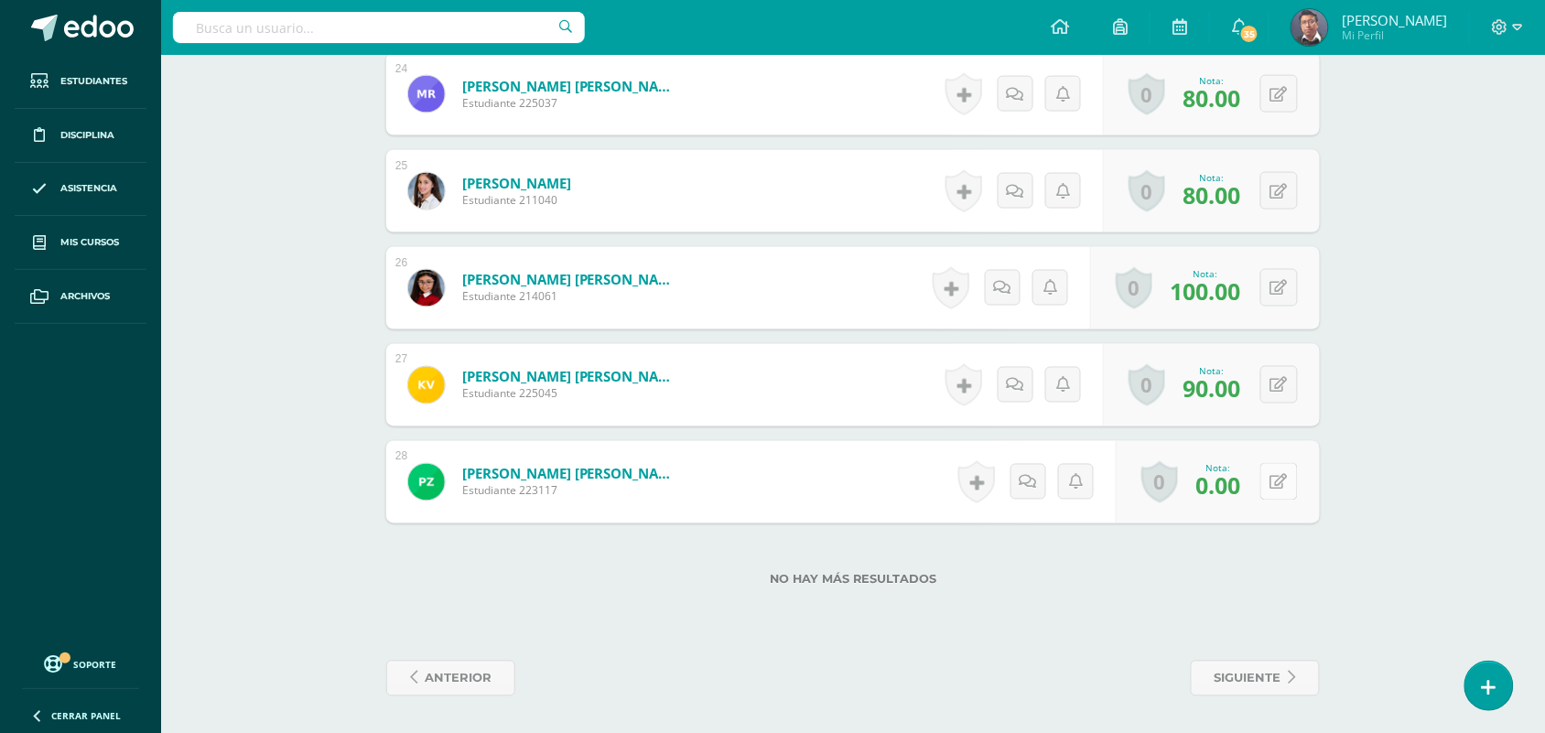
click at [1282, 487] on icon at bounding box center [1278, 483] width 17 height 16
type input "60"
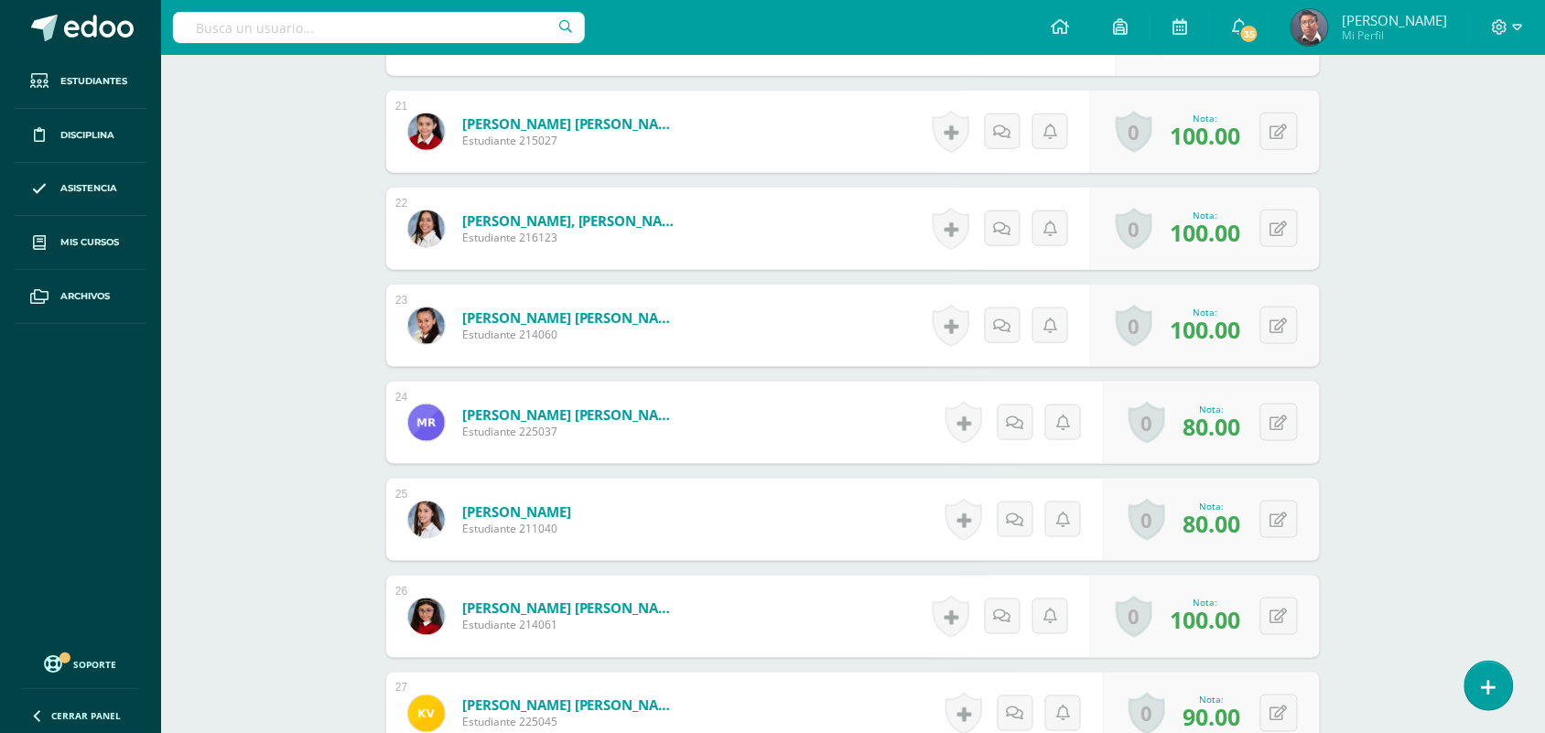
scroll to position [0, 0]
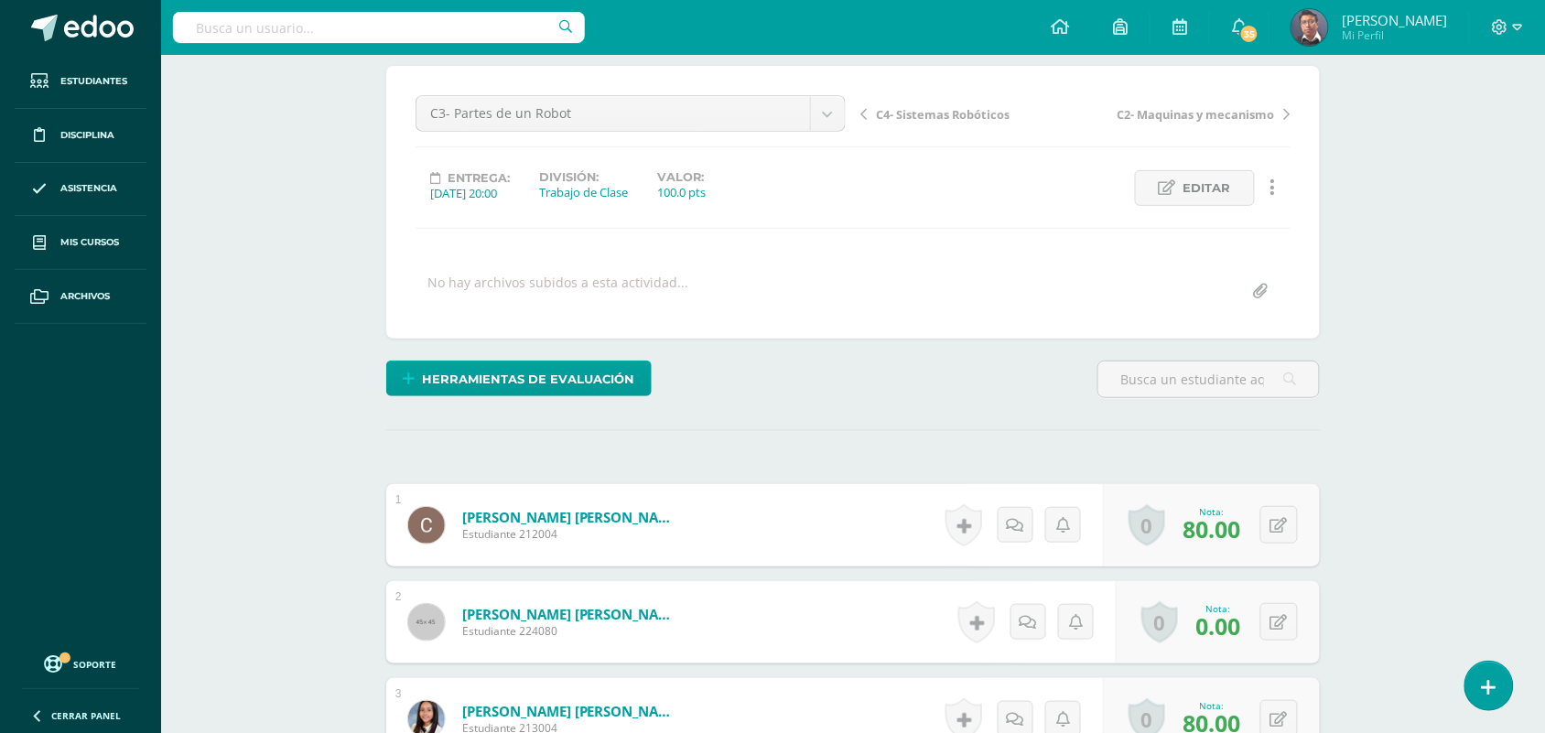
scroll to position [252, 0]
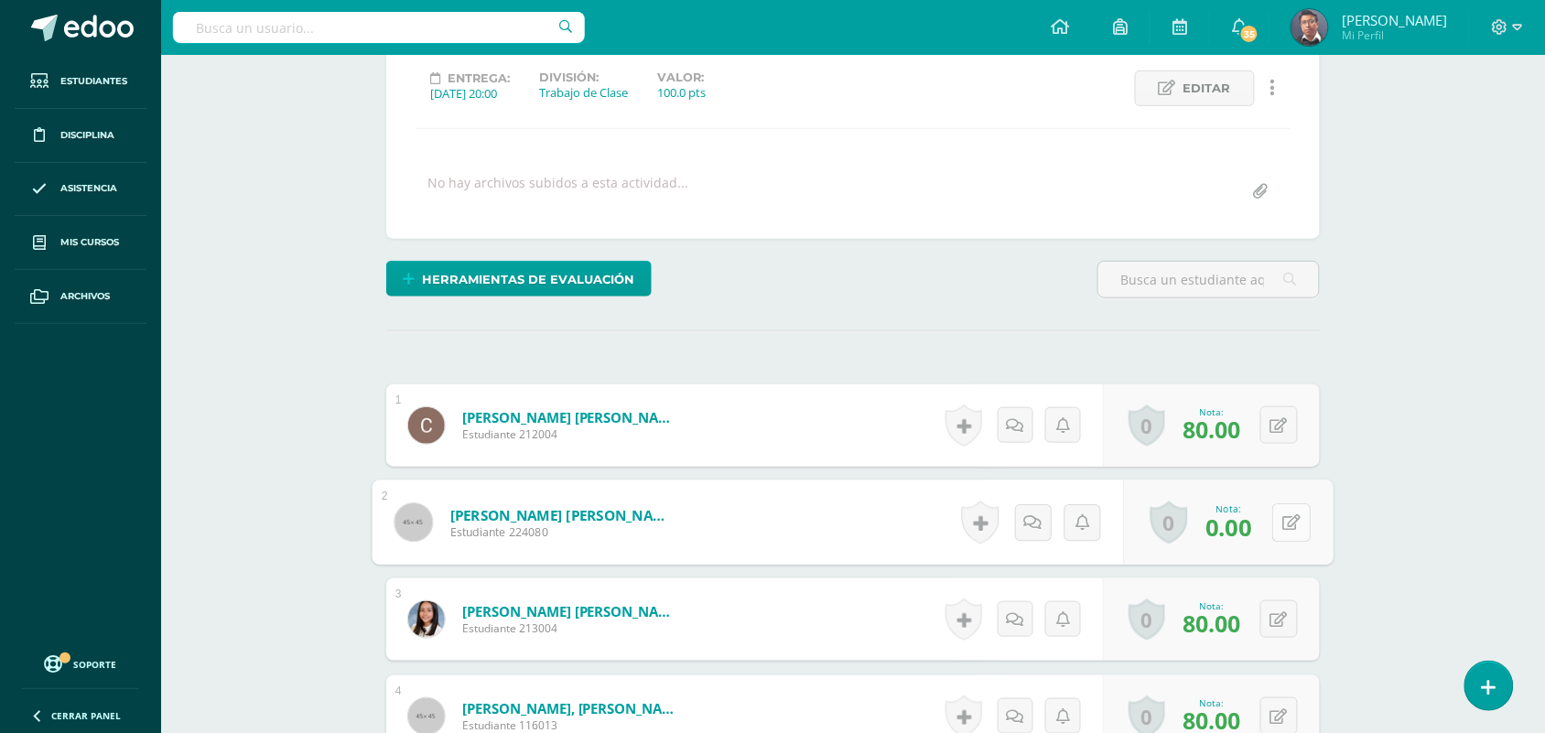
click at [1275, 522] on button at bounding box center [1291, 522] width 38 height 38
type input "60"
drag, startPoint x: 1489, startPoint y: 536, endPoint x: 1464, endPoint y: 552, distance: 29.2
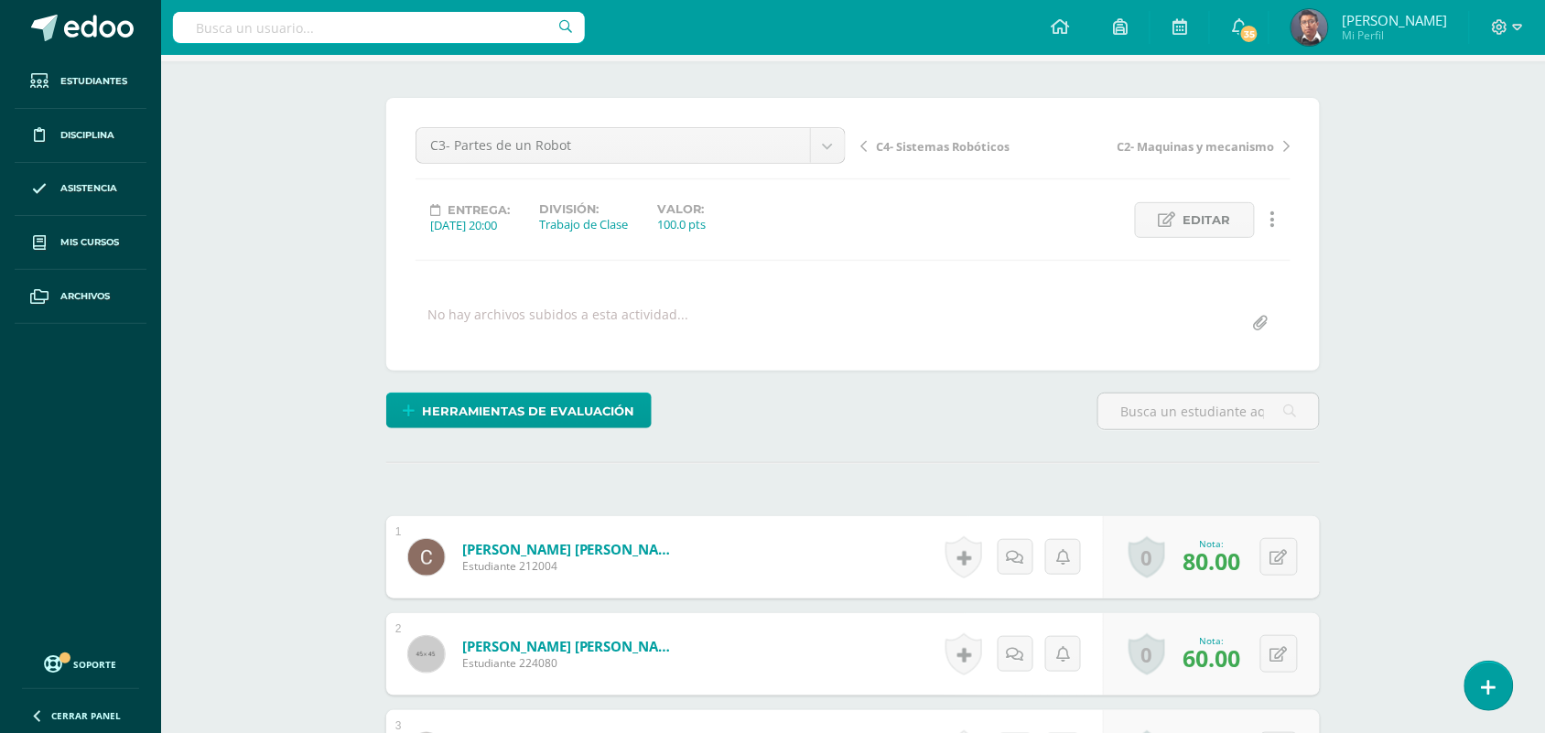
scroll to position [0, 0]
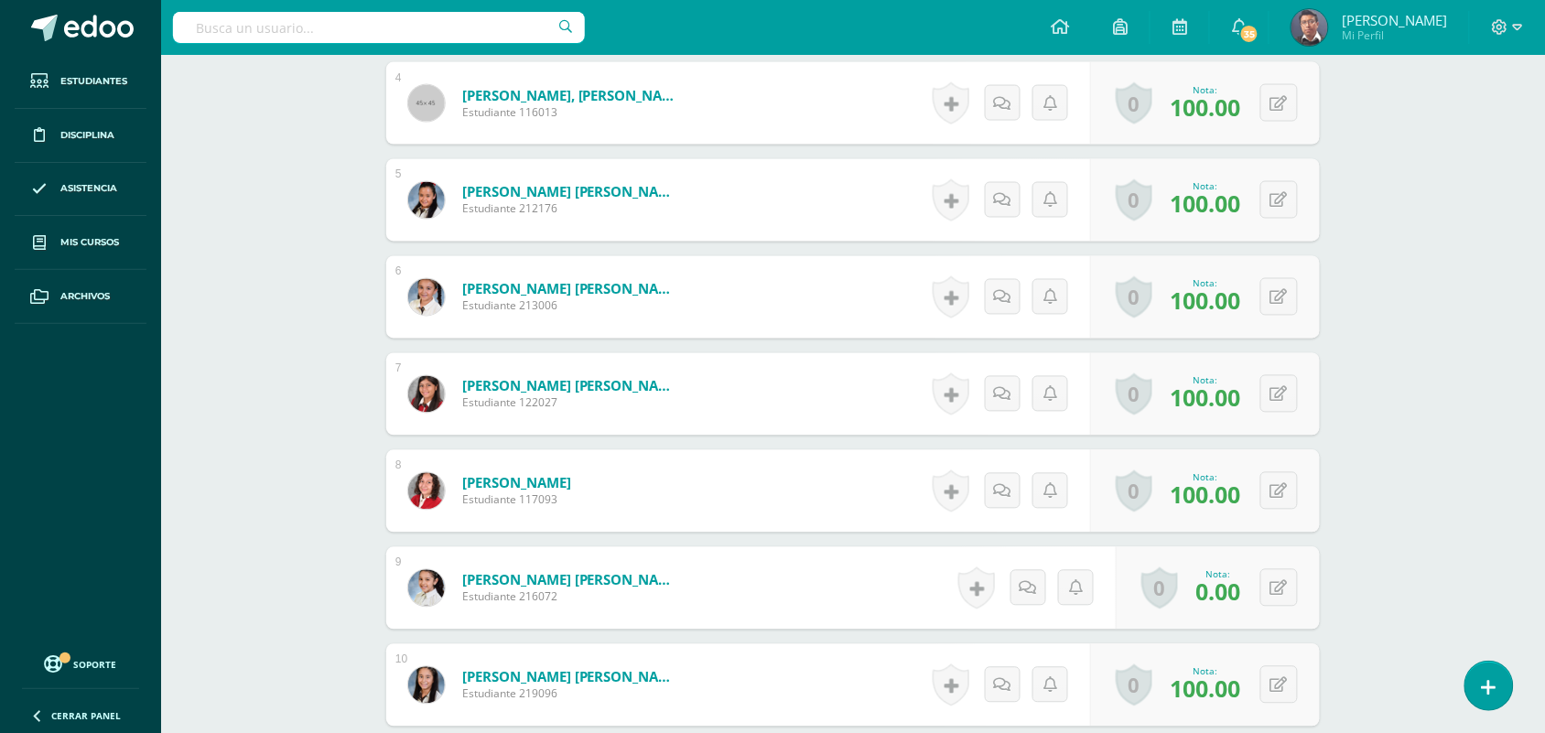
scroll to position [1049, 0]
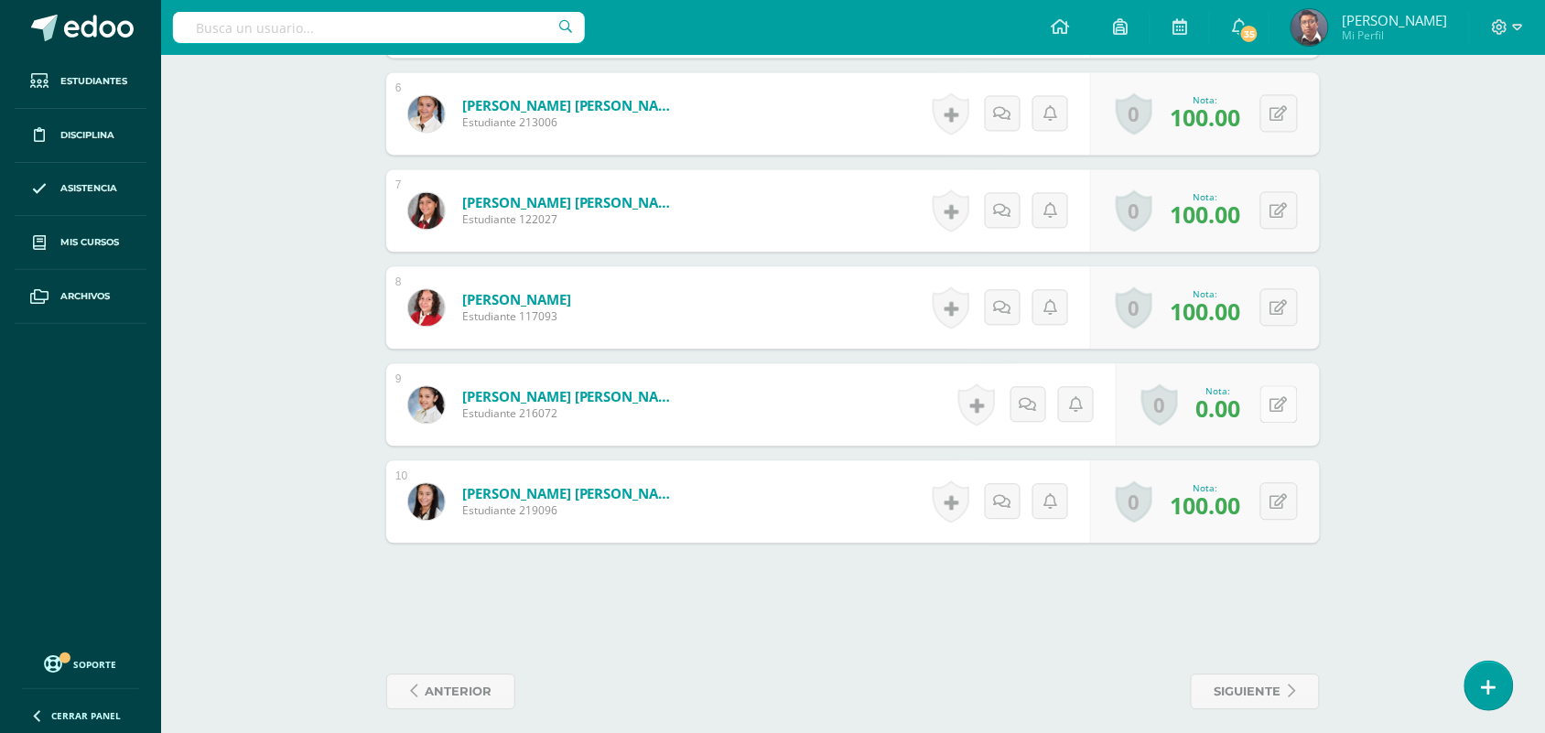
click at [1286, 399] on icon at bounding box center [1278, 405] width 17 height 16
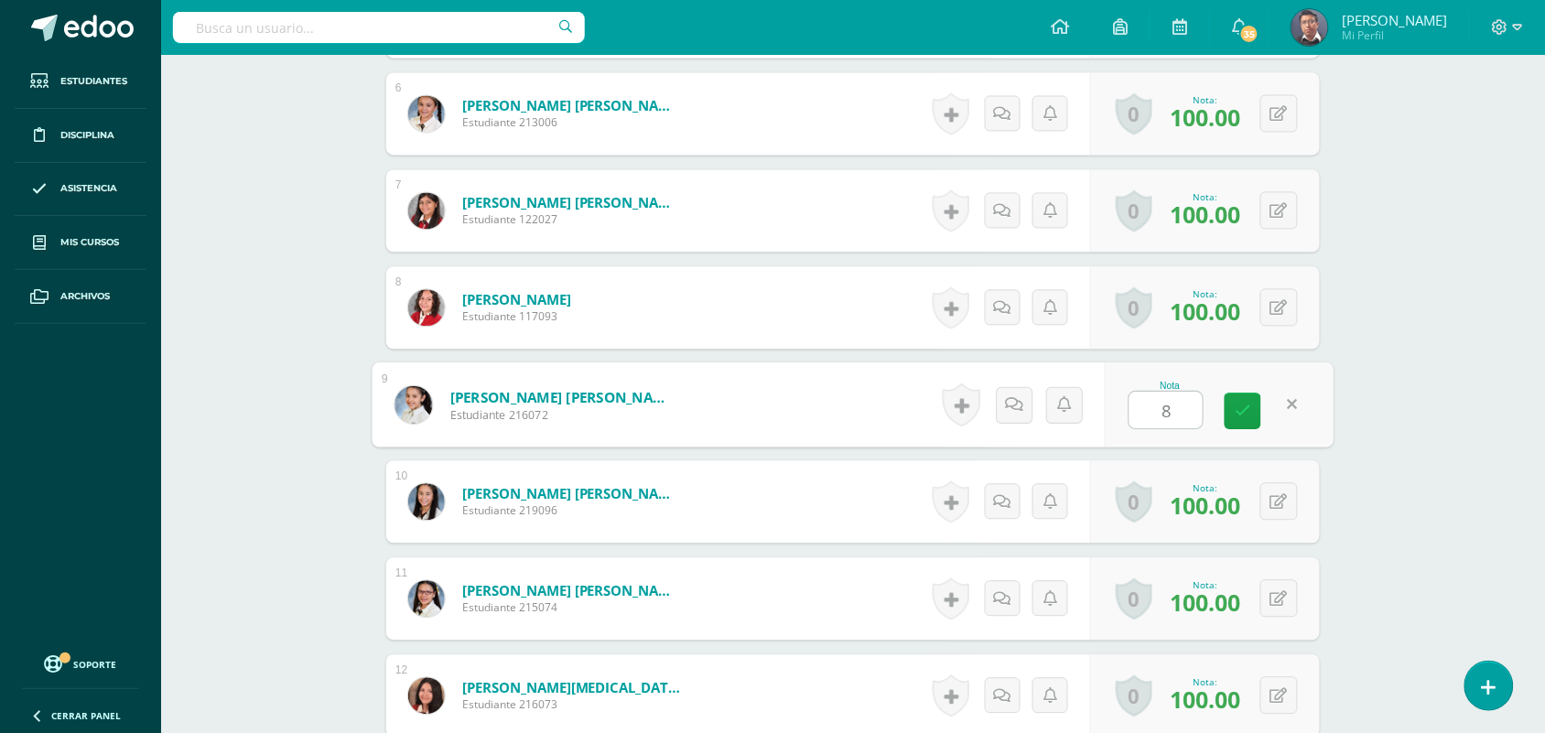
scroll to position [1049, 0]
type input "80"
click at [1357, 307] on div "Robótica Cuarto [PERSON_NAME]. en Ciencias y Letras "A" Herramientas Detalle de…" at bounding box center [852, 359] width 1383 height 2709
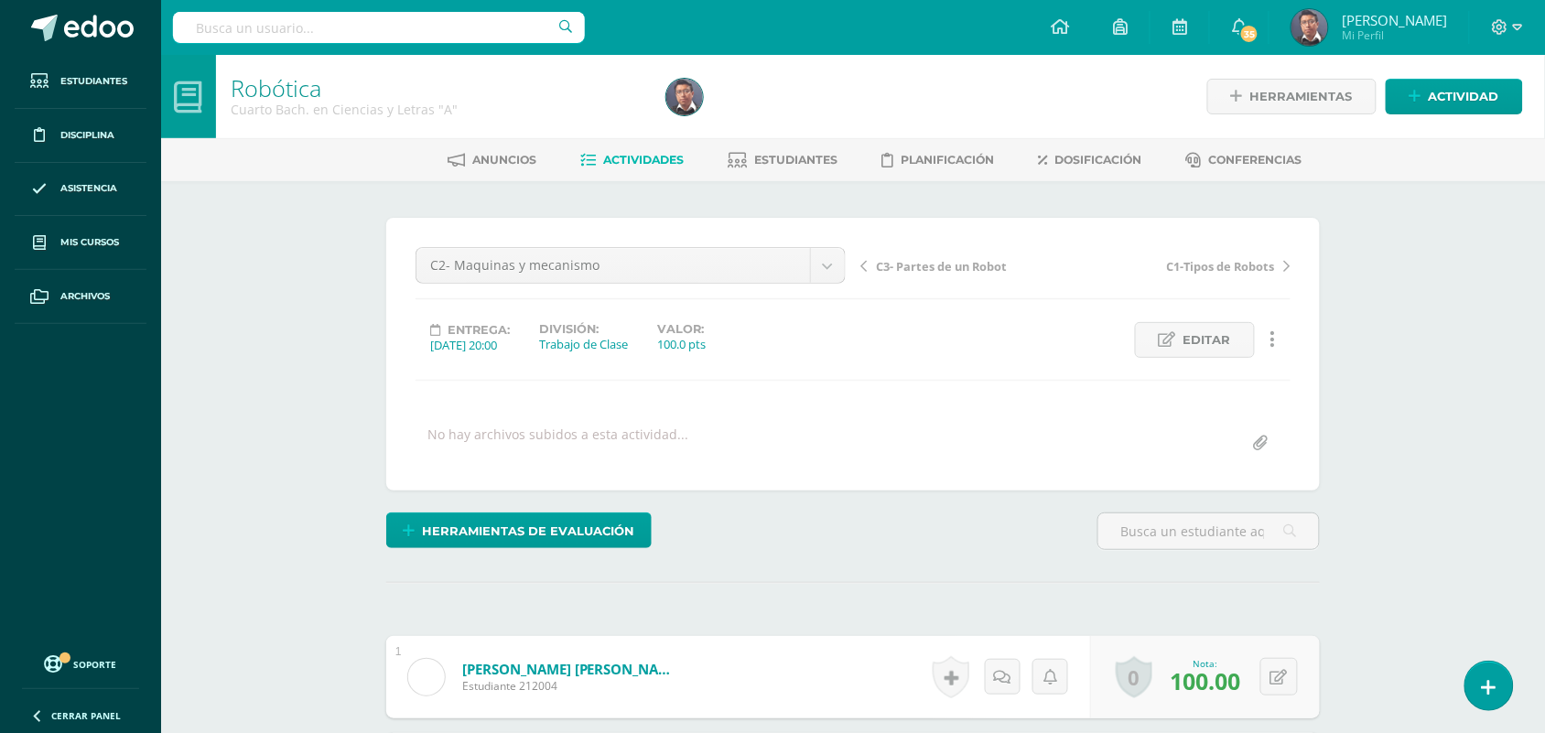
scroll to position [1, 0]
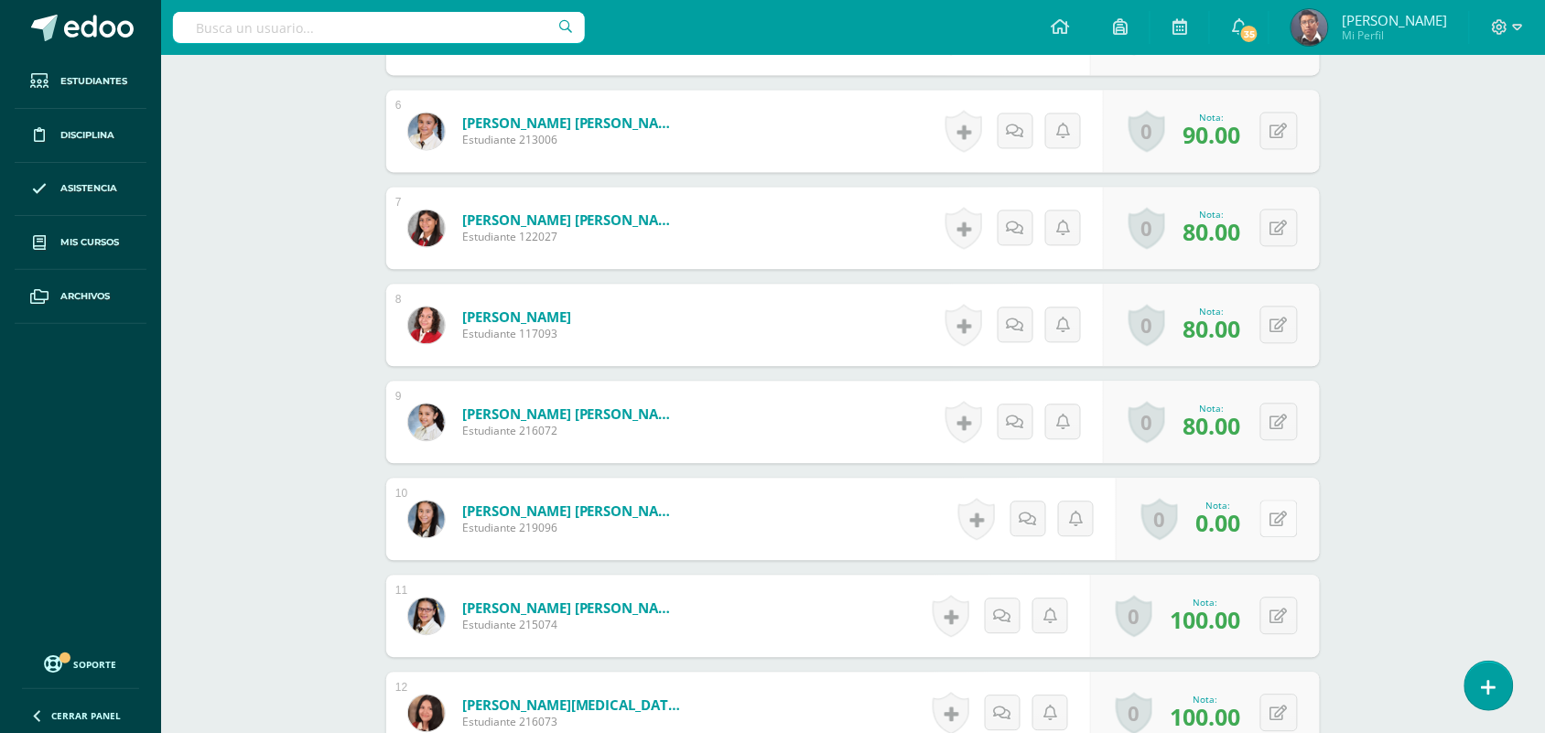
scroll to position [1032, 0]
click at [1291, 509] on button at bounding box center [1291, 518] width 38 height 38
click at [1251, 522] on link at bounding box center [1242, 524] width 37 height 37
type input "80"
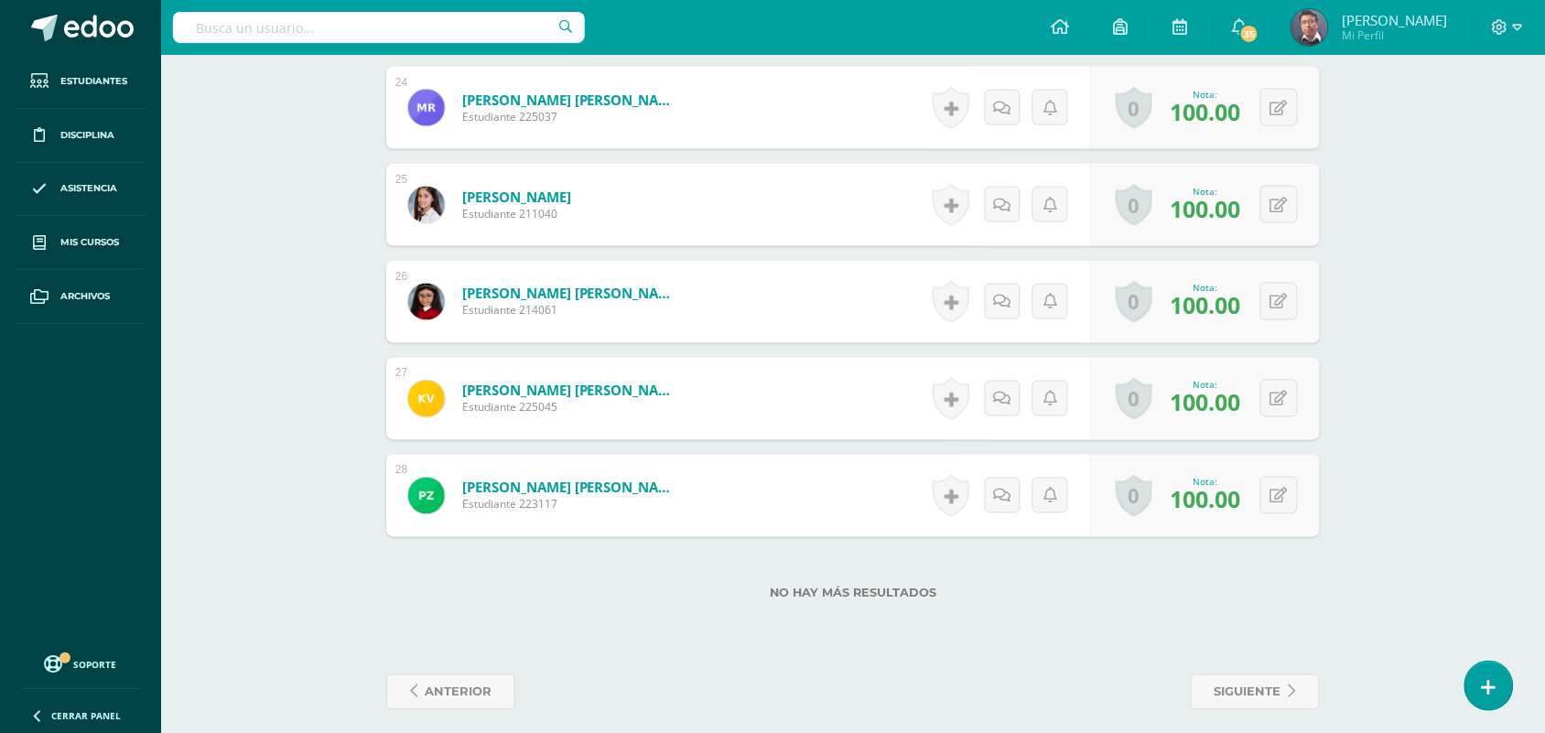
scroll to position [2814, 0]
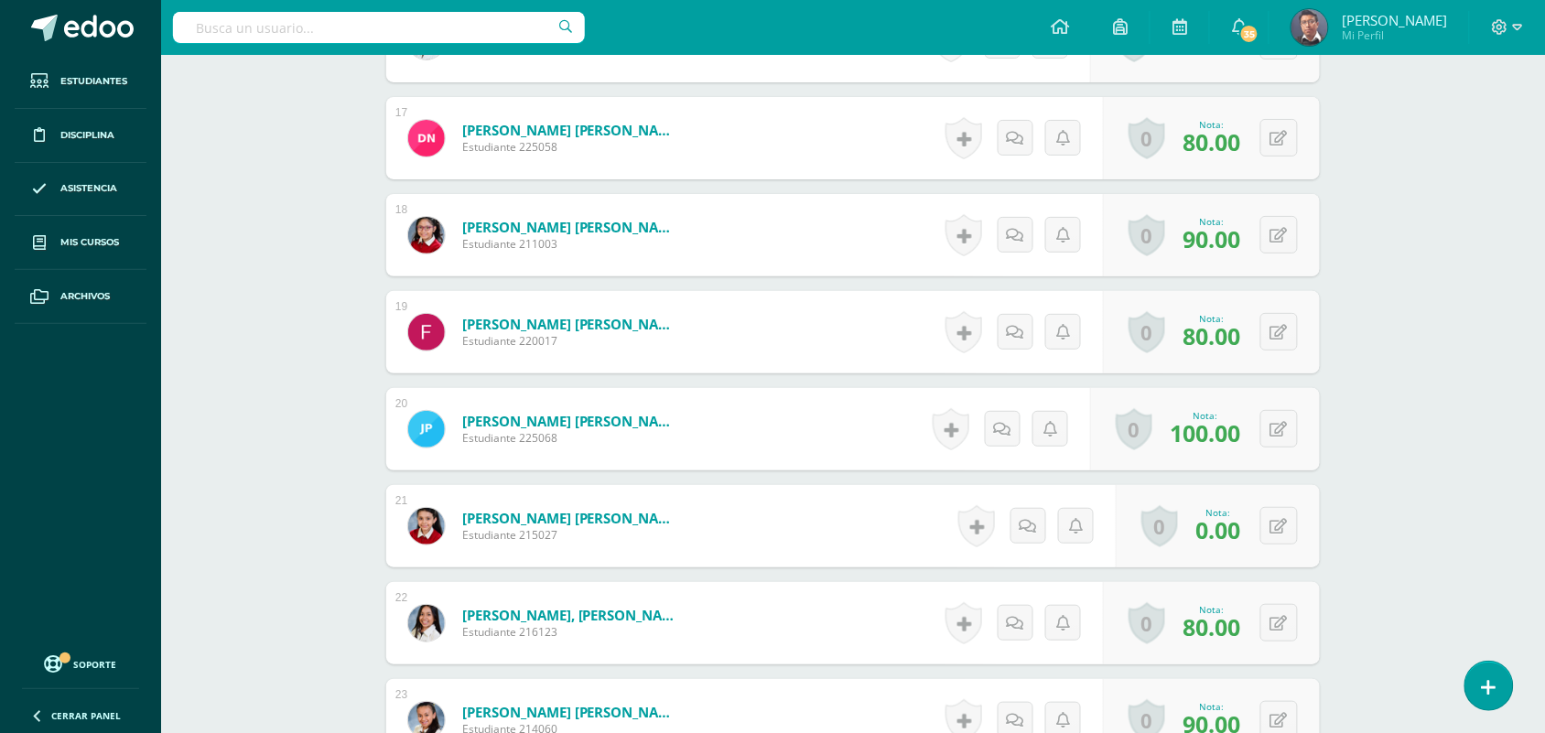
scroll to position [2092, 0]
click at [1286, 526] on button at bounding box center [1279, 525] width 38 height 38
type input "80"
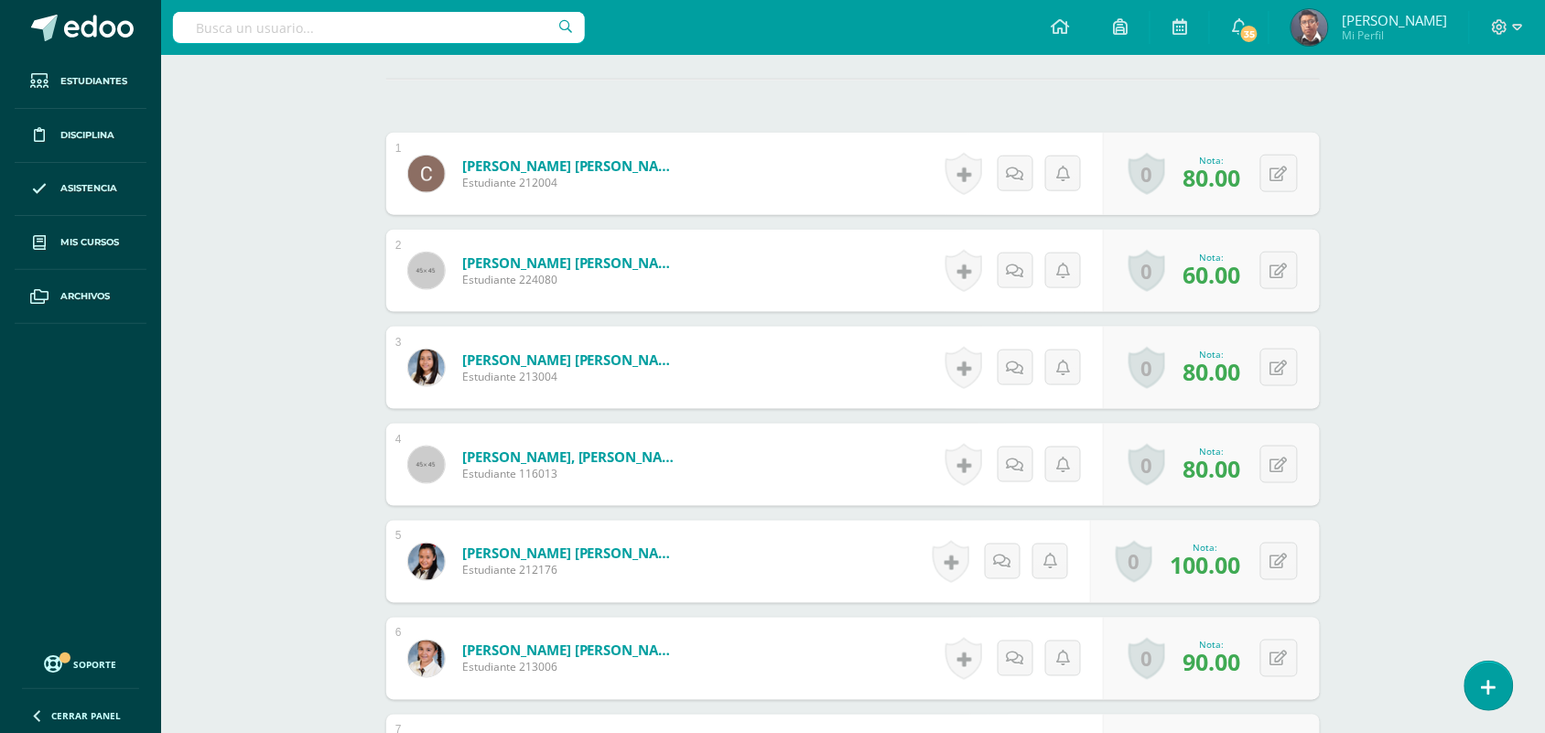
scroll to position [0, 0]
